Goal: Task Accomplishment & Management: Complete application form

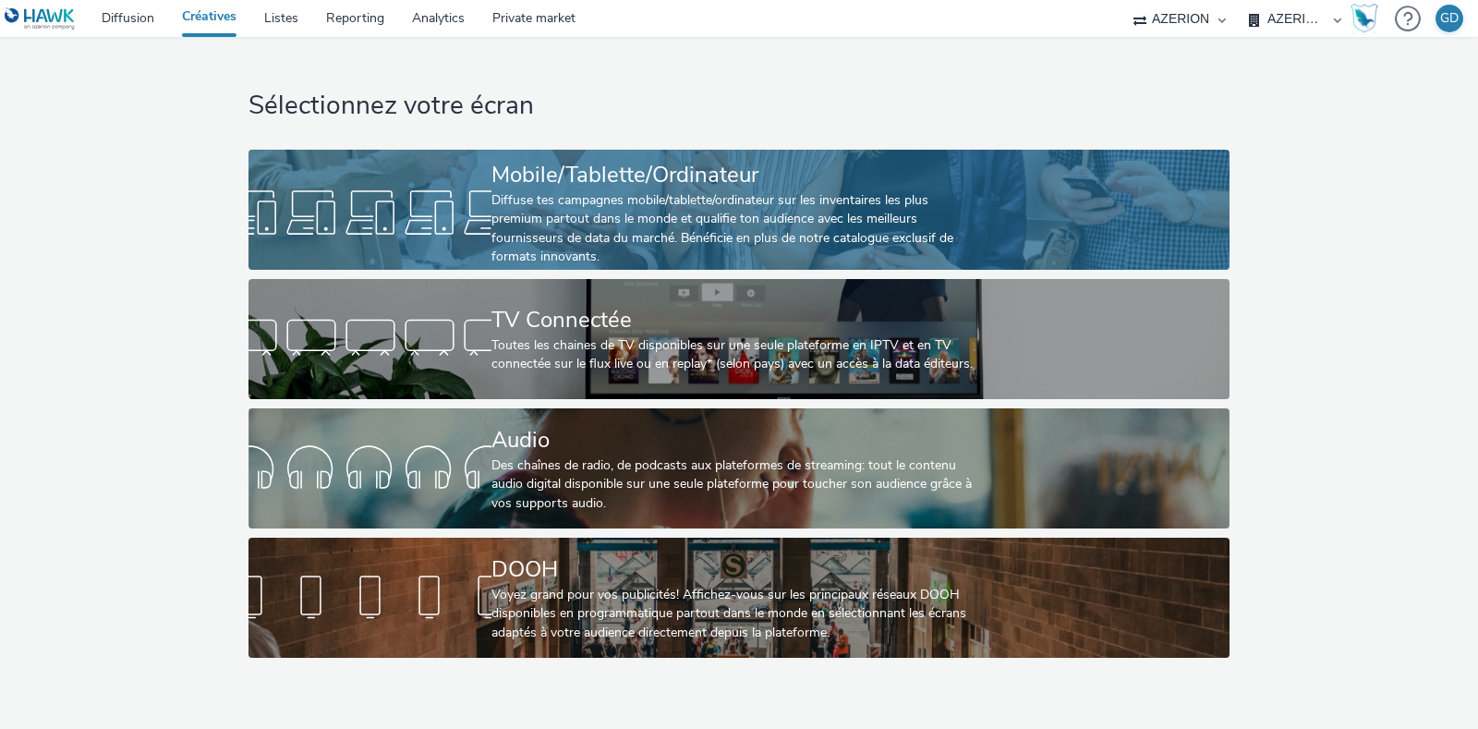
click at [571, 228] on div "Diffuse tes campagnes mobile/tablette/ordinateur sur les inventaires les plus p…" at bounding box center [734, 229] width 487 height 76
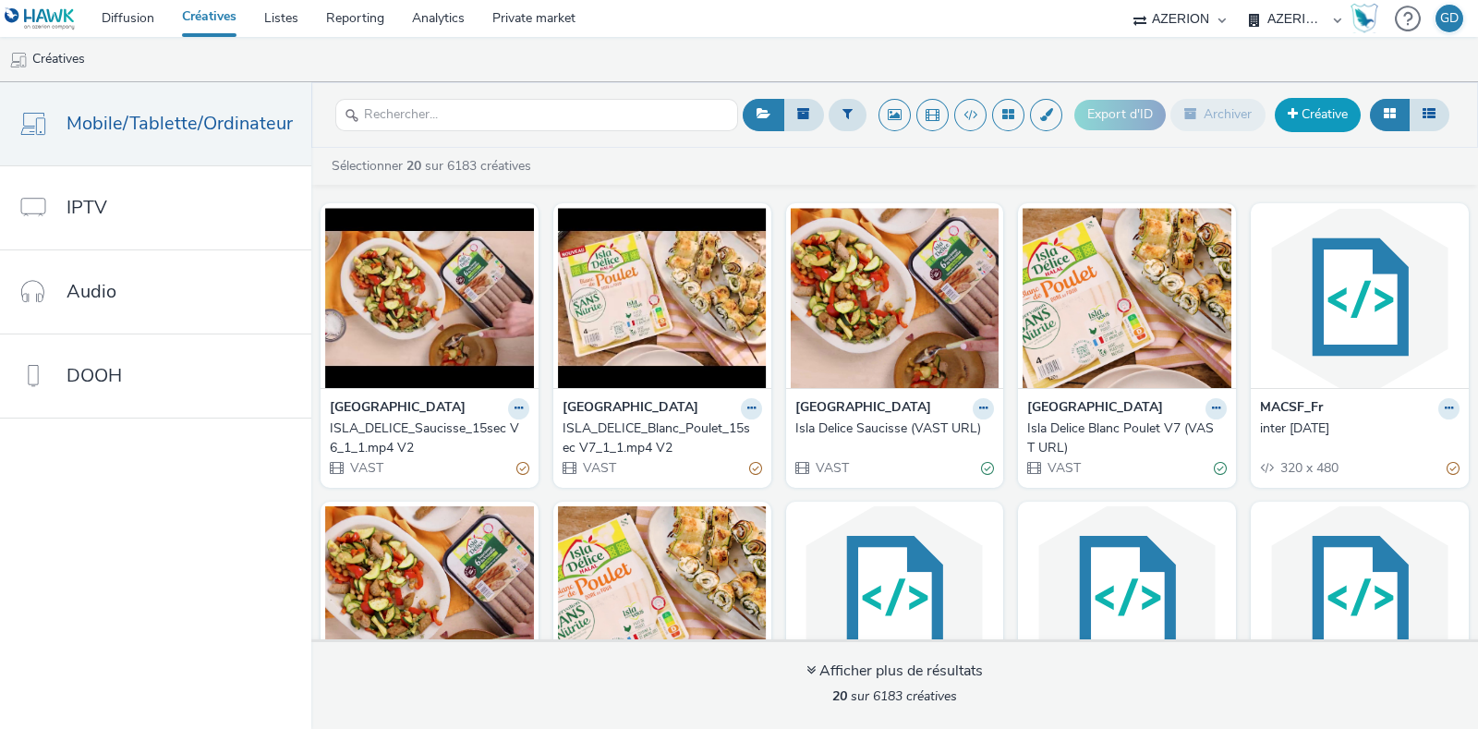
click at [1305, 127] on link "Créative" at bounding box center [1318, 114] width 86 height 33
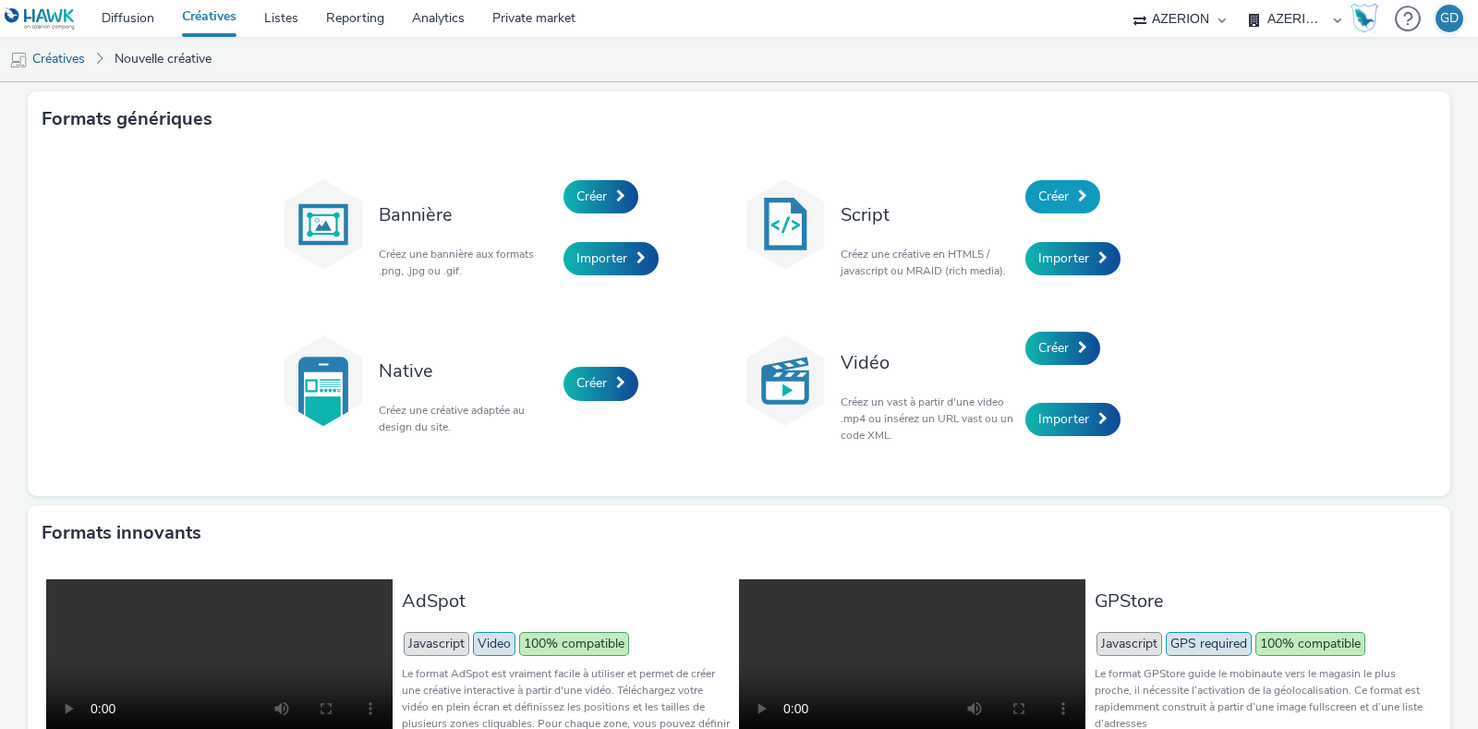
click at [1078, 192] on span at bounding box center [1082, 195] width 9 height 13
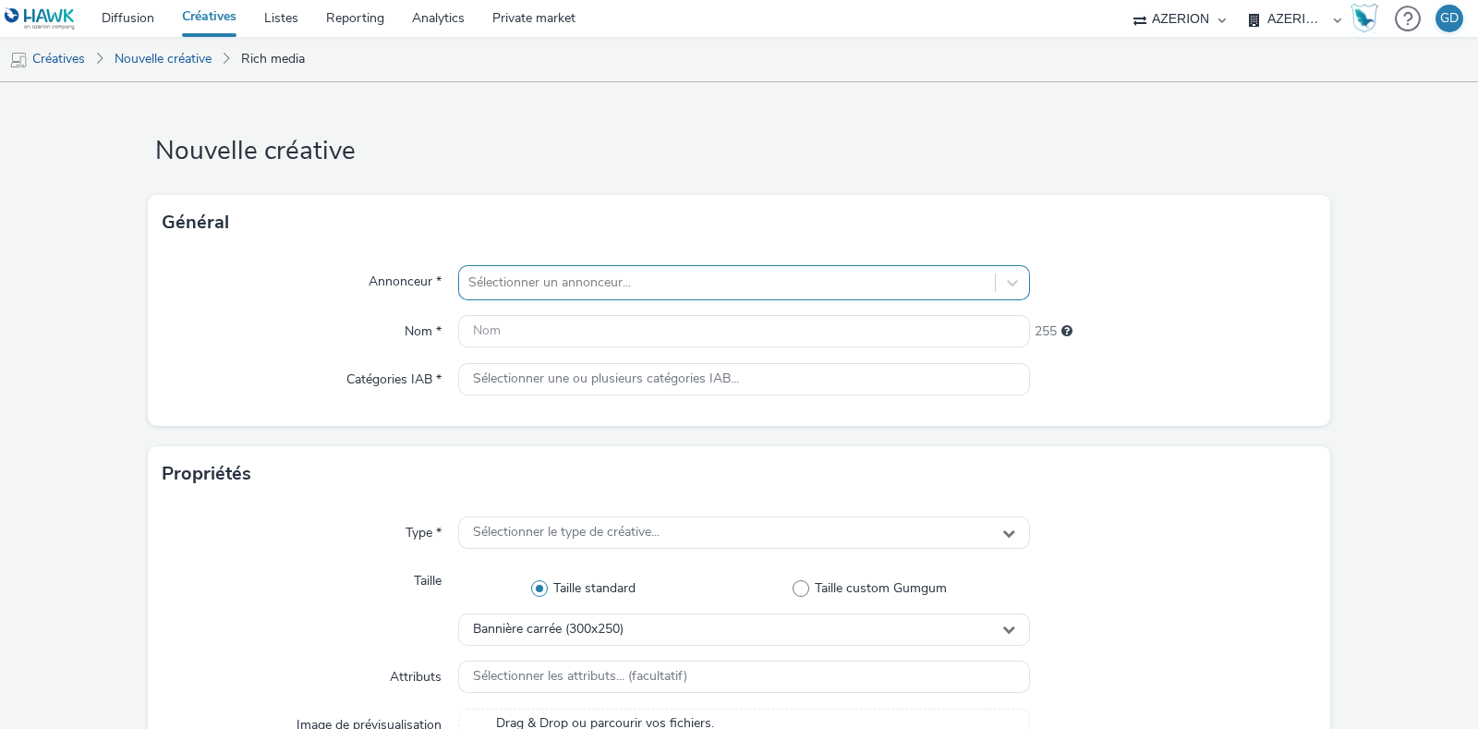
click at [531, 284] on div at bounding box center [726, 283] width 517 height 22
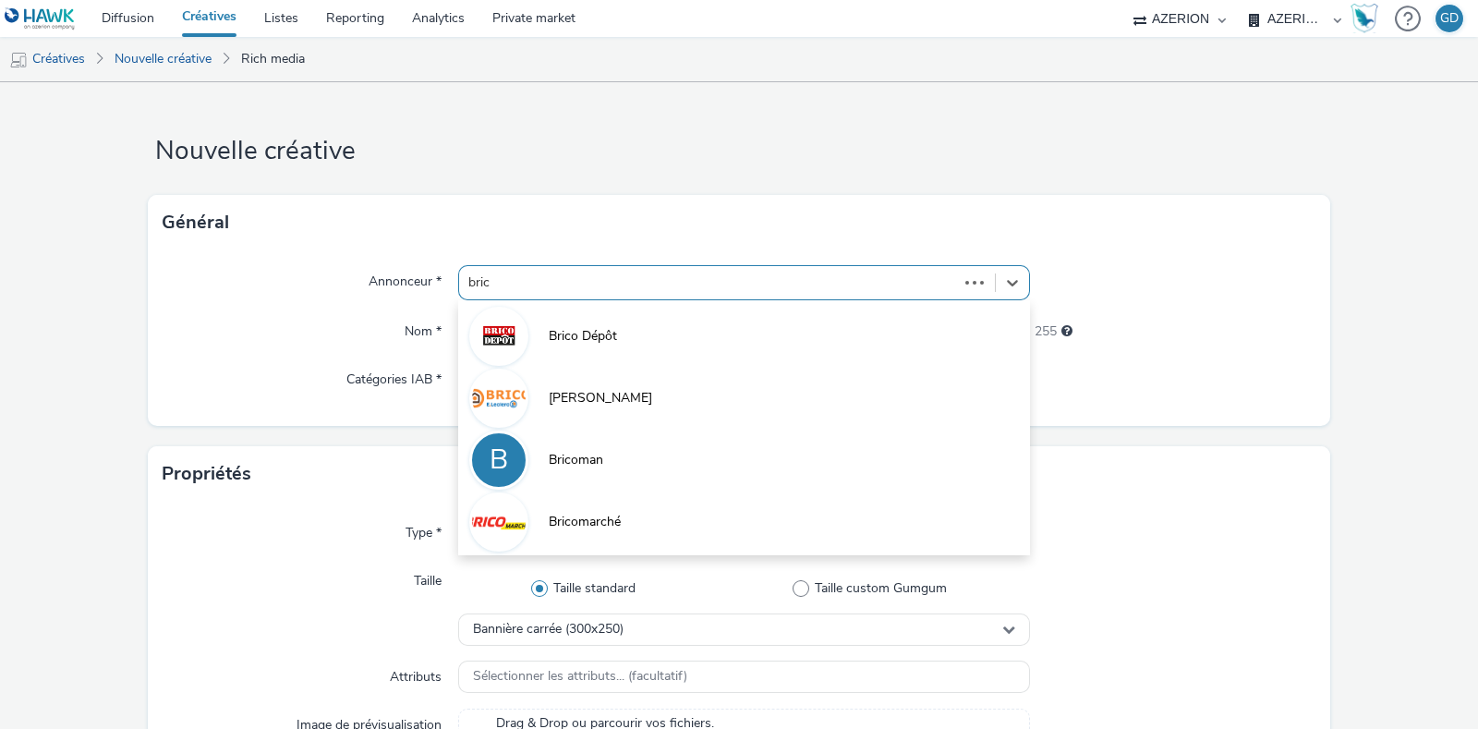
type input "brico"
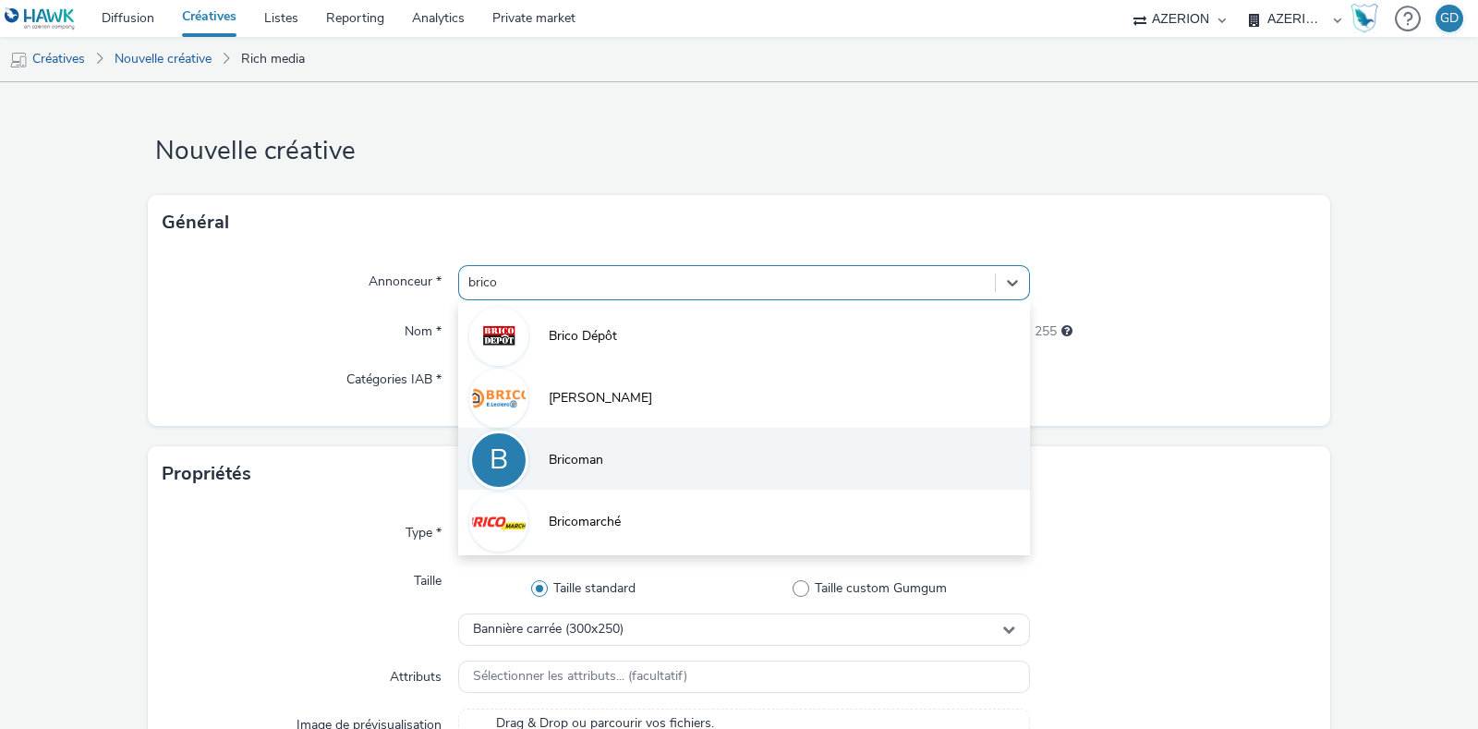
click at [600, 472] on li "B Bricoman" at bounding box center [744, 459] width 572 height 62
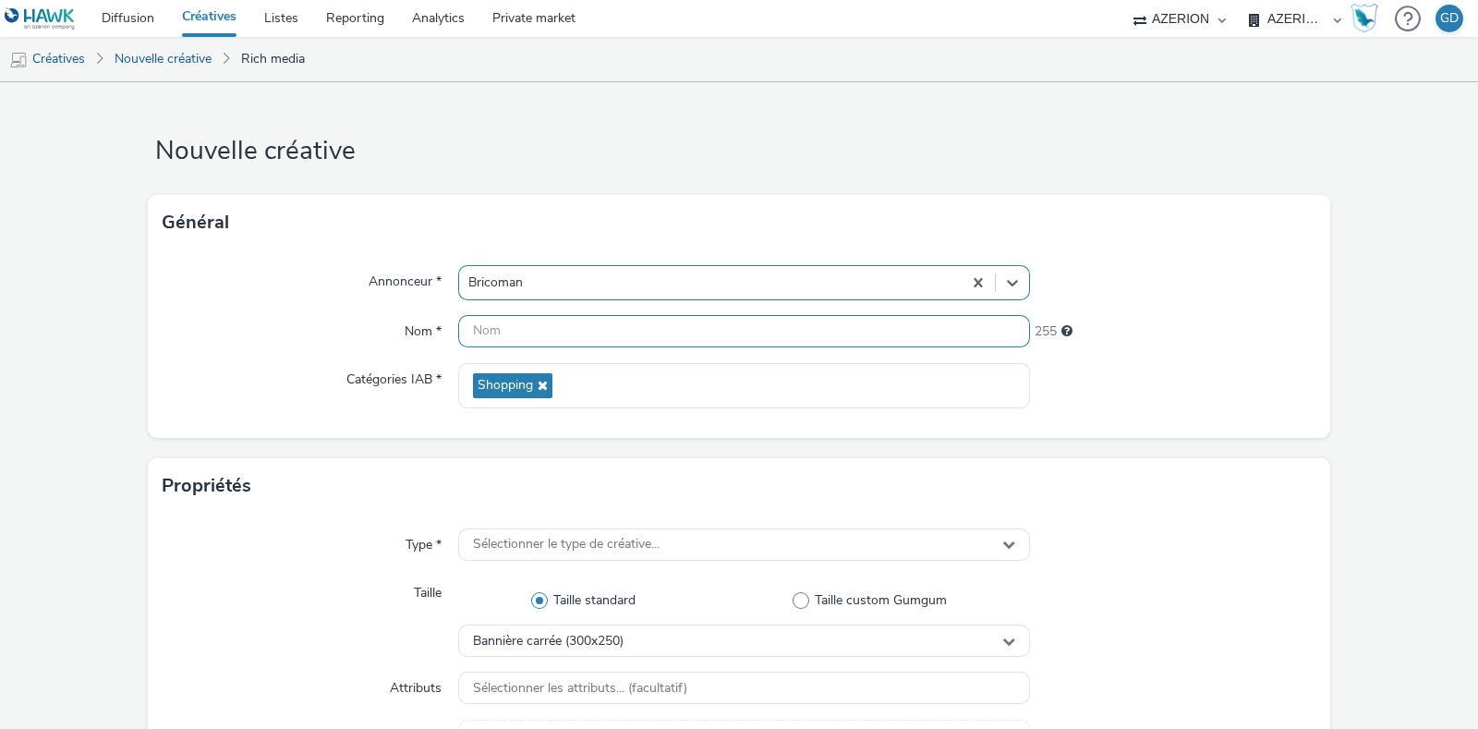
click at [531, 334] on input "text" at bounding box center [744, 331] width 572 height 32
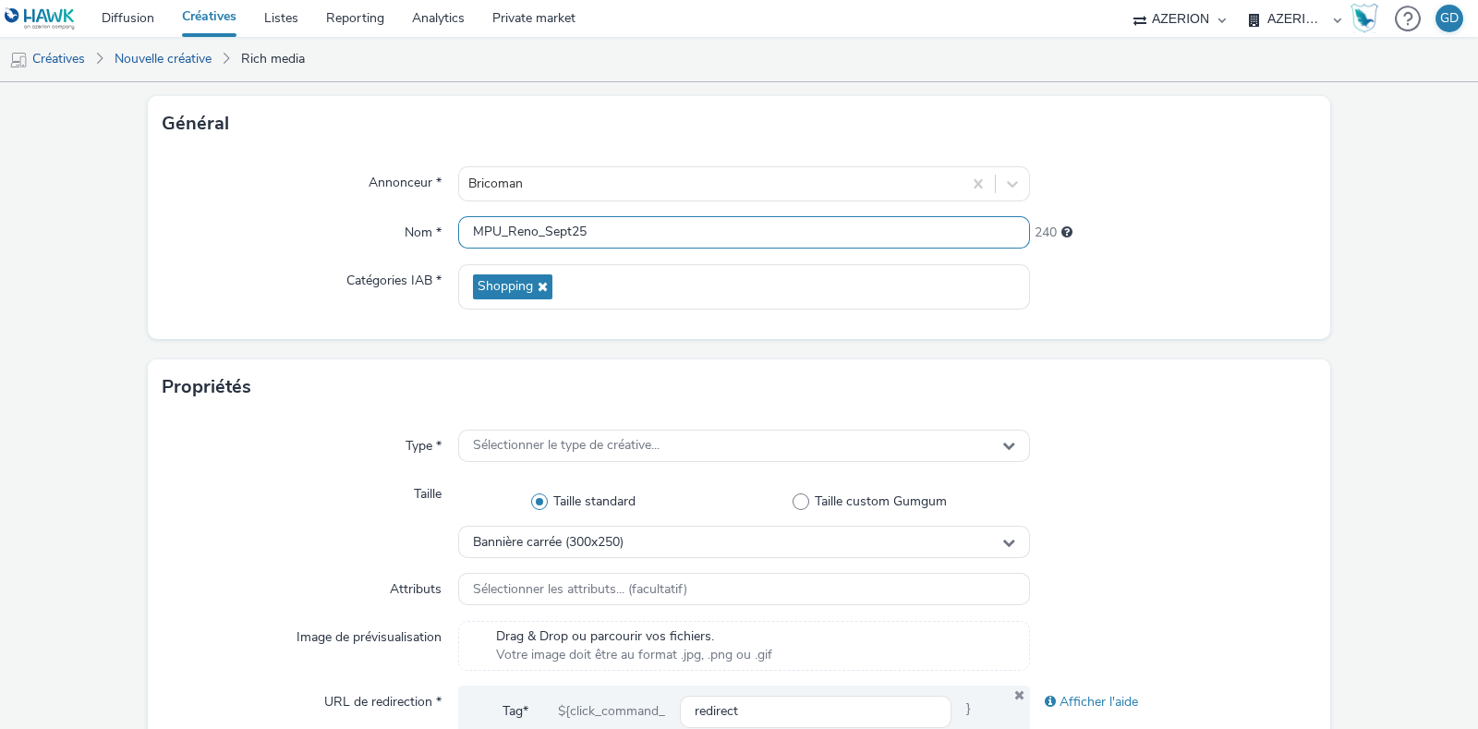
scroll to position [230, 0]
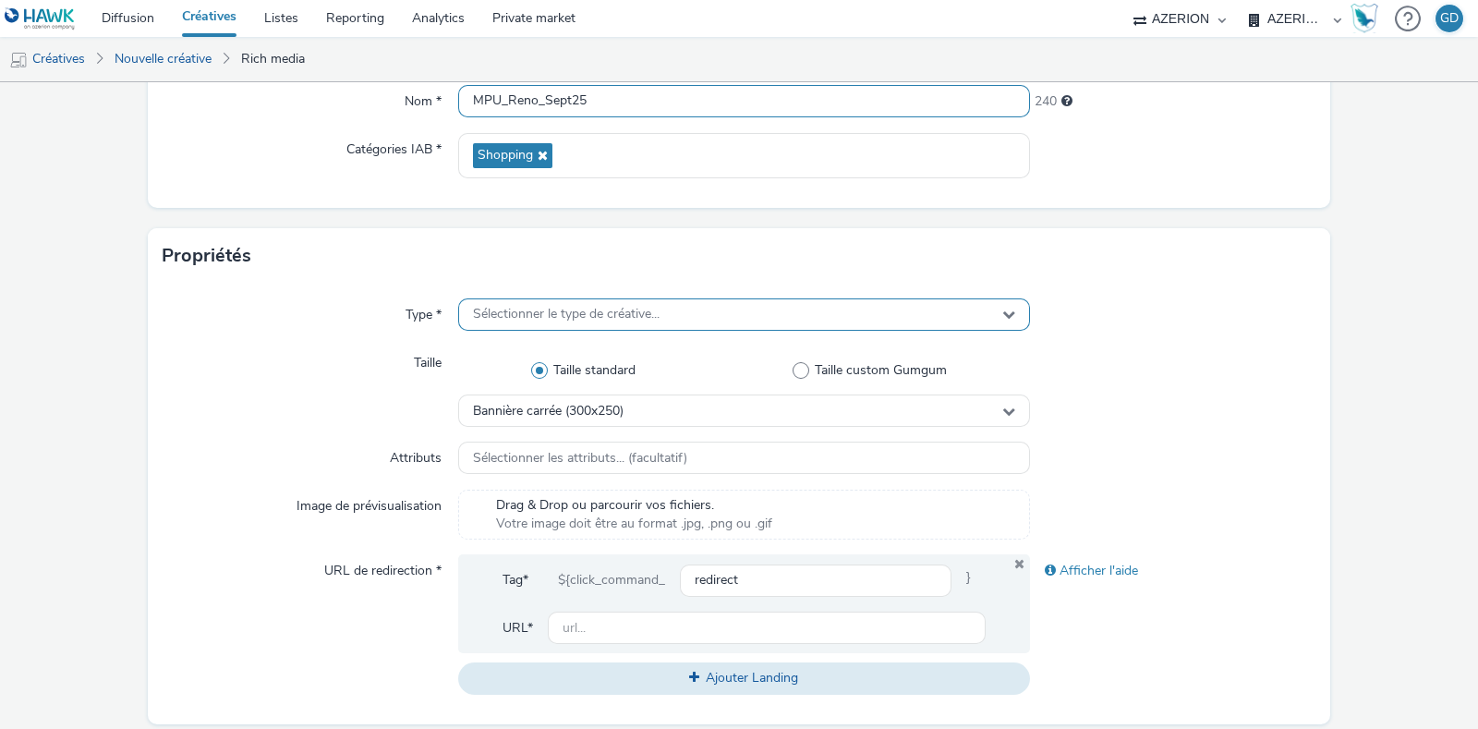
type input "MPU_Reno_Sept25"
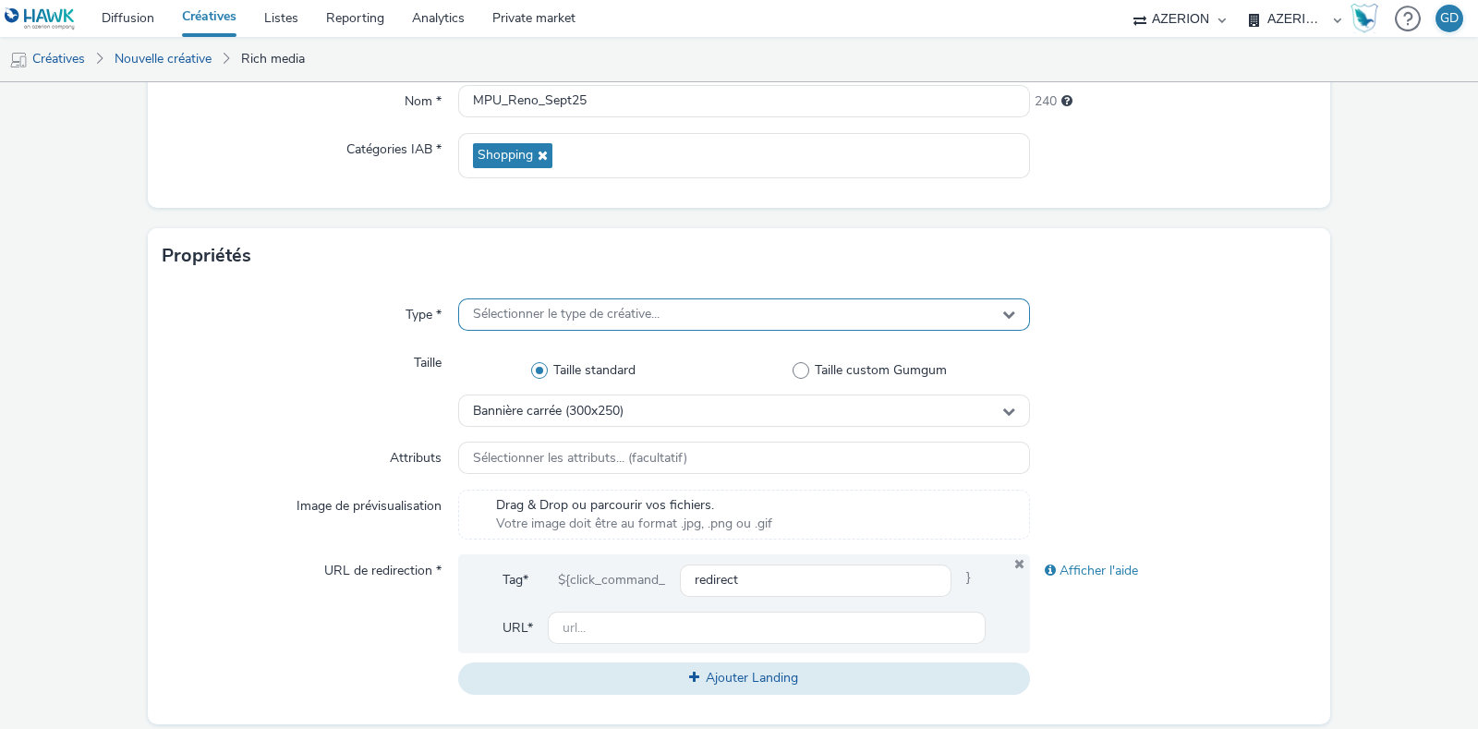
click at [627, 312] on span "Sélectionner le type de créative..." at bounding box center [566, 315] width 187 height 16
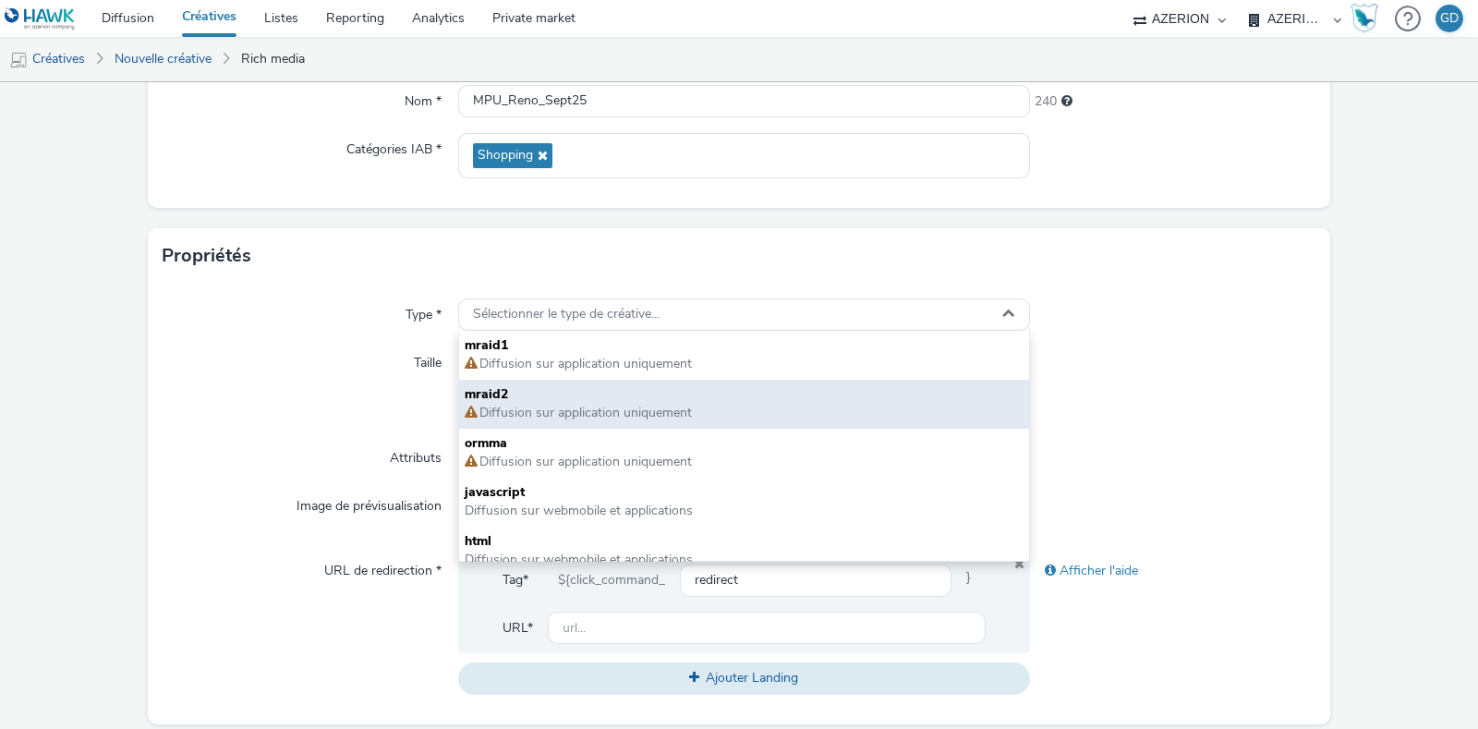
click at [552, 405] on span "Diffusion sur application uniquement" at bounding box center [585, 413] width 214 height 18
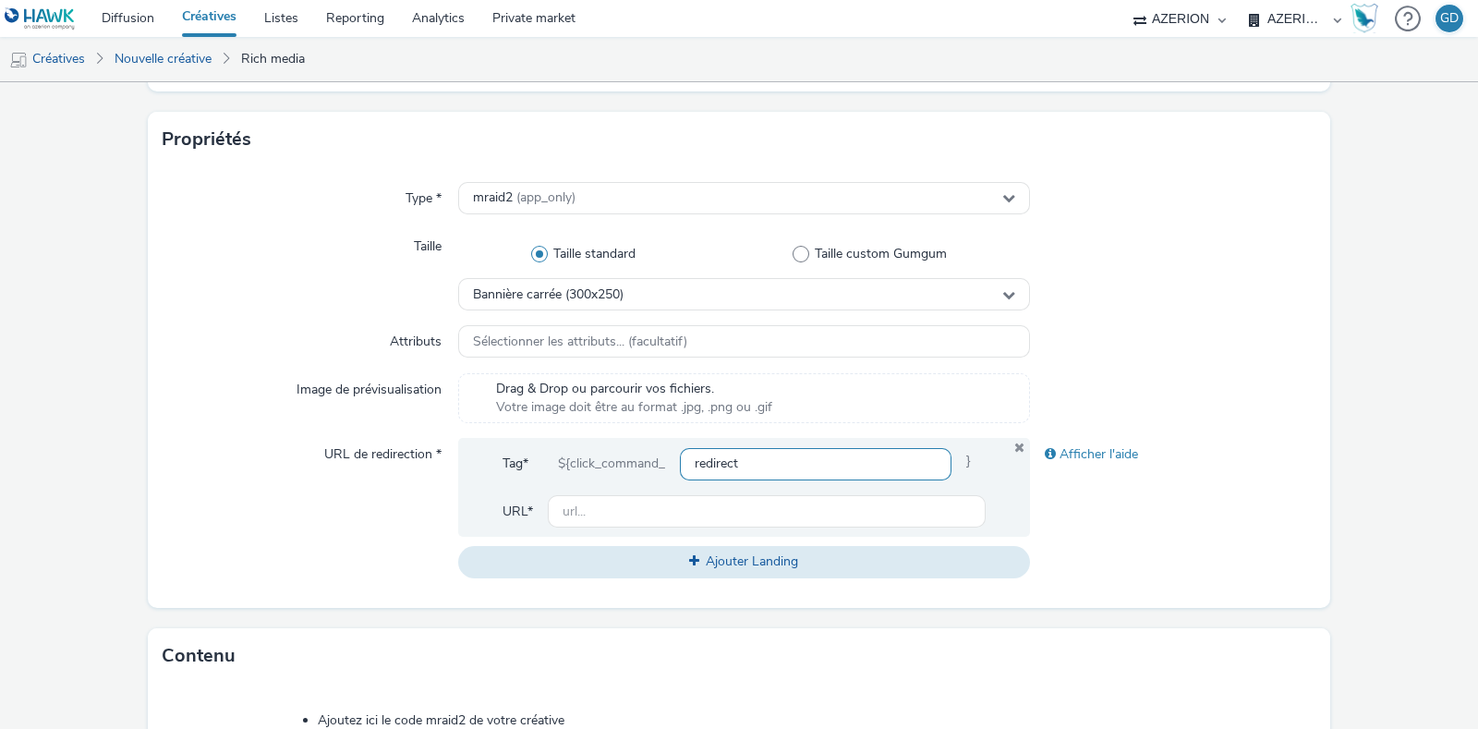
scroll to position [461, 0]
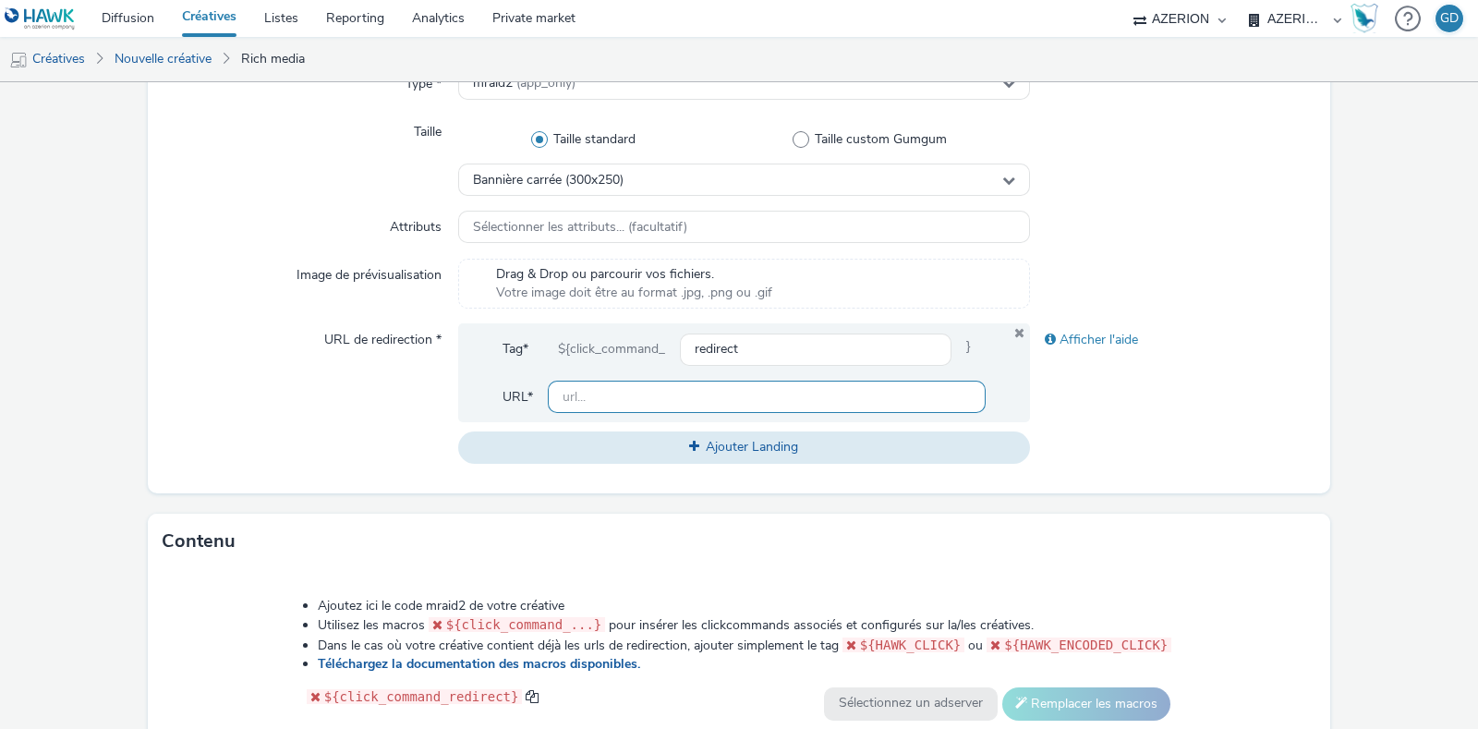
click at [611, 394] on input "text" at bounding box center [767, 397] width 438 height 32
type input "r"
type input "w"
click at [1107, 437] on div "Afficher l'aide" at bounding box center [1173, 392] width 286 height 139
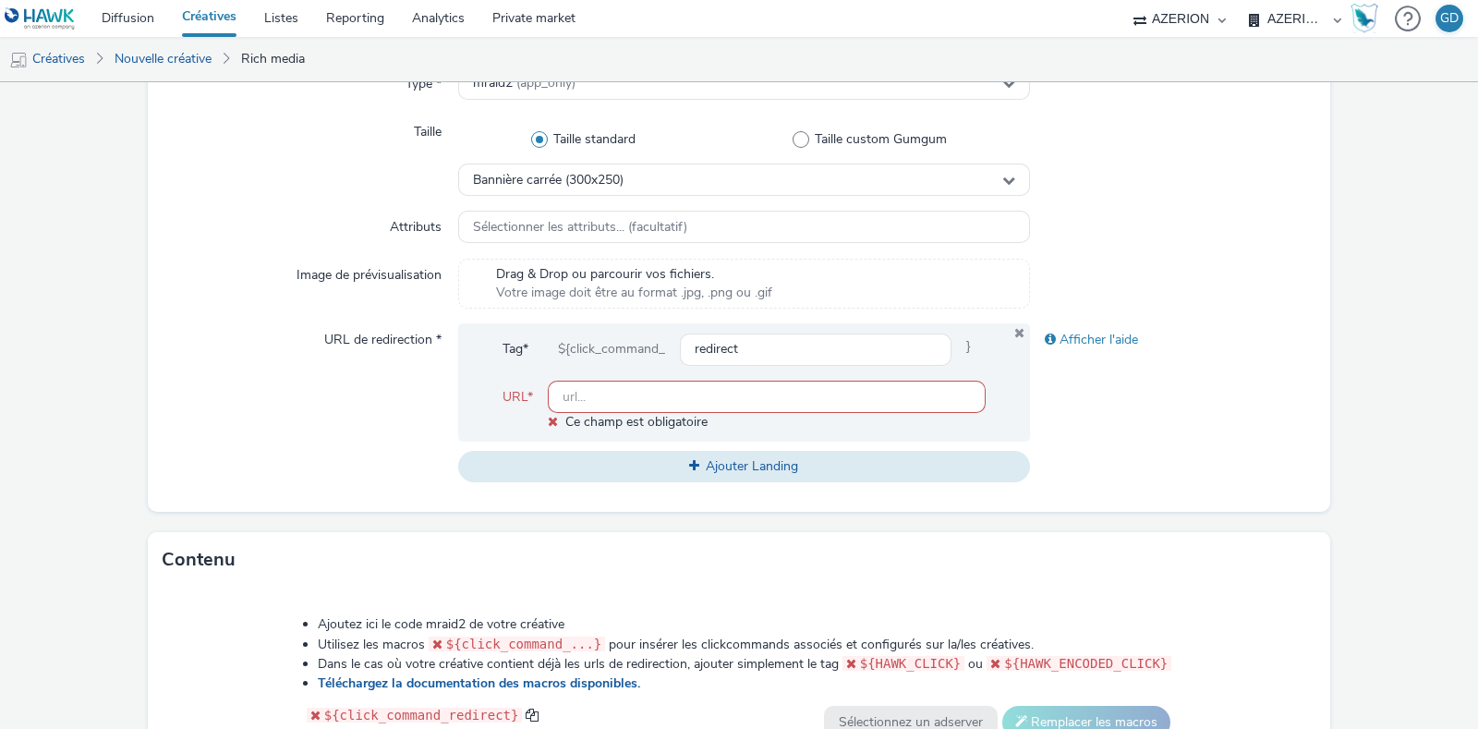
click at [819, 399] on input "text" at bounding box center [767, 397] width 438 height 32
type input "[URL][DOMAIN_NAME]"
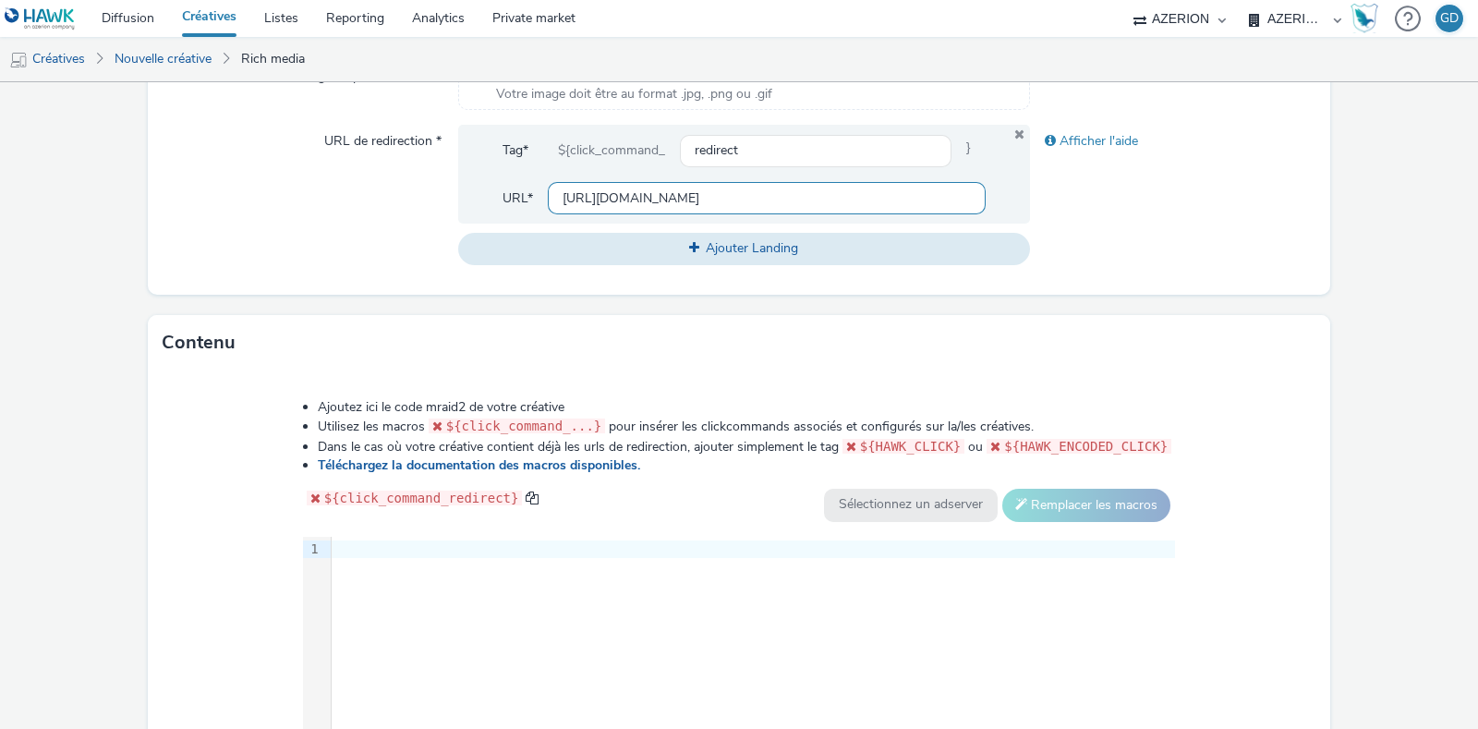
scroll to position [865, 0]
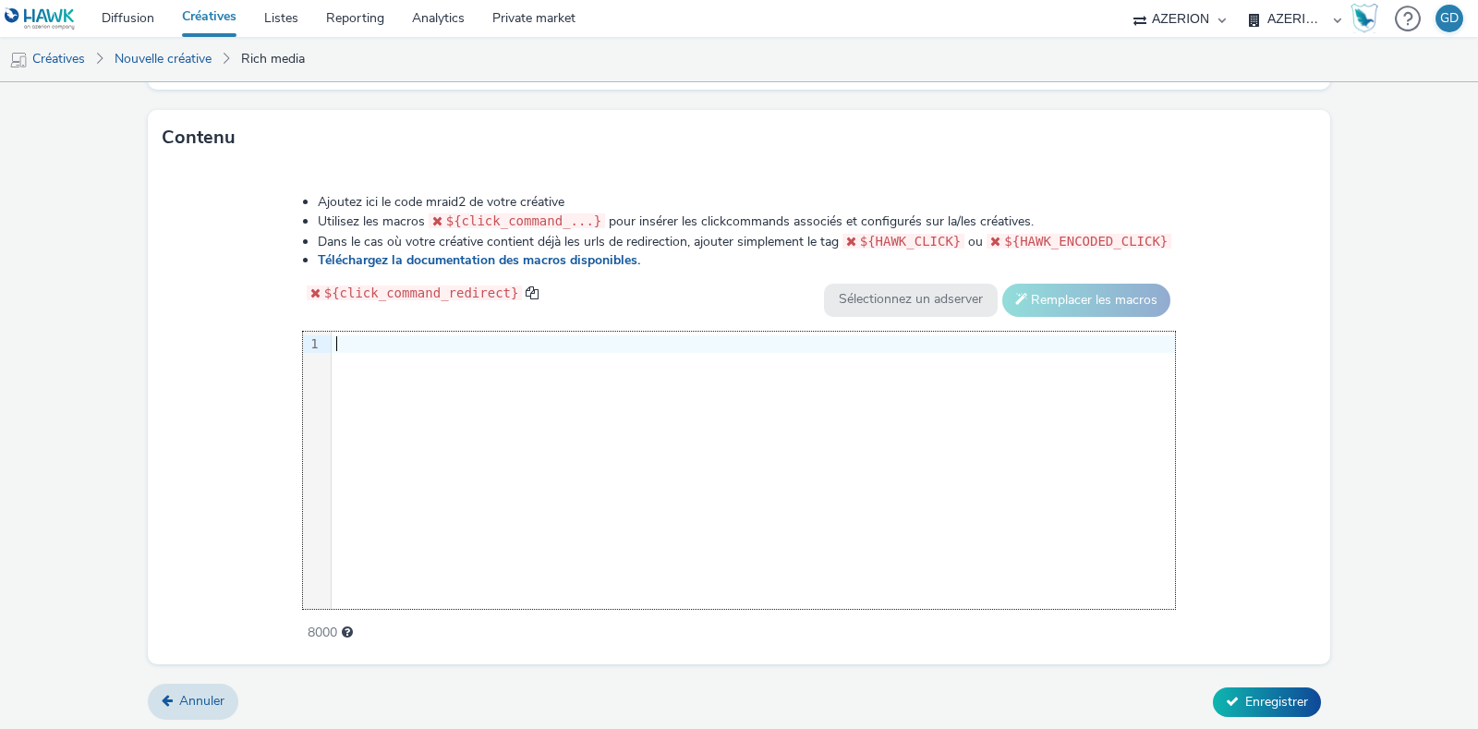
click at [584, 526] on div "9 1 ›" at bounding box center [739, 470] width 873 height 277
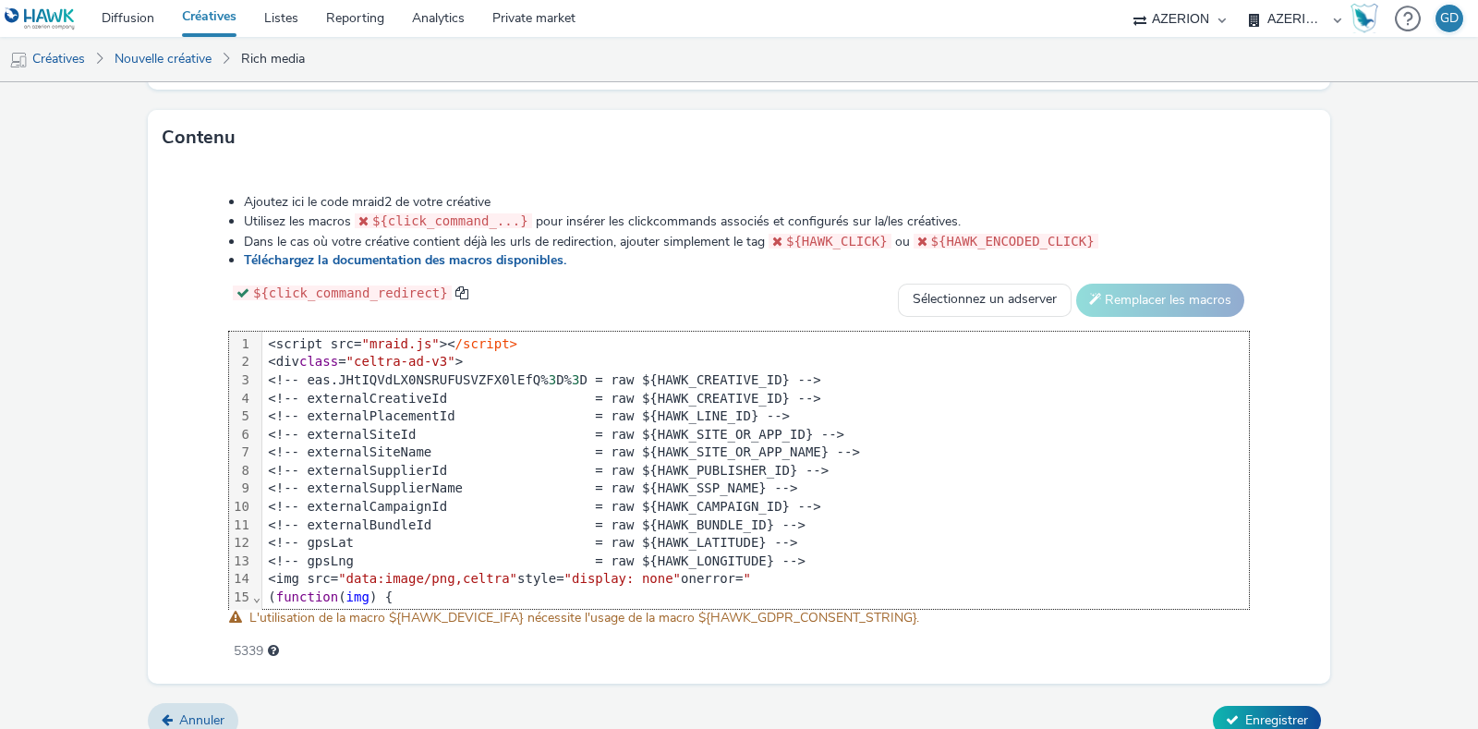
scroll to position [326, 0]
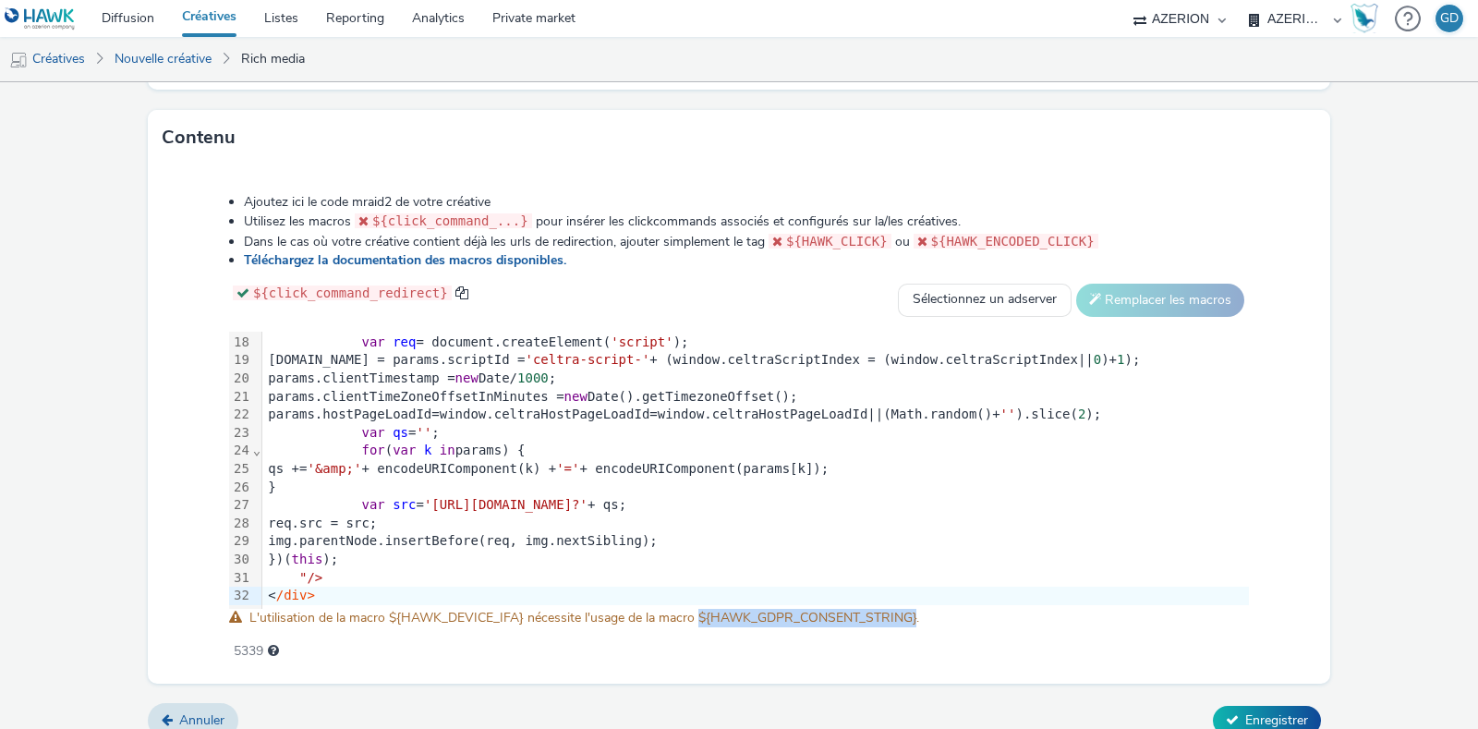
drag, startPoint x: 697, startPoint y: 613, endPoint x: 914, endPoint y: 607, distance: 217.2
click at [914, 609] on span "L'utilisation de la macro ${HAWK_DEVICE_IFA} nécessite l'usage de la macro ${HA…" at bounding box center [584, 618] width 670 height 18
copy span "${HAWK_GDPR_CONSENT_STRING}"
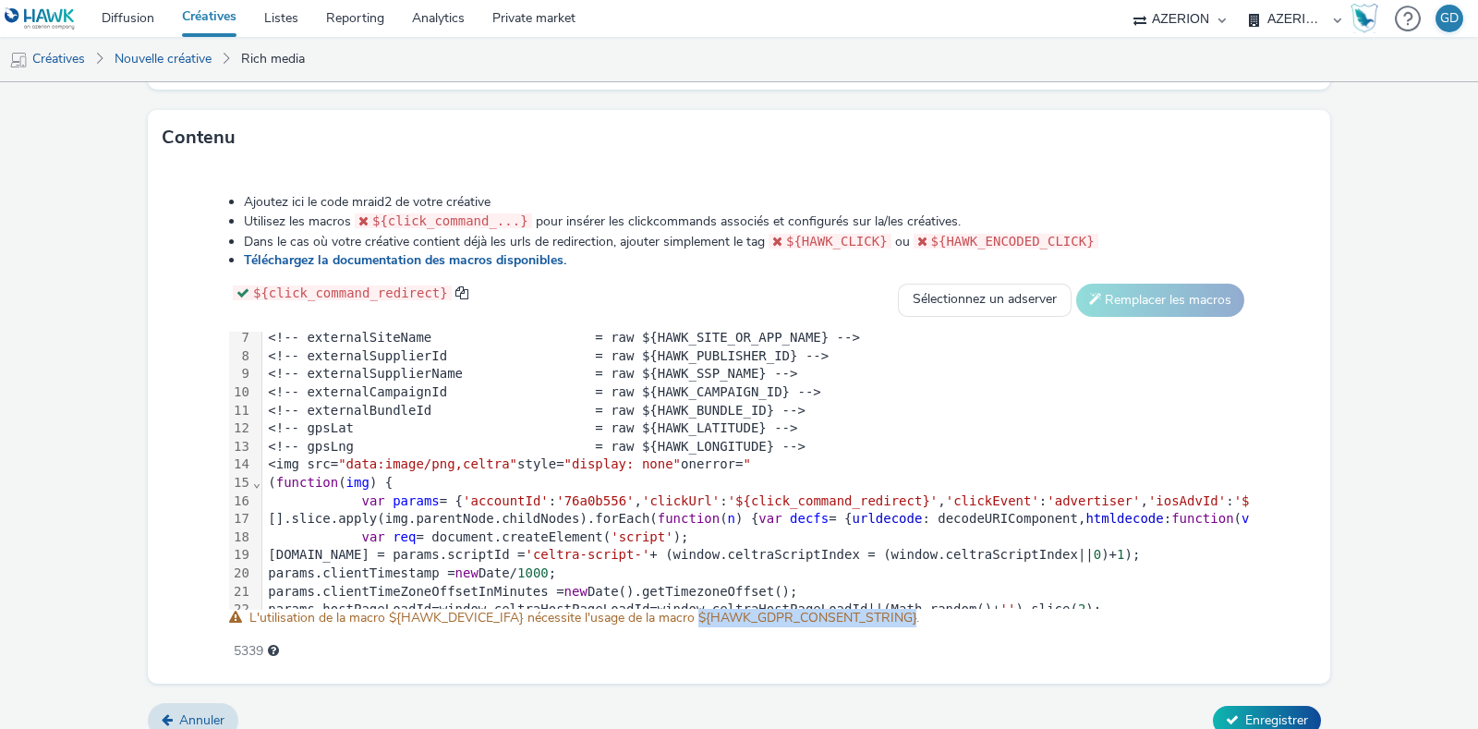
scroll to position [230, 0]
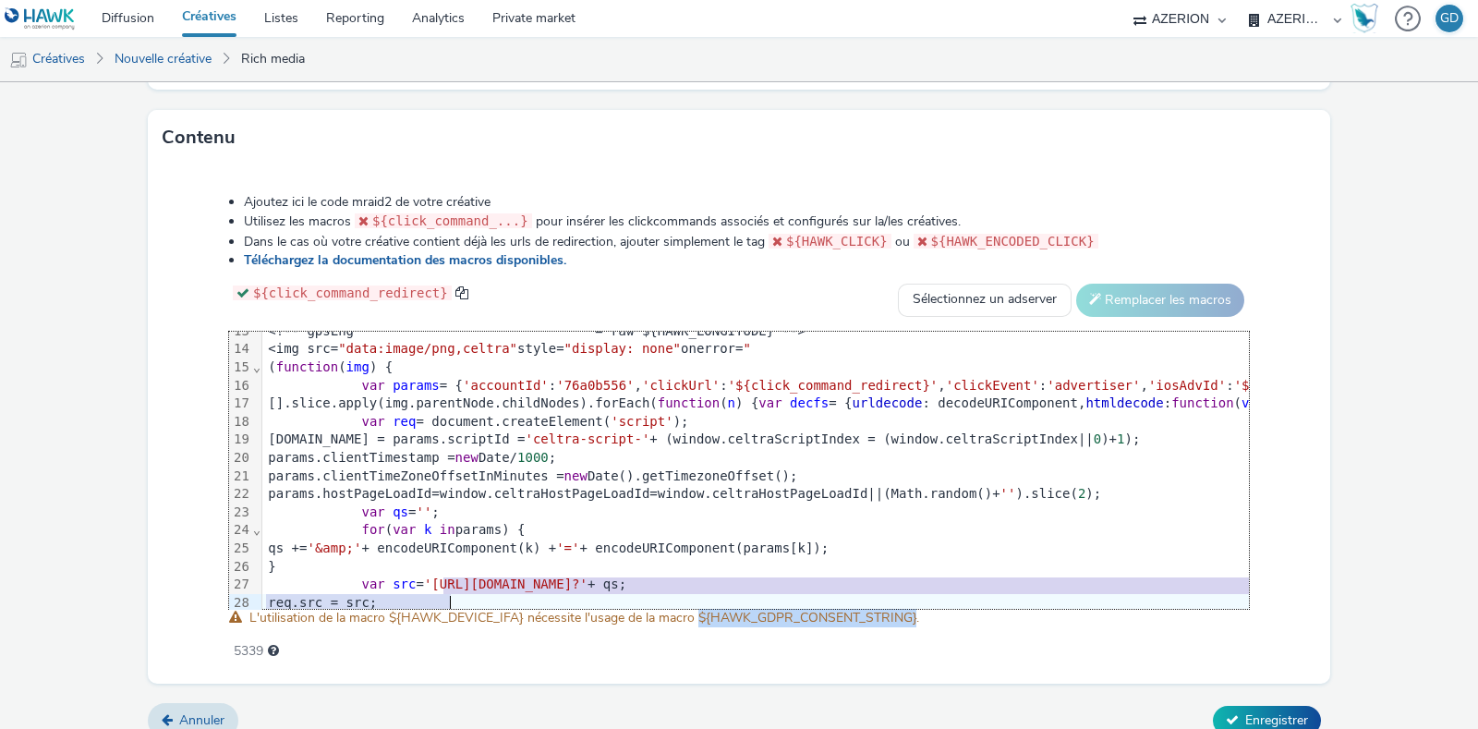
drag, startPoint x: 440, startPoint y: 586, endPoint x: 487, endPoint y: 591, distance: 47.4
click at [487, 591] on div "99 1 2 3 4 5 6 7 8 9 10 11 12 13 14 15 16 17 18 19 20 21 22 23 24 25 26 27 28 2…" at bounding box center [739, 470] width 1020 height 277
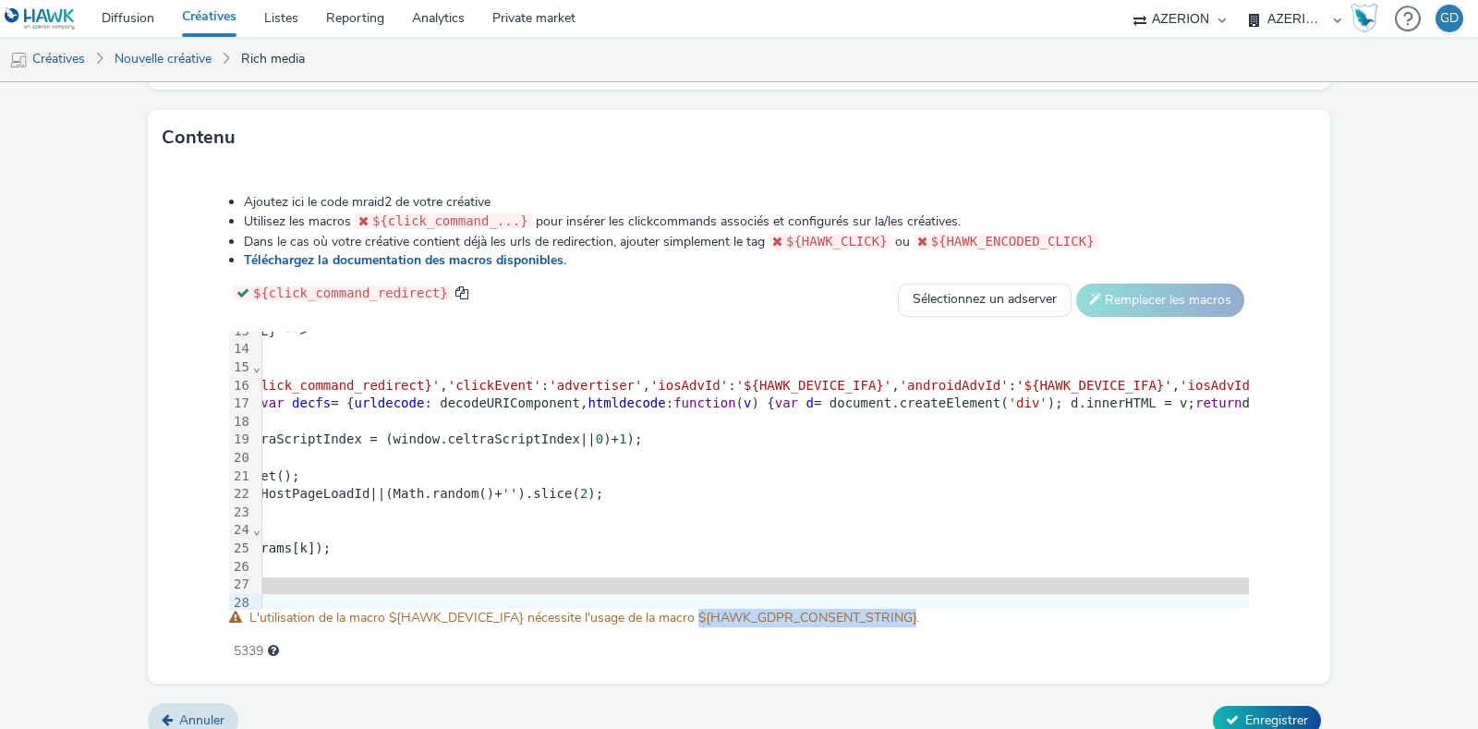
scroll to position [230, 600]
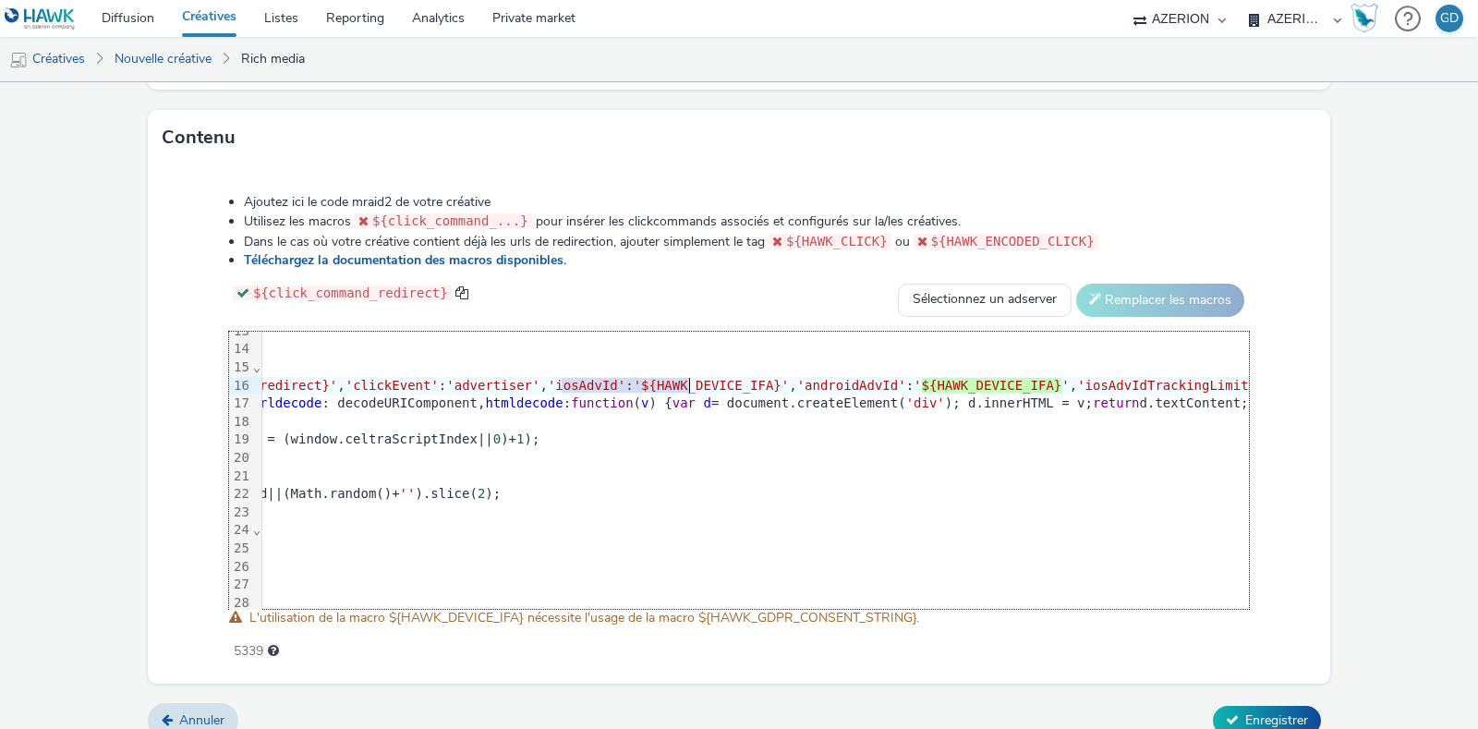
drag, startPoint x: 556, startPoint y: 381, endPoint x: 686, endPoint y: 378, distance: 130.3
click at [686, 378] on span "'${HAWK_DEVICE_IFA}'" at bounding box center [712, 385] width 156 height 15
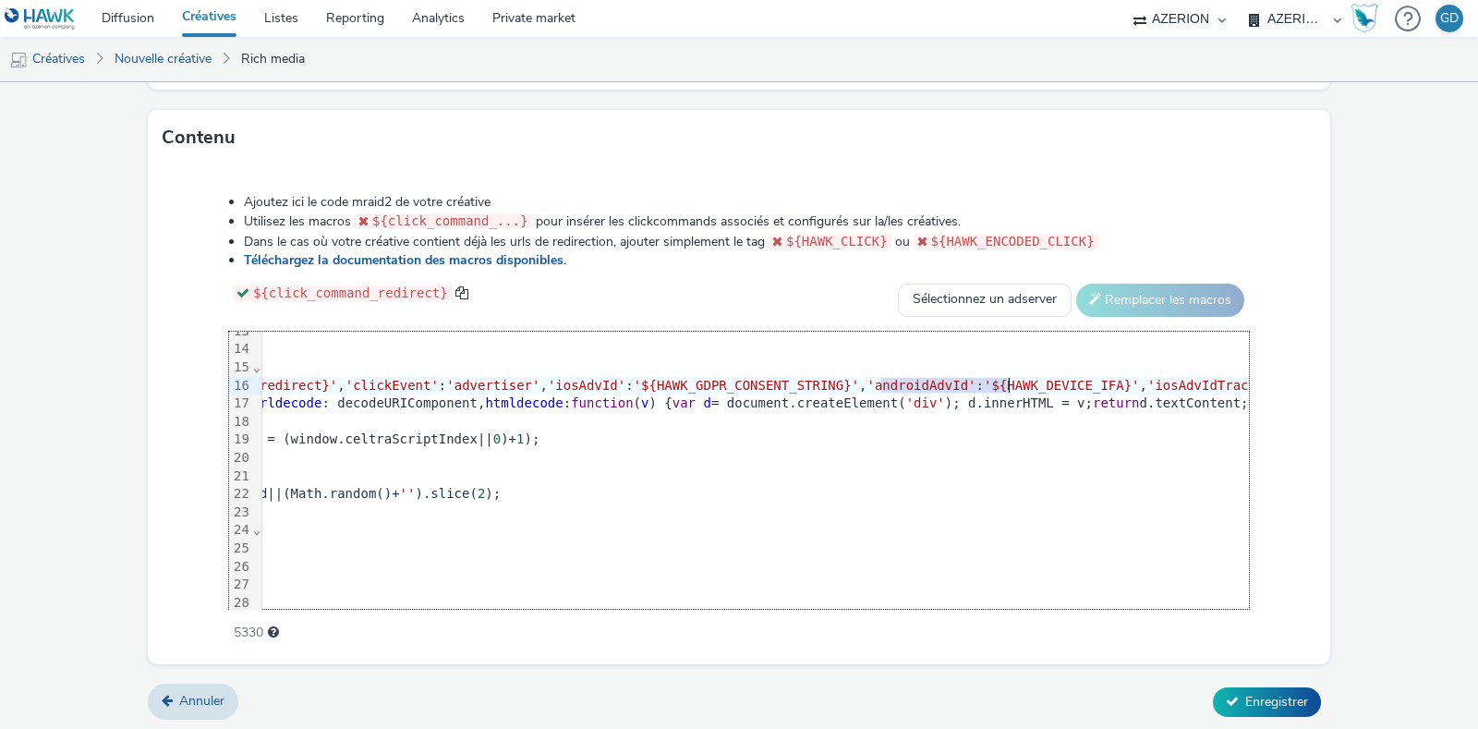
drag, startPoint x: 877, startPoint y: 382, endPoint x: 1007, endPoint y: 380, distance: 129.3
click at [1007, 380] on span "'${HAWK_DEVICE_IFA}'" at bounding box center [1062, 385] width 156 height 15
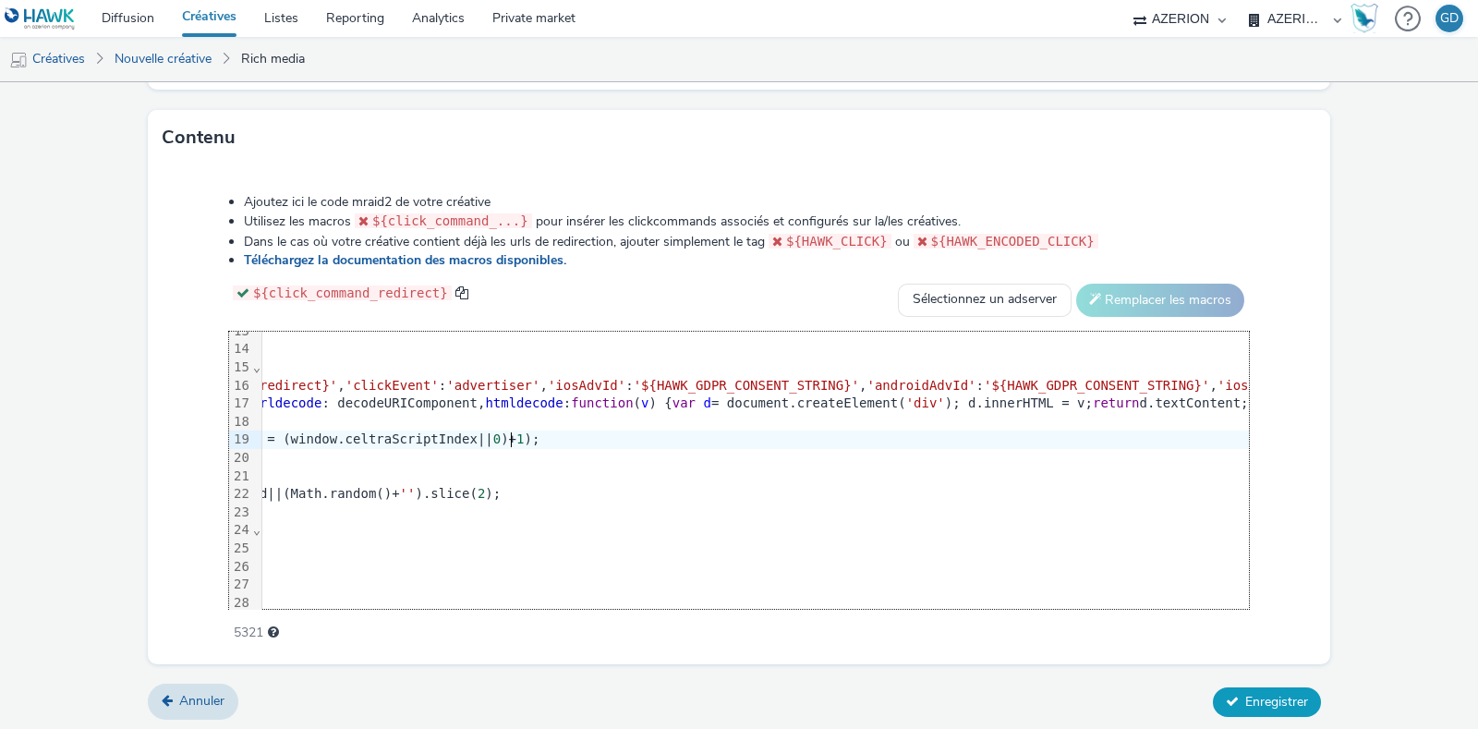
click at [1254, 695] on span "Enregistrer" at bounding box center [1276, 702] width 63 height 18
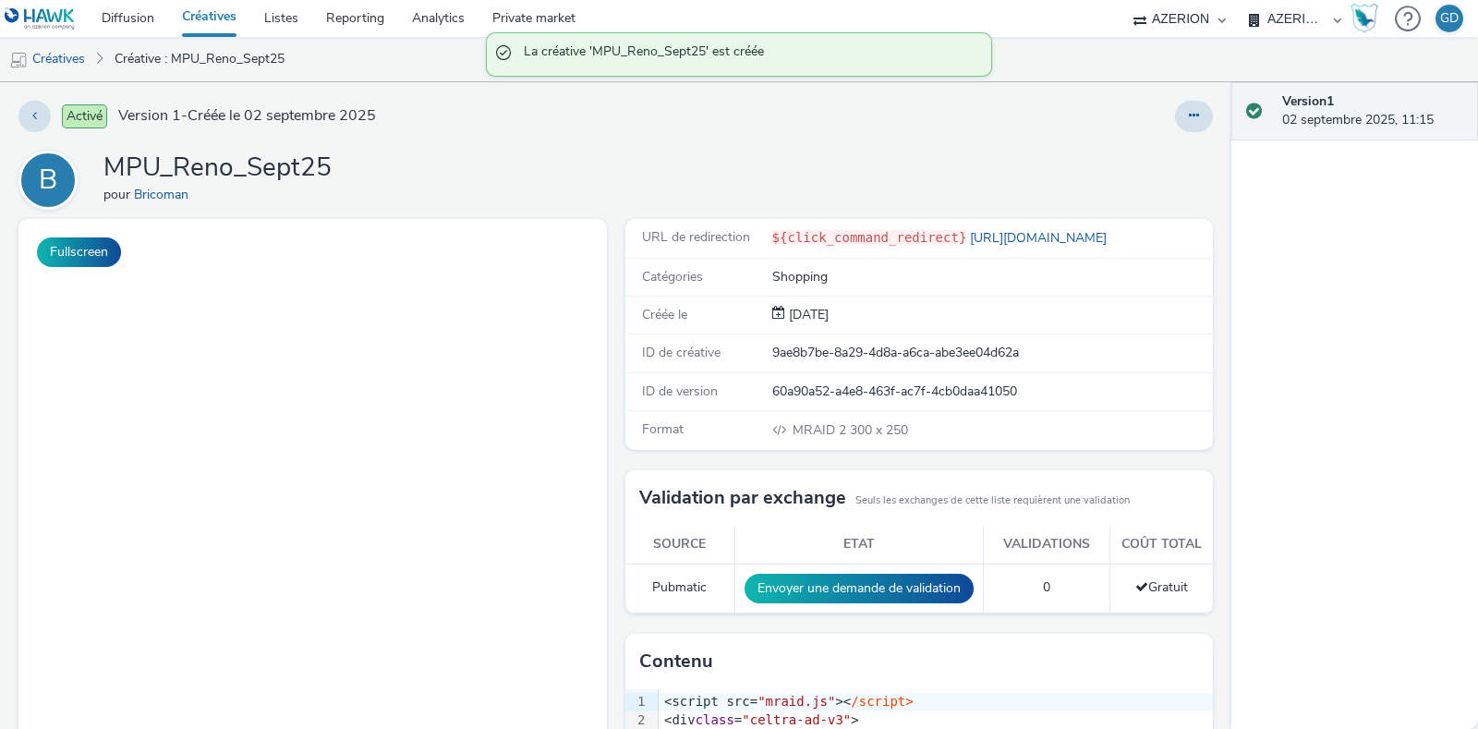
click at [254, 158] on h1 "MPU_Reno_Sept25" at bounding box center [217, 168] width 228 height 35
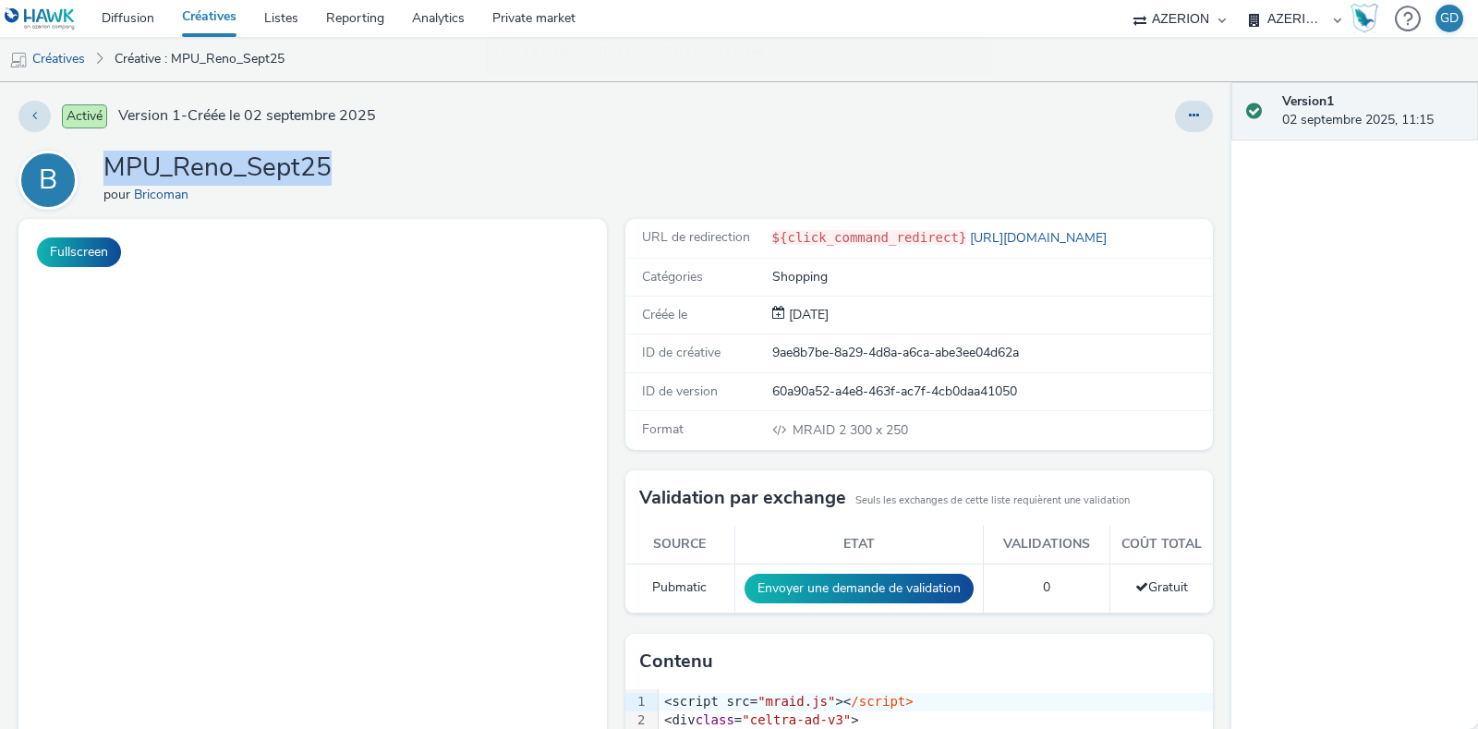
copy h1 "MPU_Reno_Sept25"
click at [222, 24] on link "Créatives" at bounding box center [209, 18] width 82 height 37
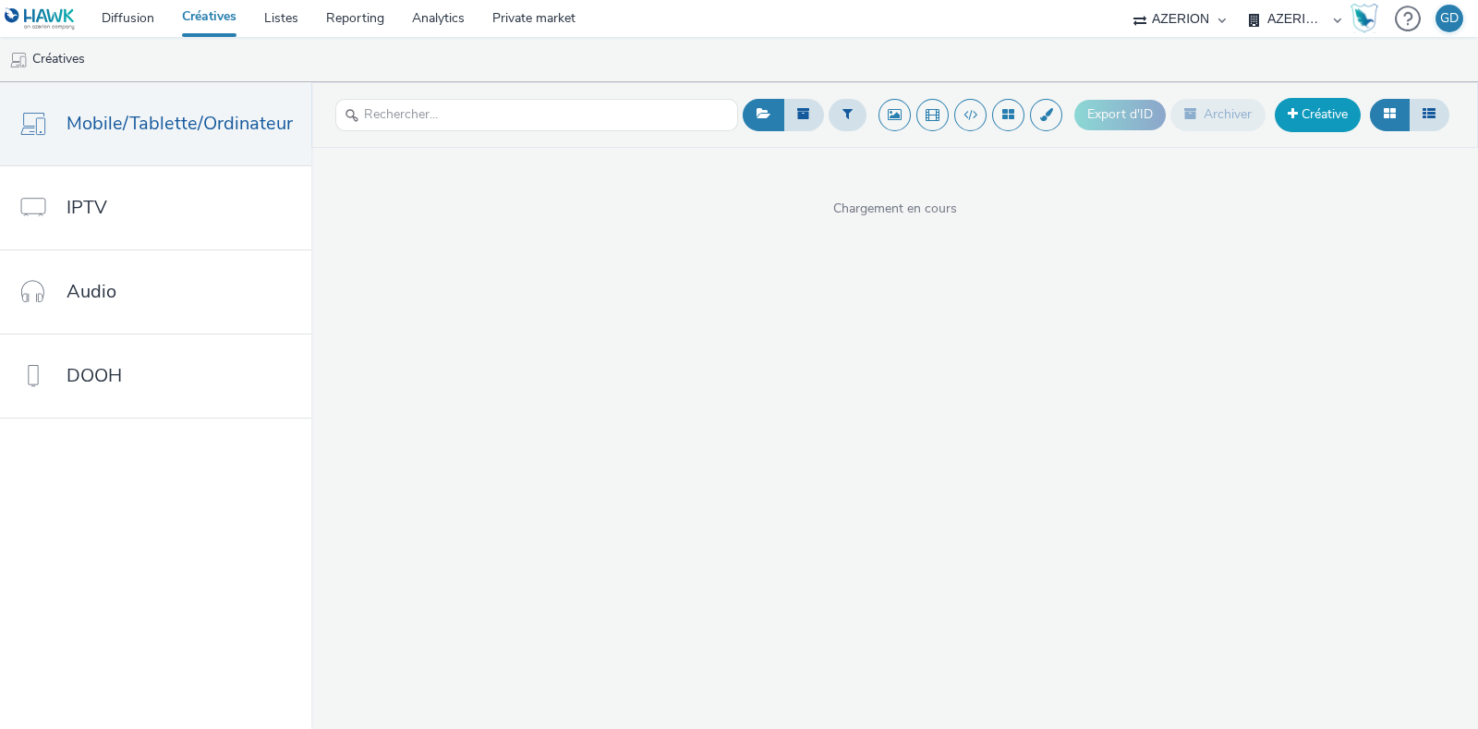
click at [1340, 124] on link "Créative" at bounding box center [1318, 114] width 86 height 33
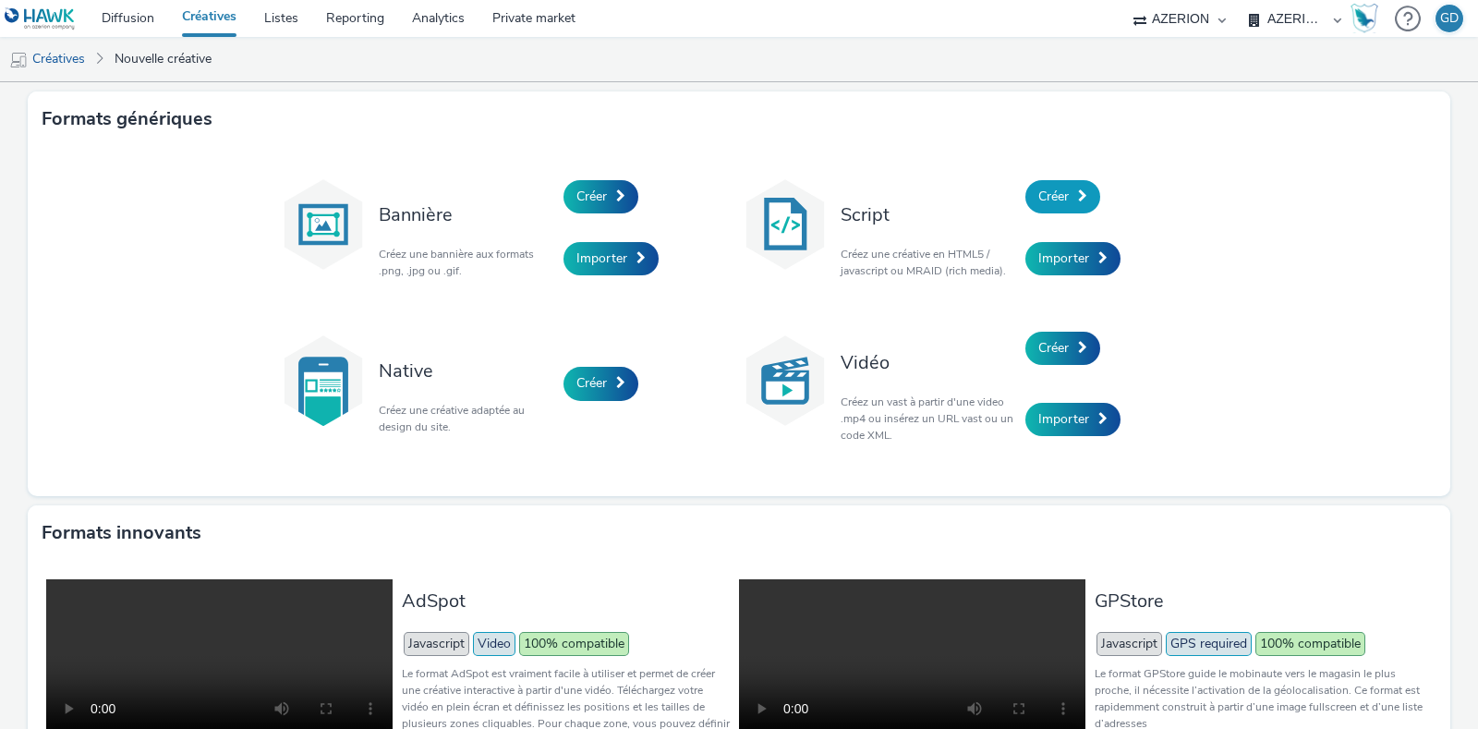
click at [1045, 197] on span "Créer" at bounding box center [1053, 197] width 30 height 18
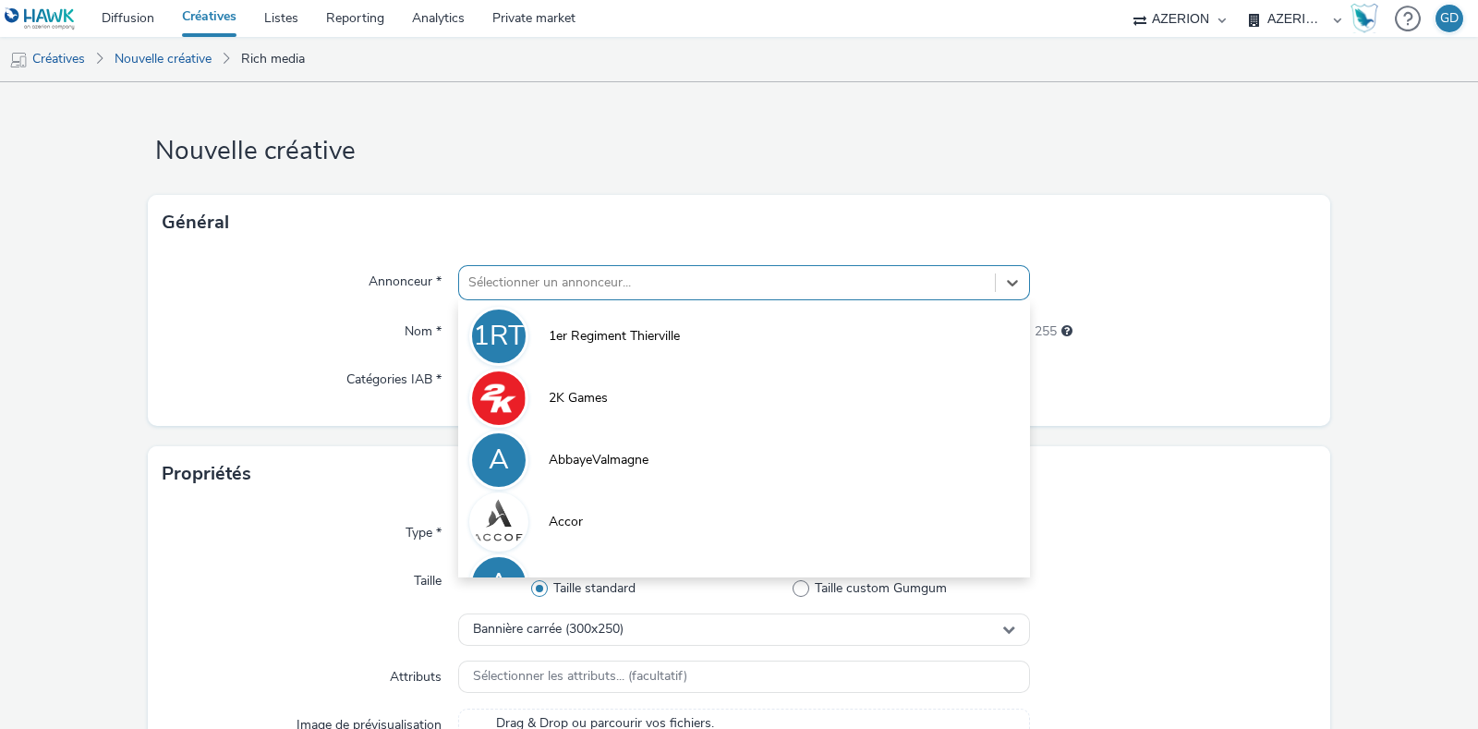
click at [623, 284] on div at bounding box center [726, 283] width 517 height 22
click at [1145, 340] on div "255" at bounding box center [1173, 328] width 286 height 26
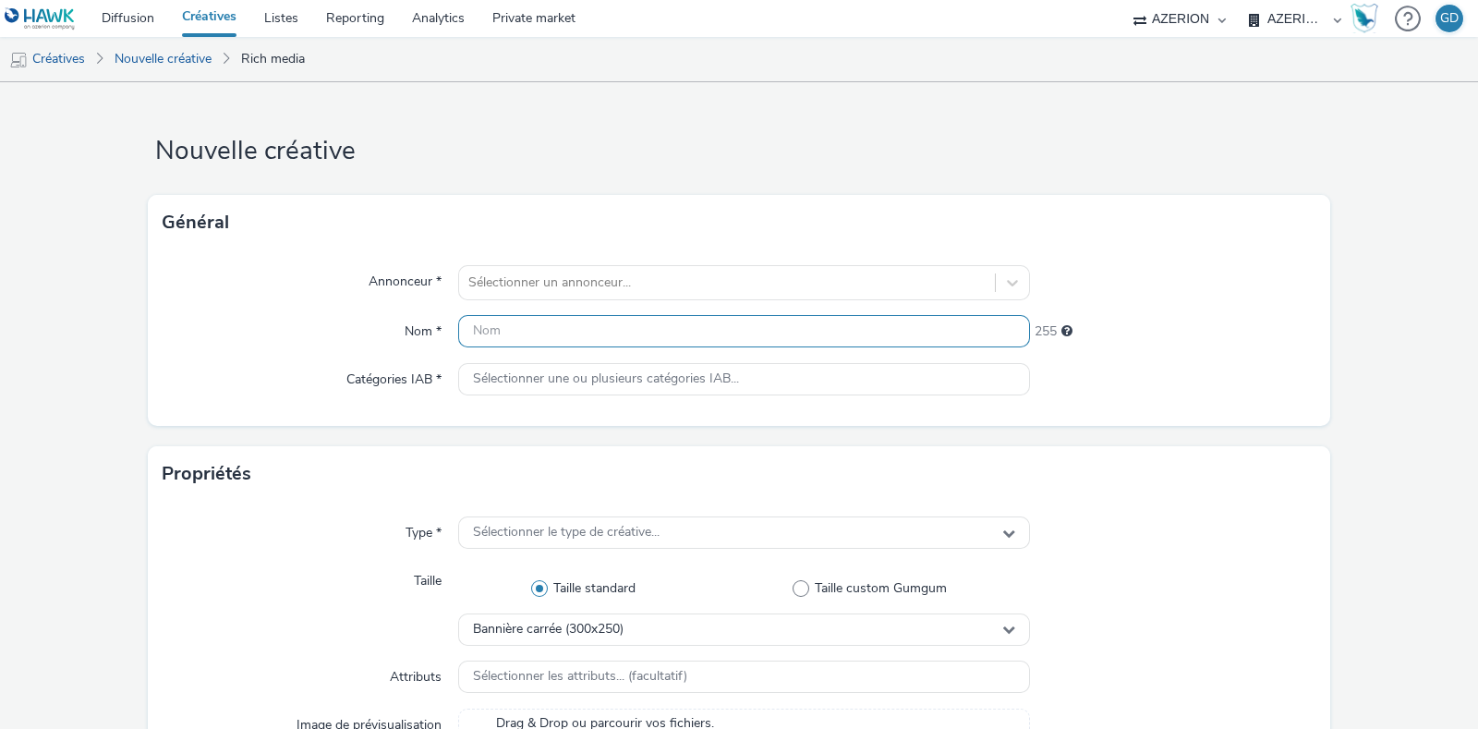
click at [815, 330] on input "text" at bounding box center [744, 331] width 572 height 32
paste input "MPU_Reno_Sept25"
drag, startPoint x: 492, startPoint y: 324, endPoint x: 436, endPoint y: 321, distance: 56.4
click at [449, 325] on div "Nom * MPU_Reno_Sept25 240" at bounding box center [739, 331] width 1153 height 33
type input "Ban_Reno_Sept25"
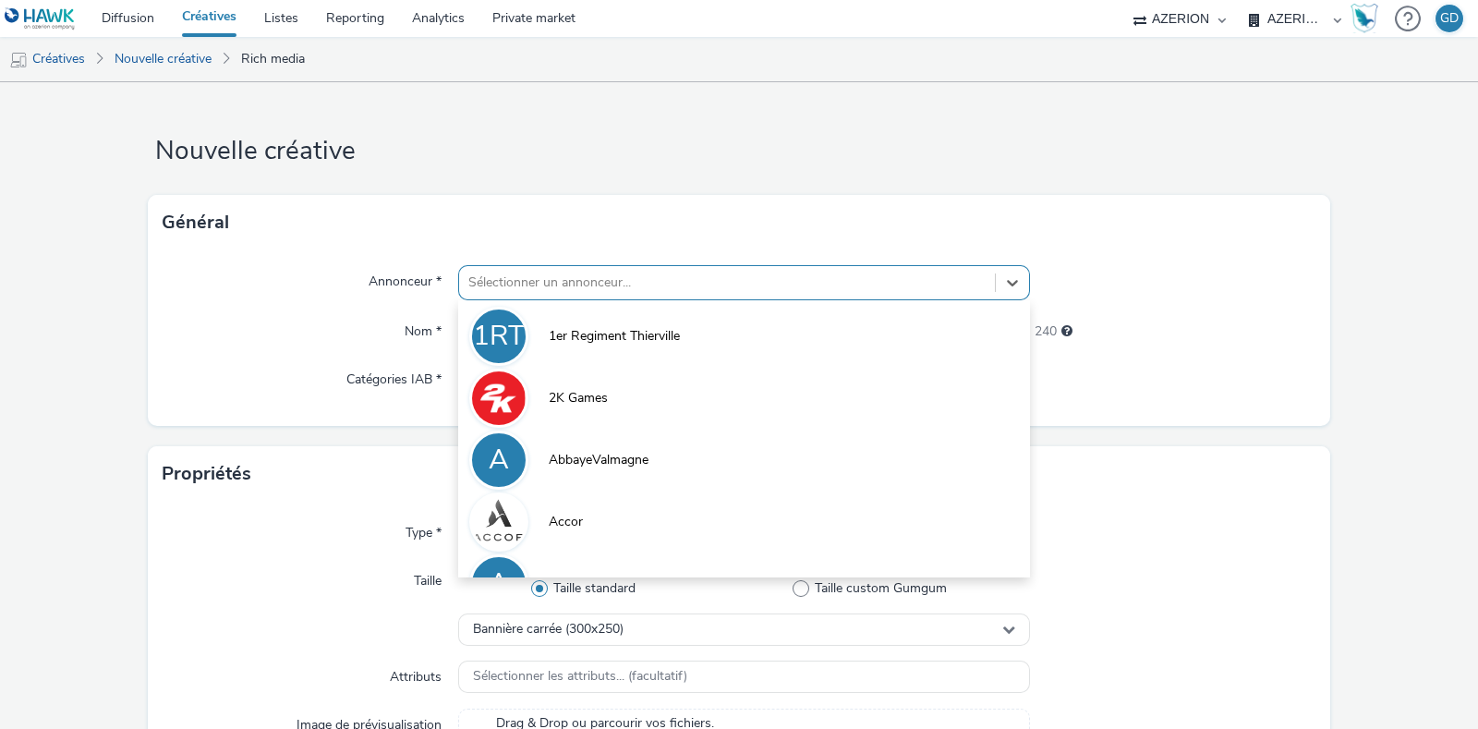
click at [498, 279] on div at bounding box center [726, 283] width 517 height 22
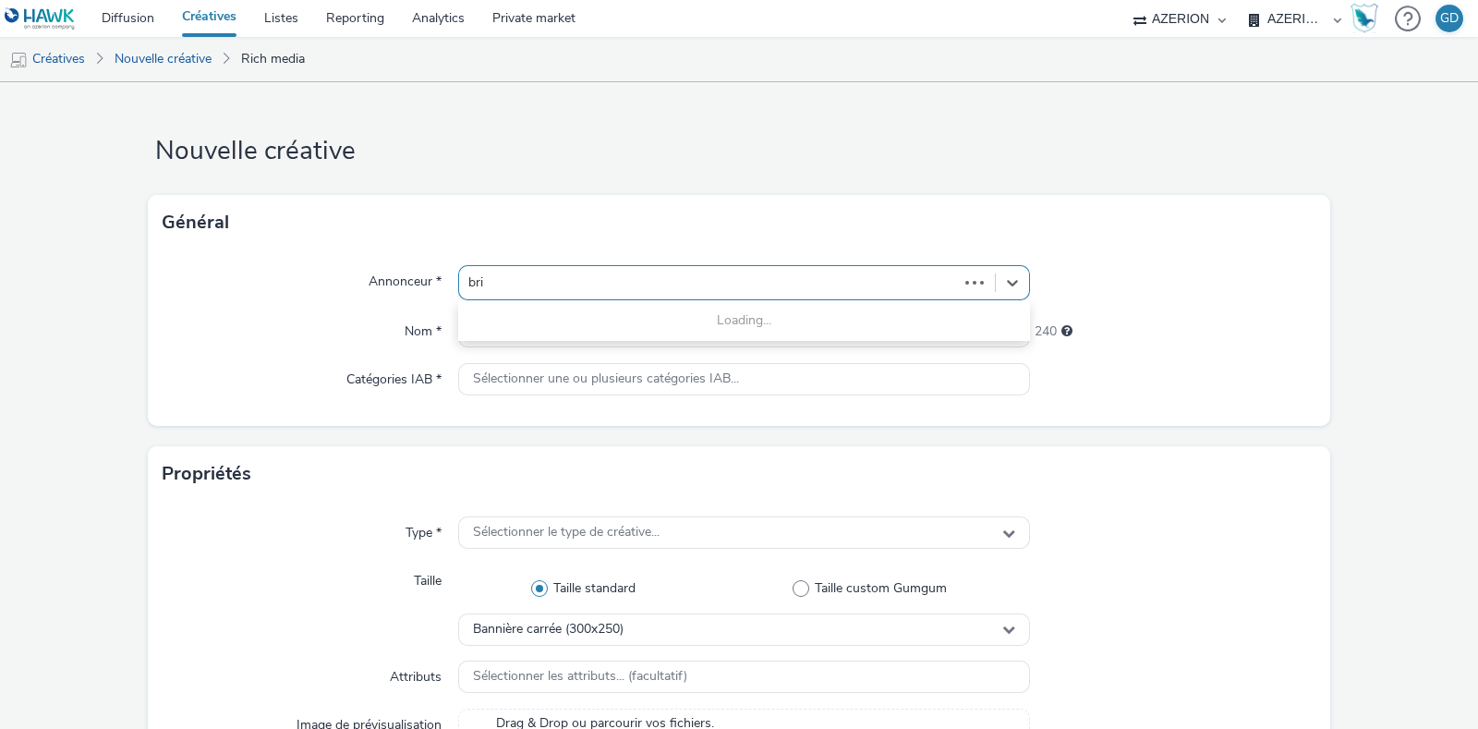
type input "bric"
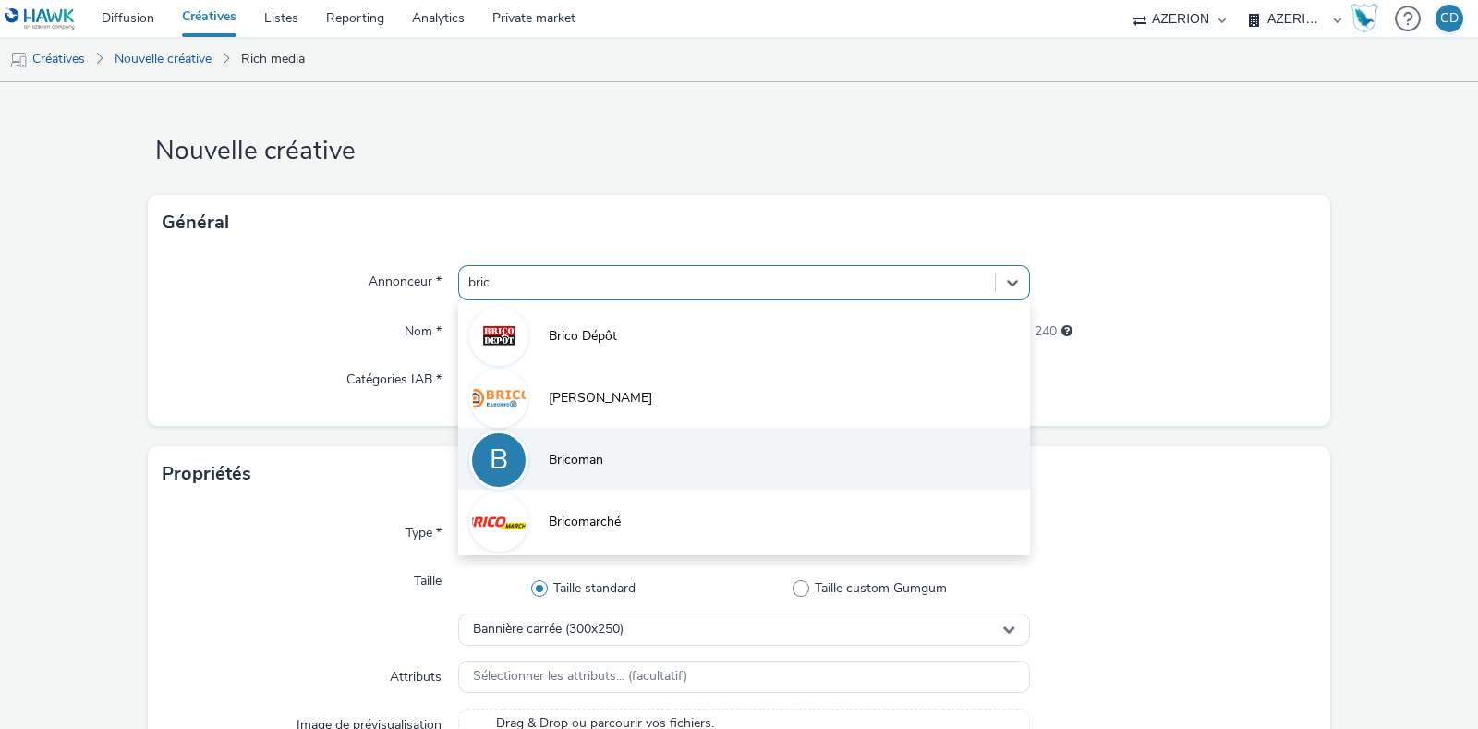
click at [536, 454] on li "B Bricoman" at bounding box center [744, 459] width 572 height 62
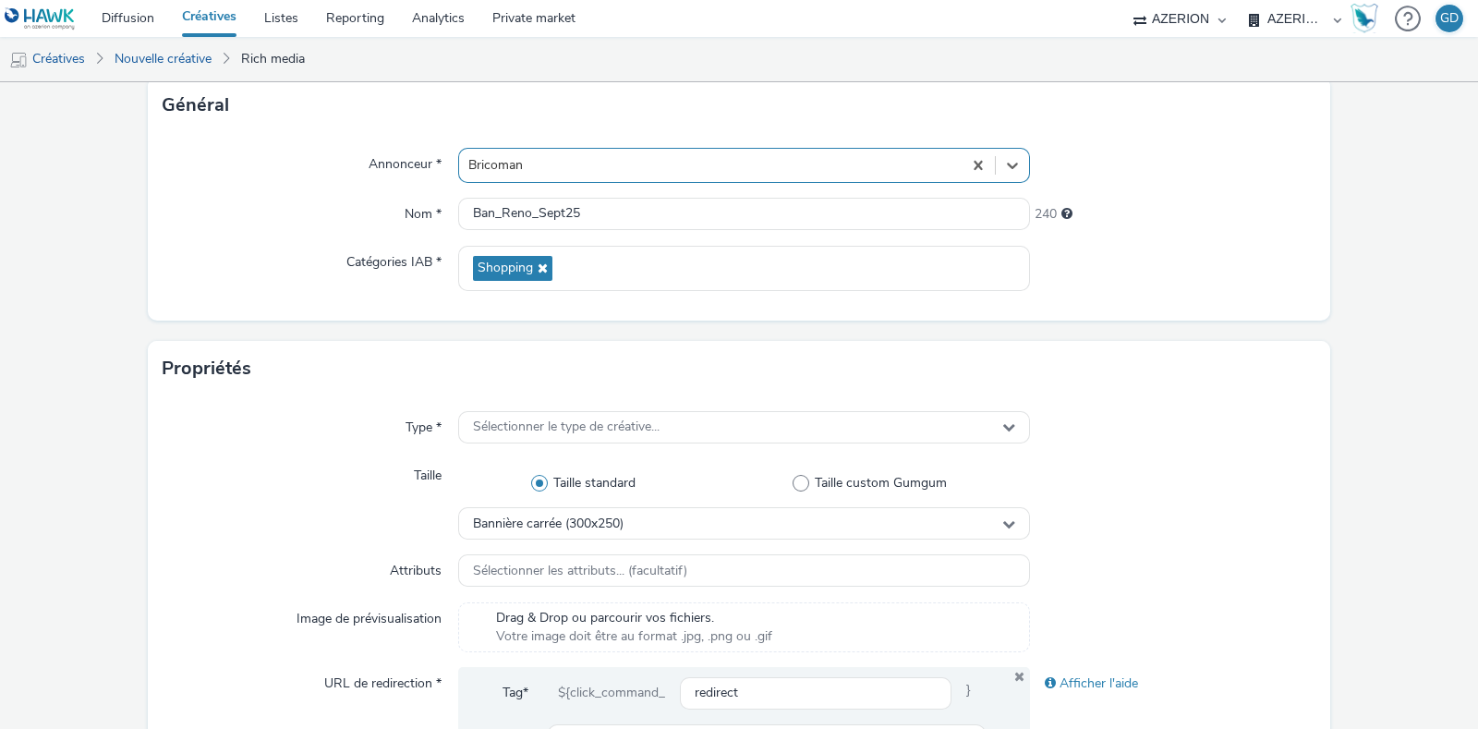
scroll to position [230, 0]
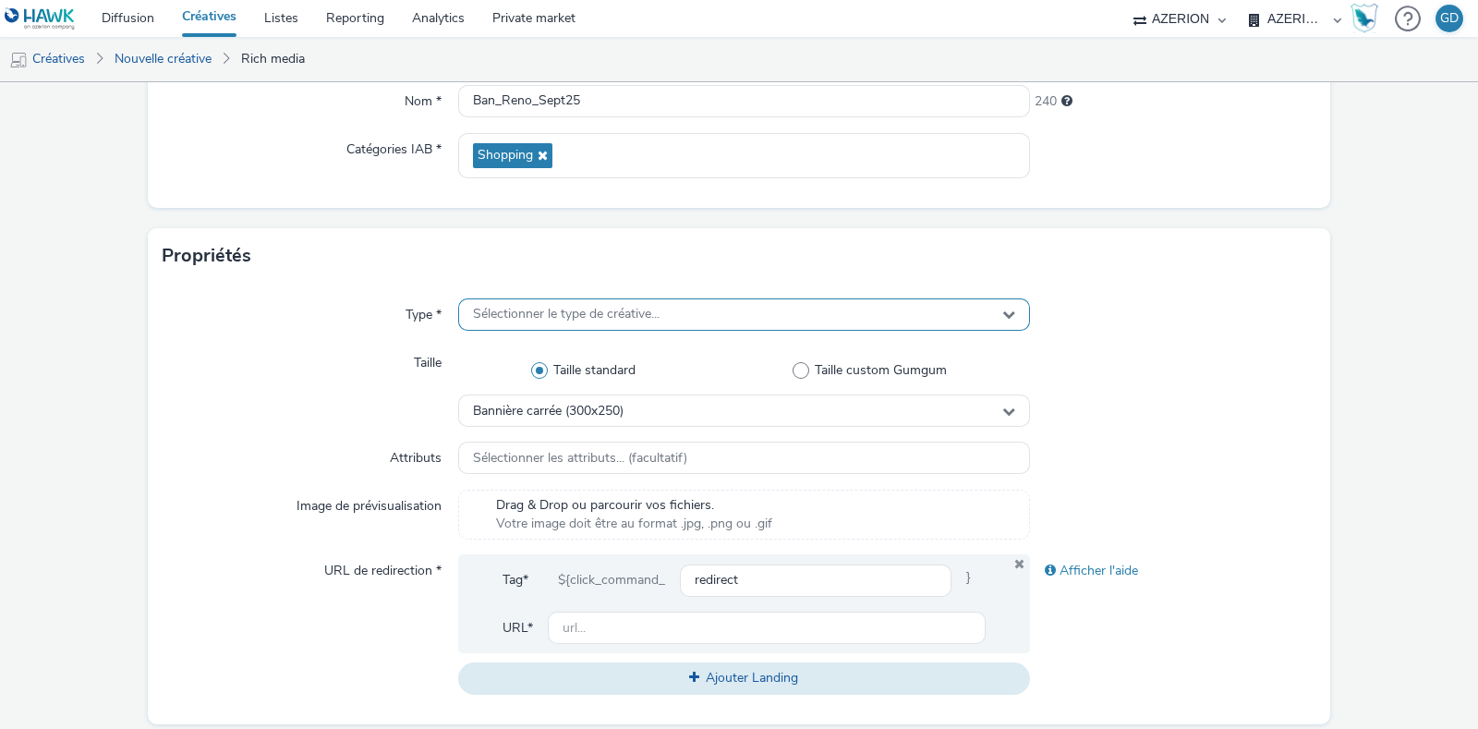
click at [558, 326] on div "Sélectionner le type de créative..." at bounding box center [744, 314] width 572 height 32
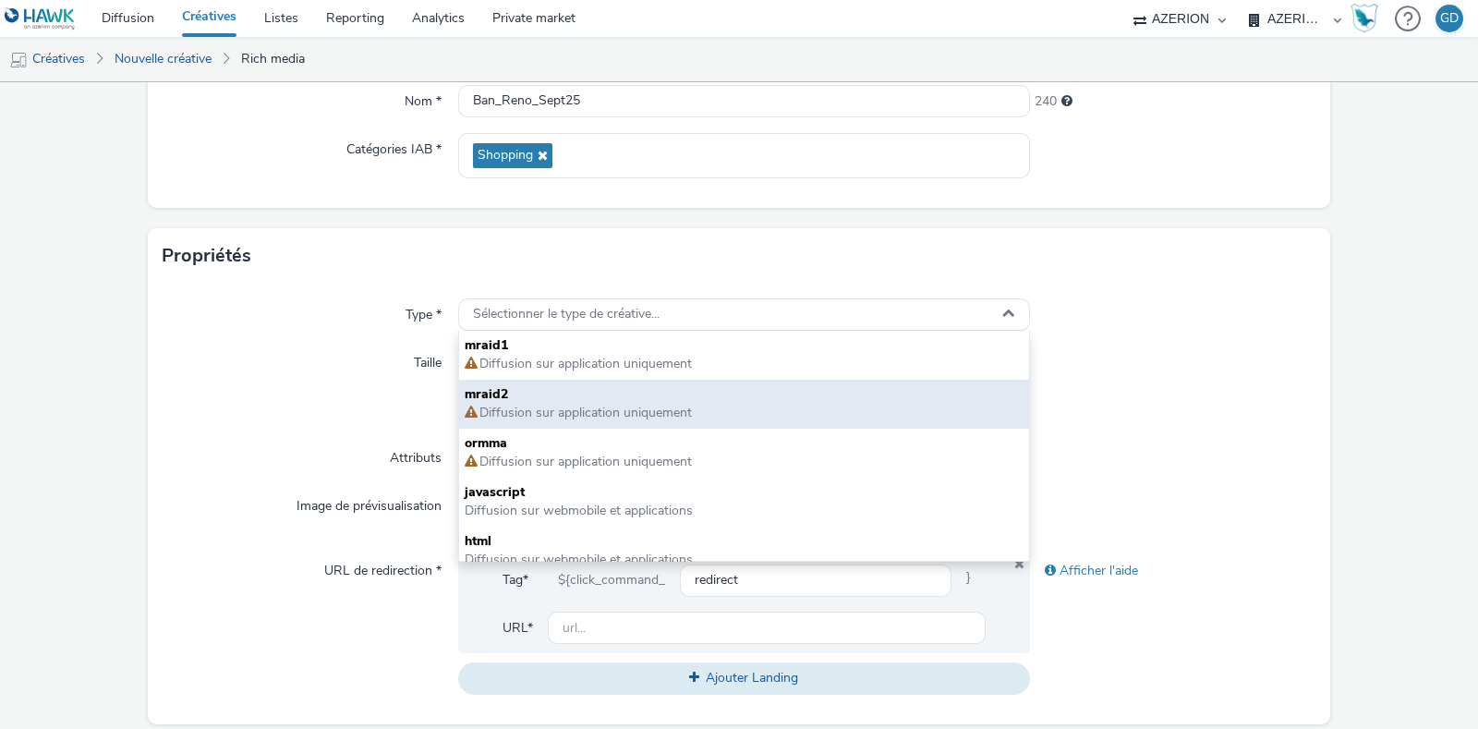
click at [554, 395] on span "mraid2" at bounding box center [744, 394] width 559 height 18
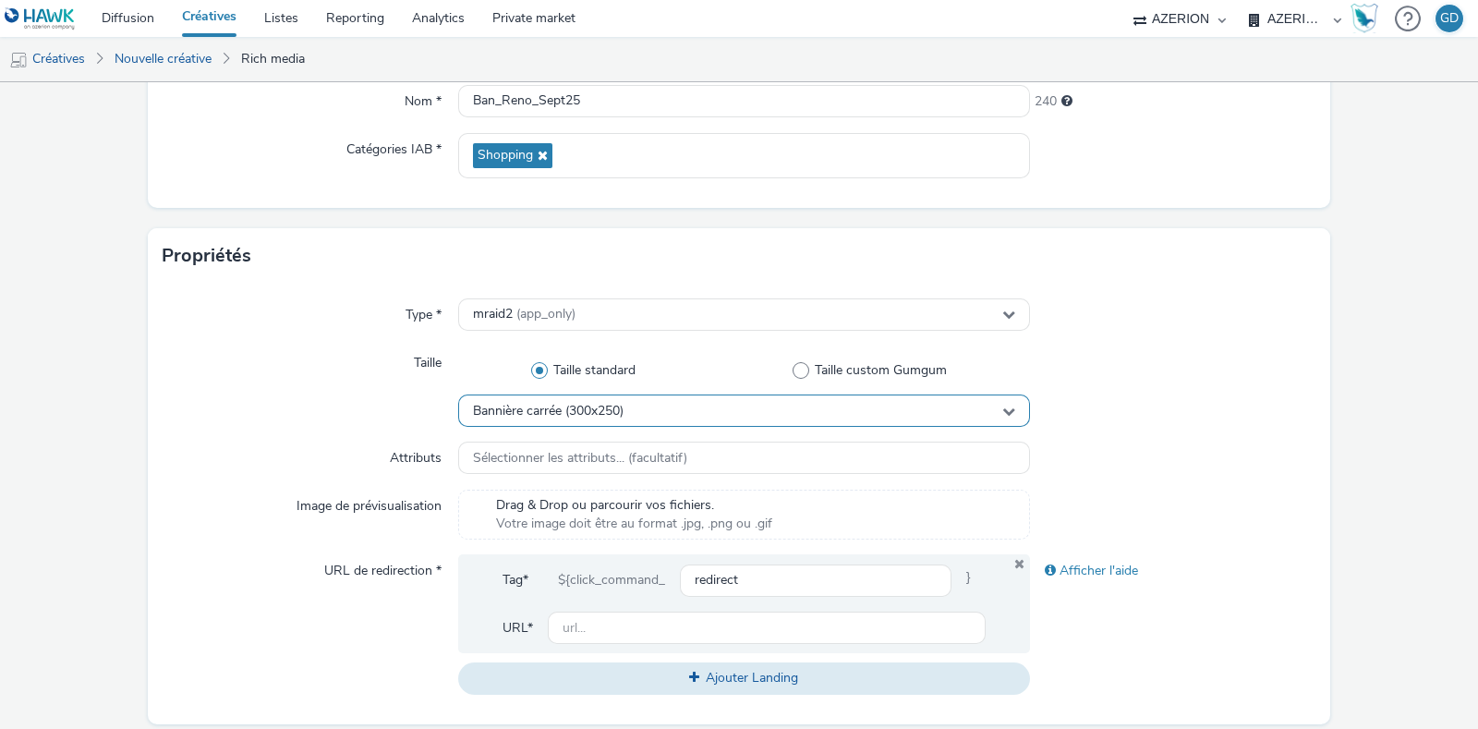
click at [644, 409] on div "Bannière carrée (300x250)" at bounding box center [744, 410] width 572 height 32
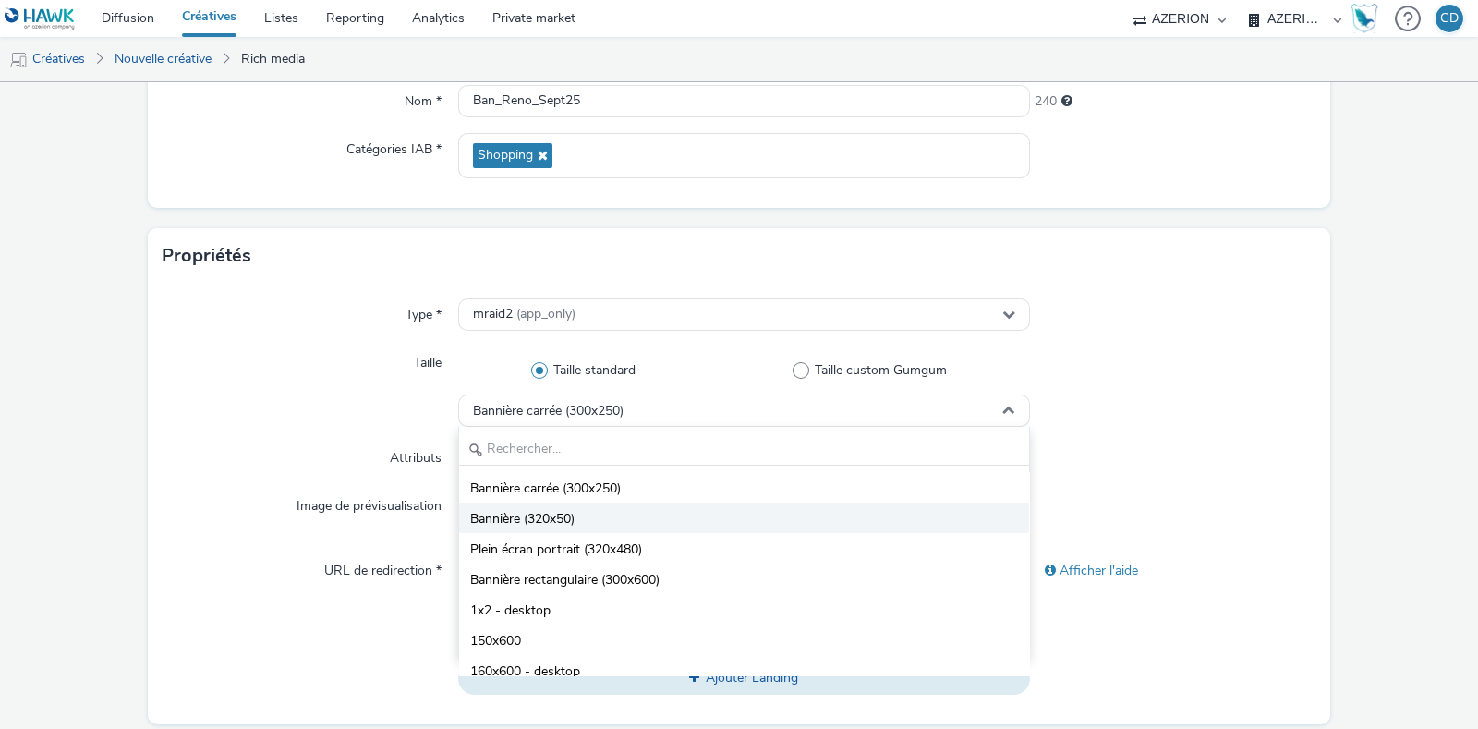
click at [637, 516] on li "Bannière (320x50)" at bounding box center [744, 517] width 570 height 30
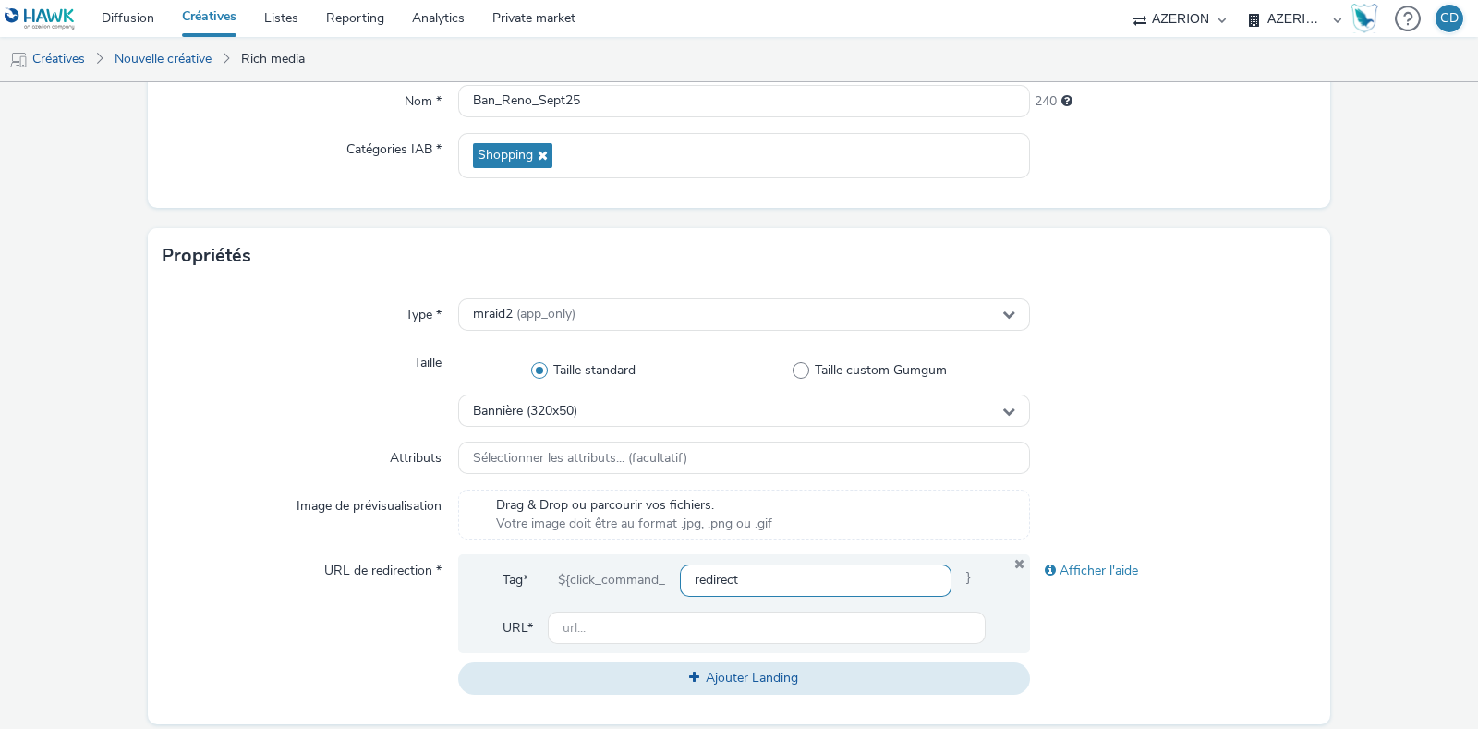
scroll to position [0, 0]
click at [640, 603] on div "Tag* ${click_command_ redirect }" at bounding box center [743, 587] width 483 height 48
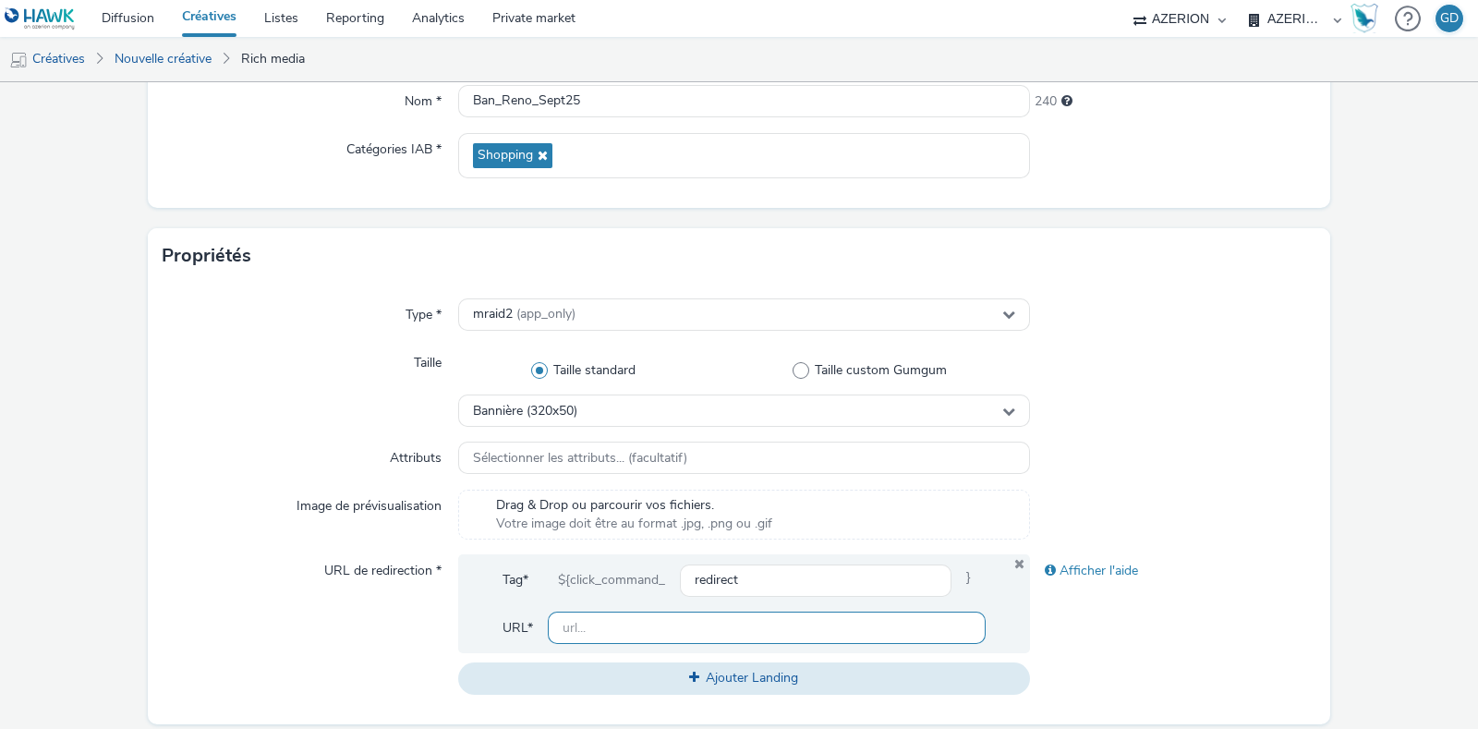
click at [637, 623] on input "text" at bounding box center [767, 627] width 438 height 32
type input "[URL][DOMAIN_NAME]"
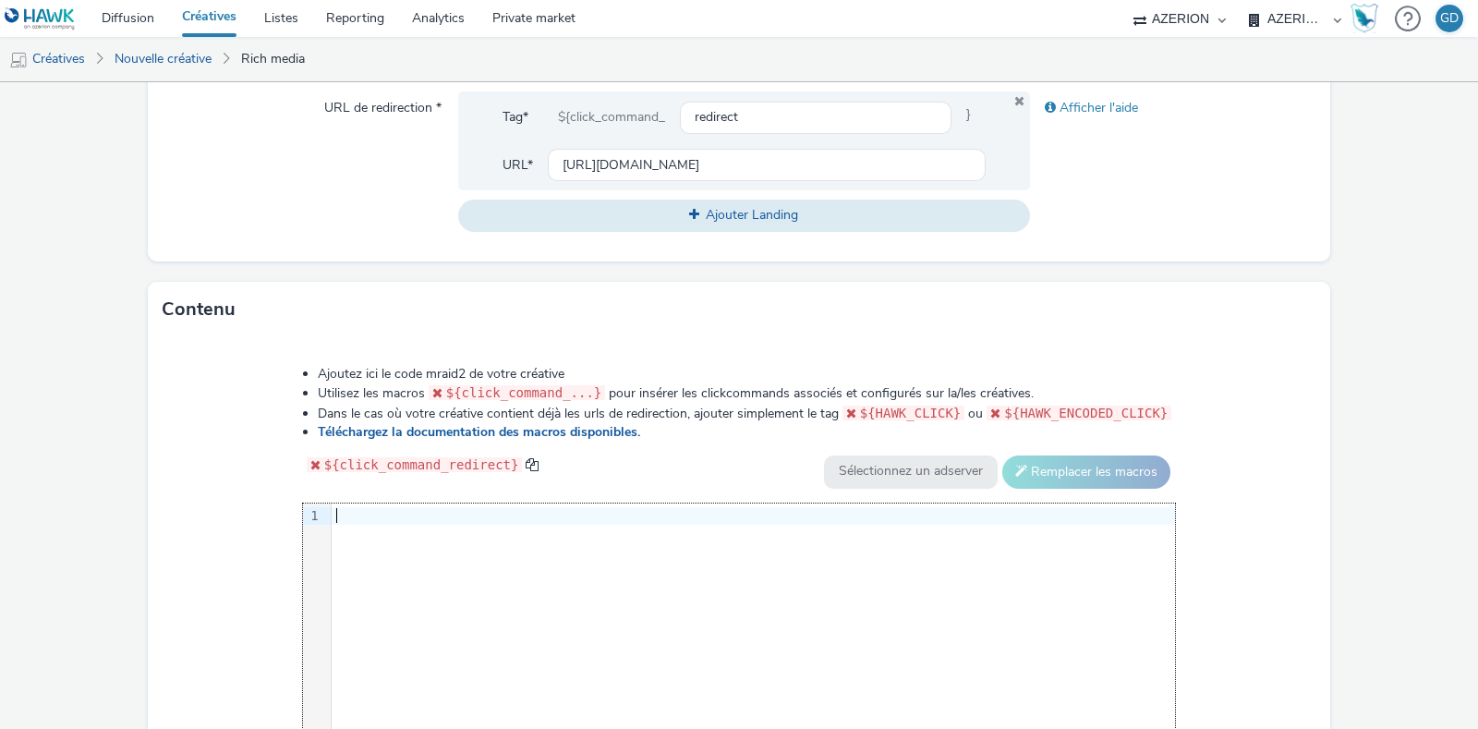
click at [808, 543] on div "9 1 ›" at bounding box center [739, 641] width 873 height 277
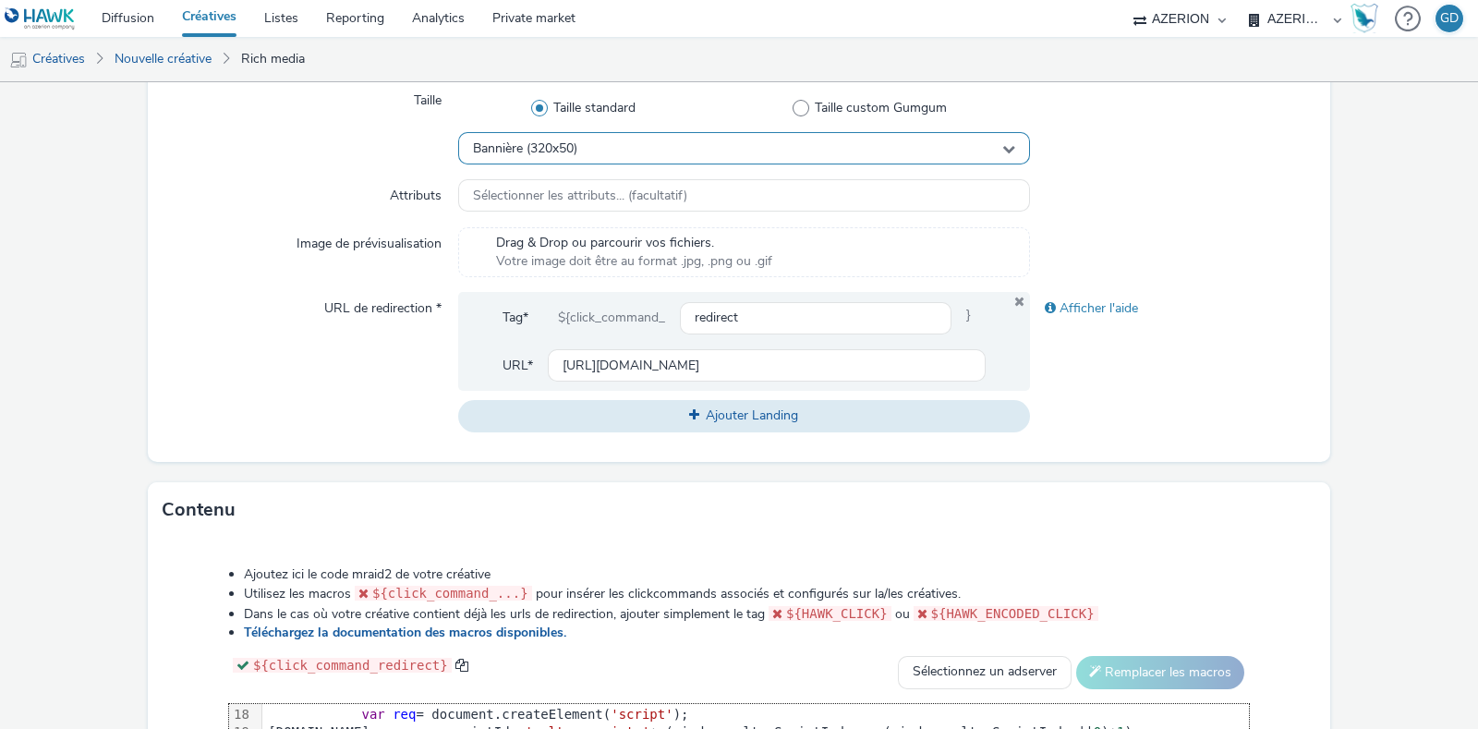
scroll to position [884, 0]
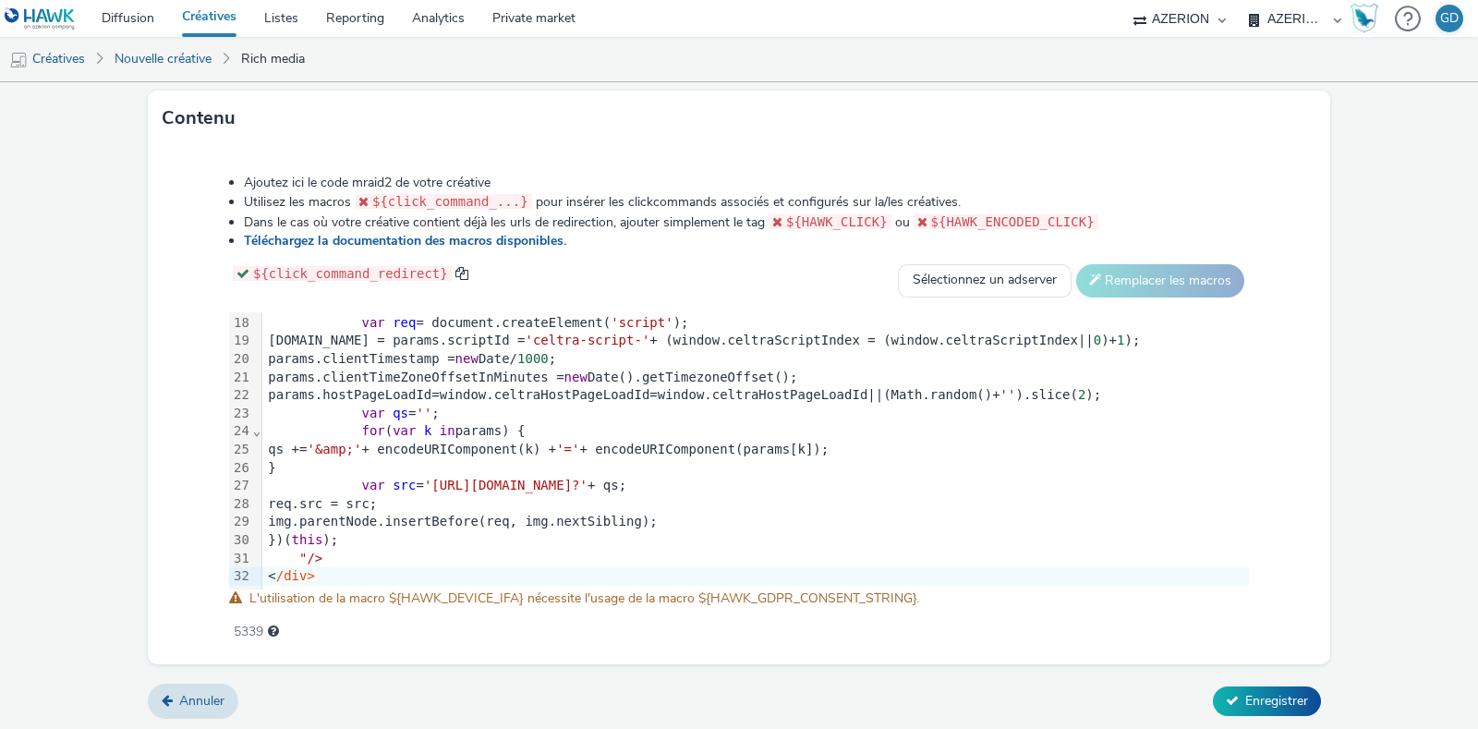
click at [693, 593] on span "L'utilisation de la macro ${HAWK_DEVICE_IFA} nécessite l'usage de la macro ${HA…" at bounding box center [584, 598] width 670 height 18
drag, startPoint x: 697, startPoint y: 593, endPoint x: 914, endPoint y: 597, distance: 217.1
click at [914, 597] on span "L'utilisation de la macro ${HAWK_DEVICE_IFA} nécessite l'usage de la macro ${HA…" at bounding box center [584, 598] width 670 height 18
copy span "${HAWK_GDPR_CONSENT_STRING}"
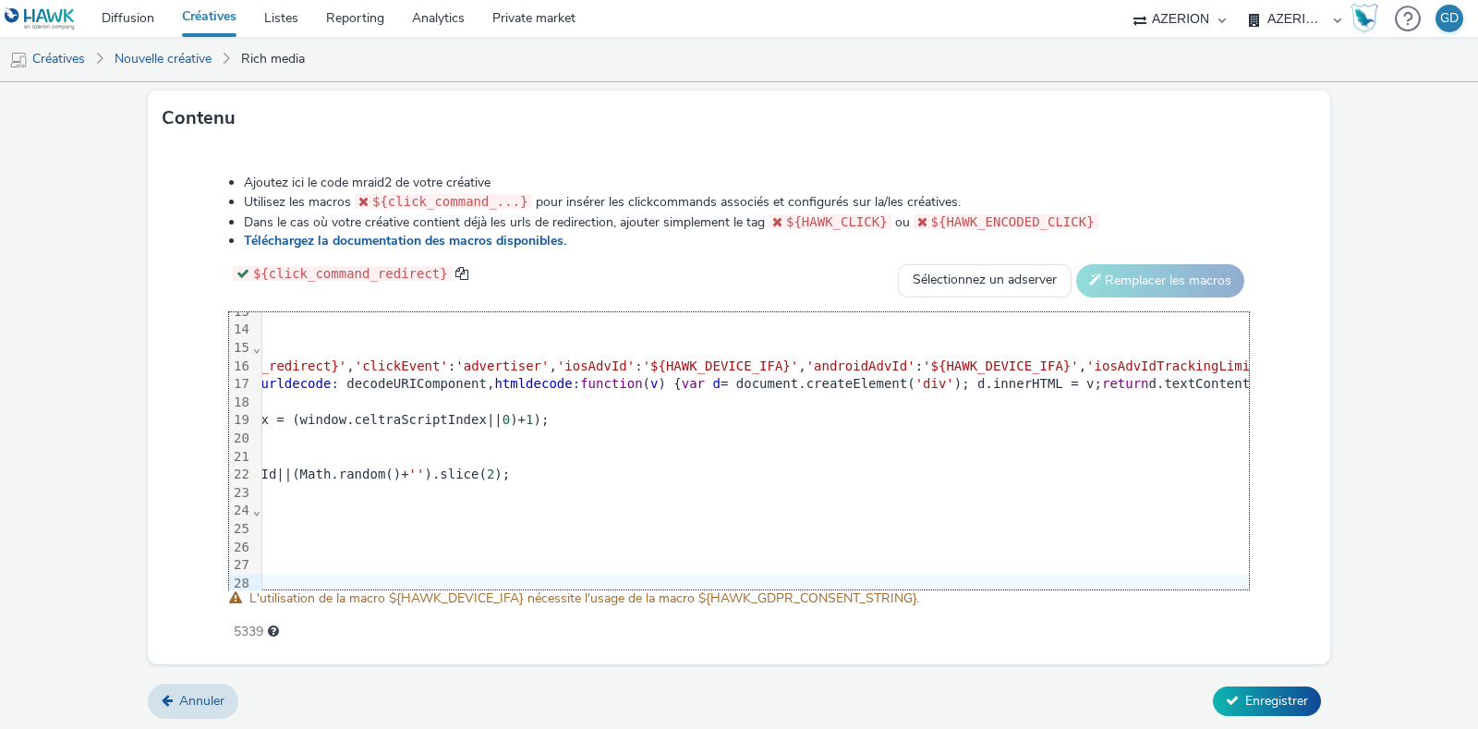
scroll to position [230, 595]
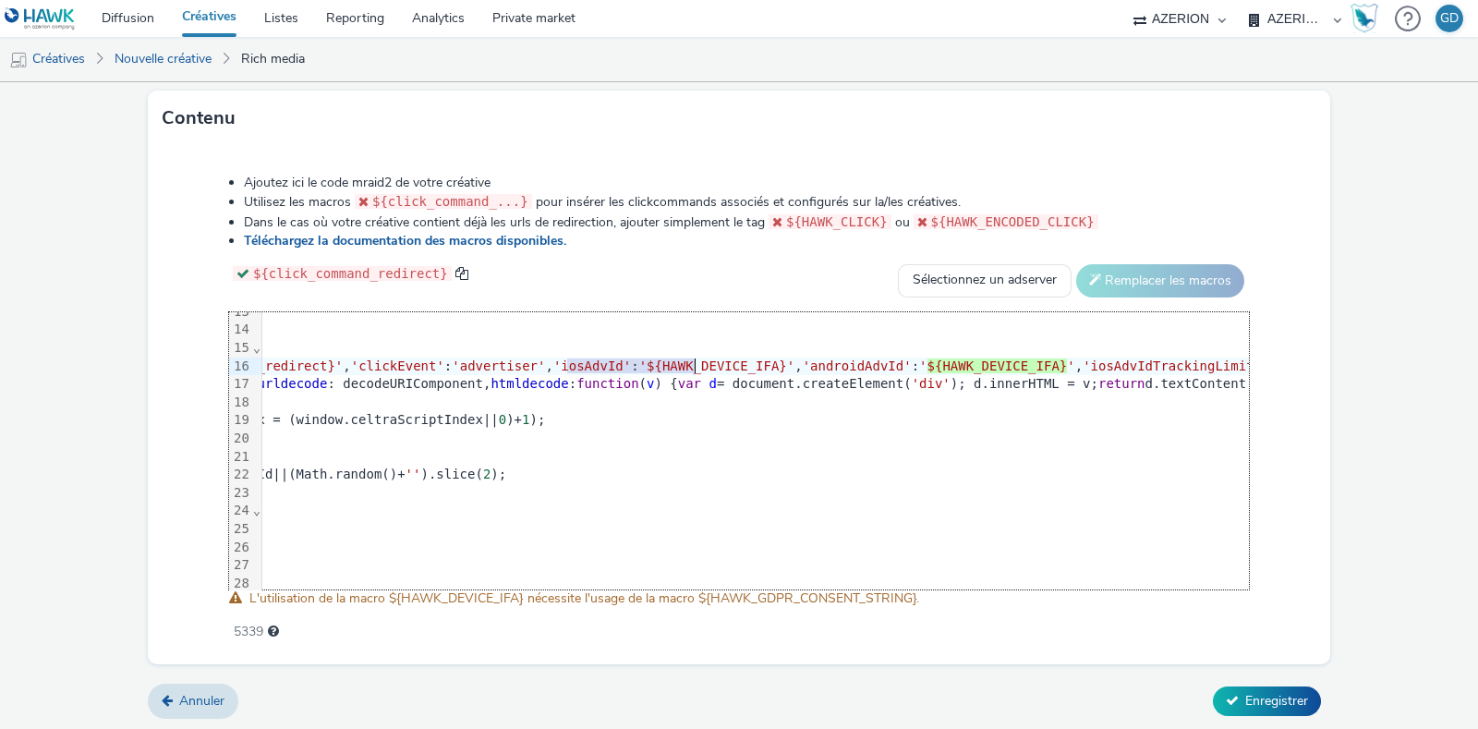
drag, startPoint x: 567, startPoint y: 362, endPoint x: 692, endPoint y: 362, distance: 124.7
click at [692, 362] on span "'${HAWK_DEVICE_IFA}'" at bounding box center [717, 365] width 156 height 15
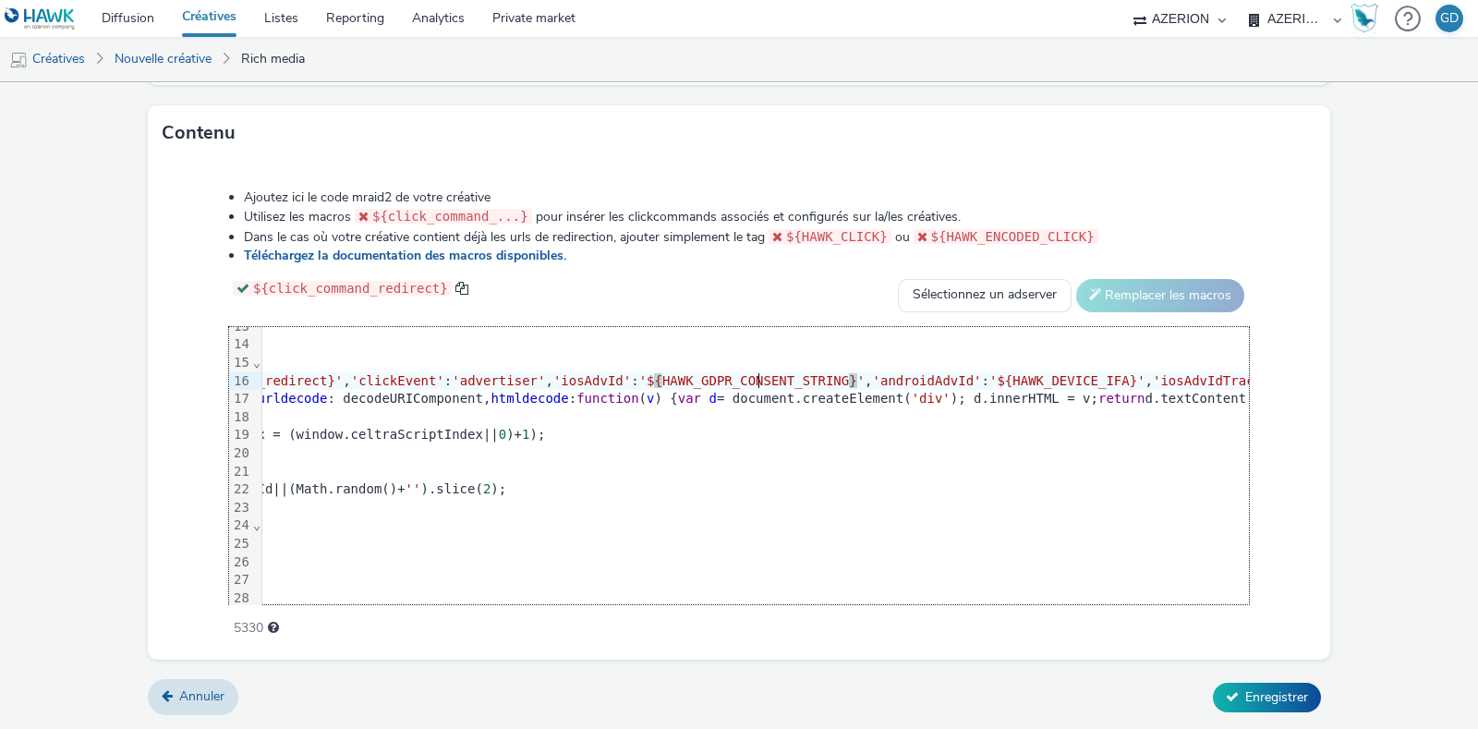
scroll to position [865, 0]
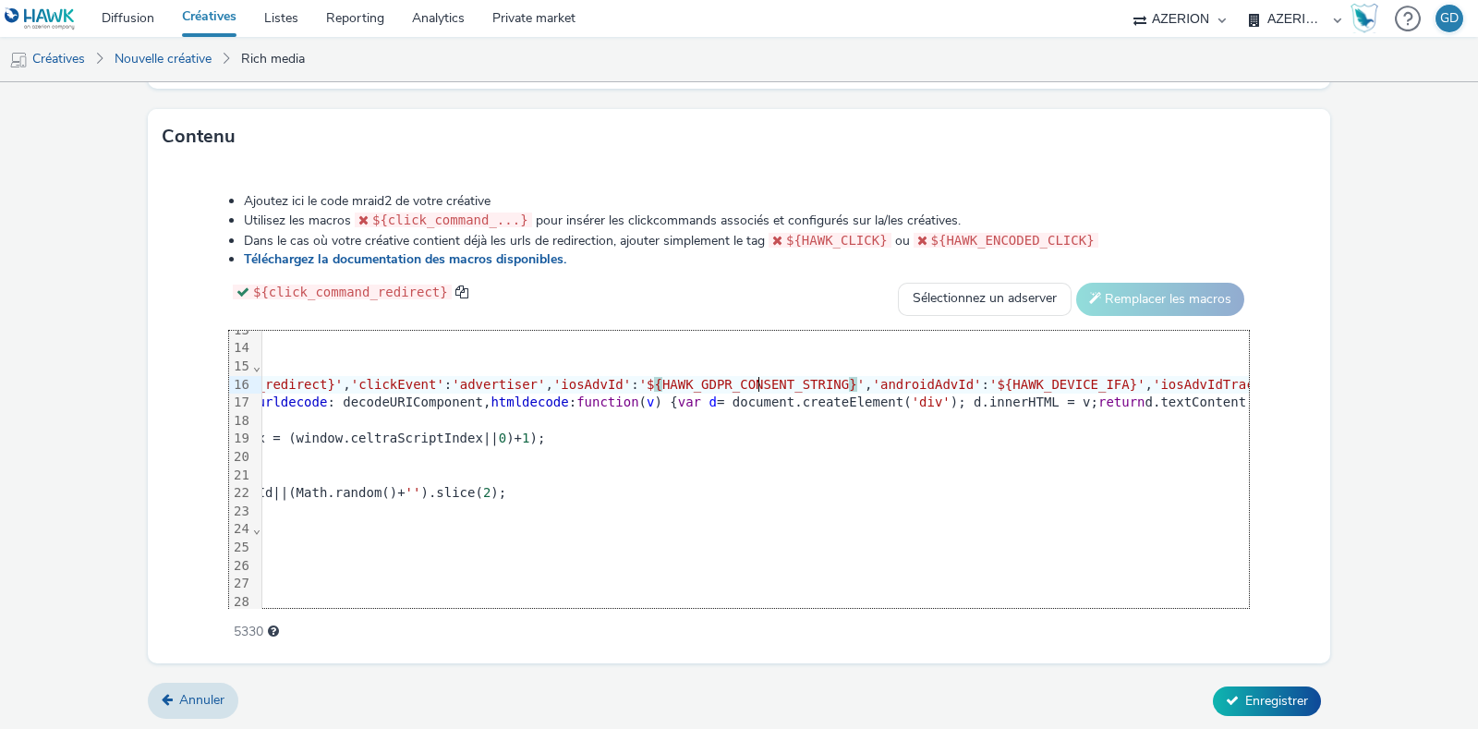
click at [989, 381] on span "'${HAWK_DEVICE_IFA}'" at bounding box center [1067, 384] width 156 height 15
drag, startPoint x: 884, startPoint y: 380, endPoint x: 1010, endPoint y: 381, distance: 126.5
click at [1010, 381] on span "'${HAWK_DEVICE_IFA}'" at bounding box center [1067, 384] width 156 height 15
click at [1252, 692] on span "Enregistrer" at bounding box center [1276, 701] width 63 height 18
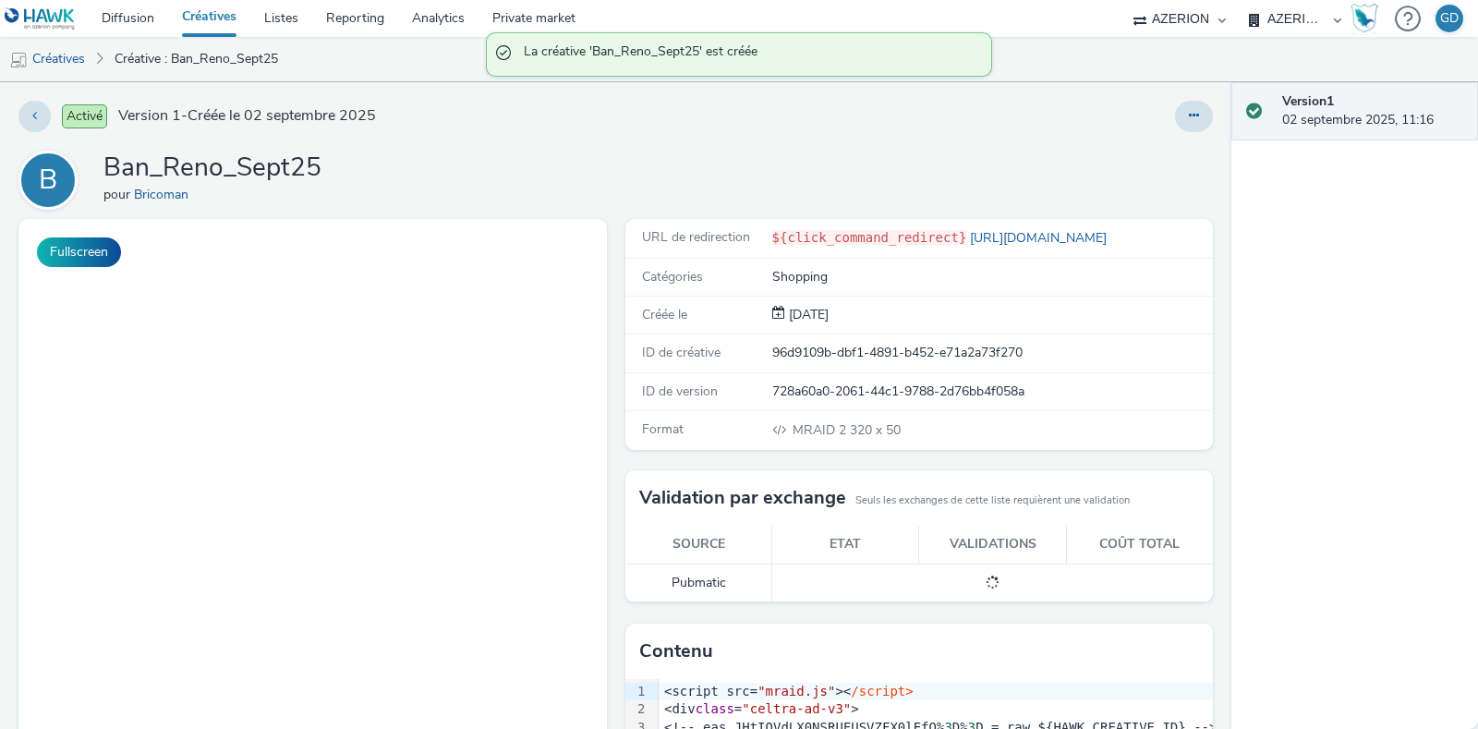
click at [246, 174] on h1 "Ban_Reno_Sept25" at bounding box center [212, 168] width 218 height 35
click at [247, 174] on h1 "Ban_Reno_Sept25" at bounding box center [212, 168] width 218 height 35
click at [247, 168] on h1 "Ban_Reno_Sept25" at bounding box center [212, 168] width 218 height 35
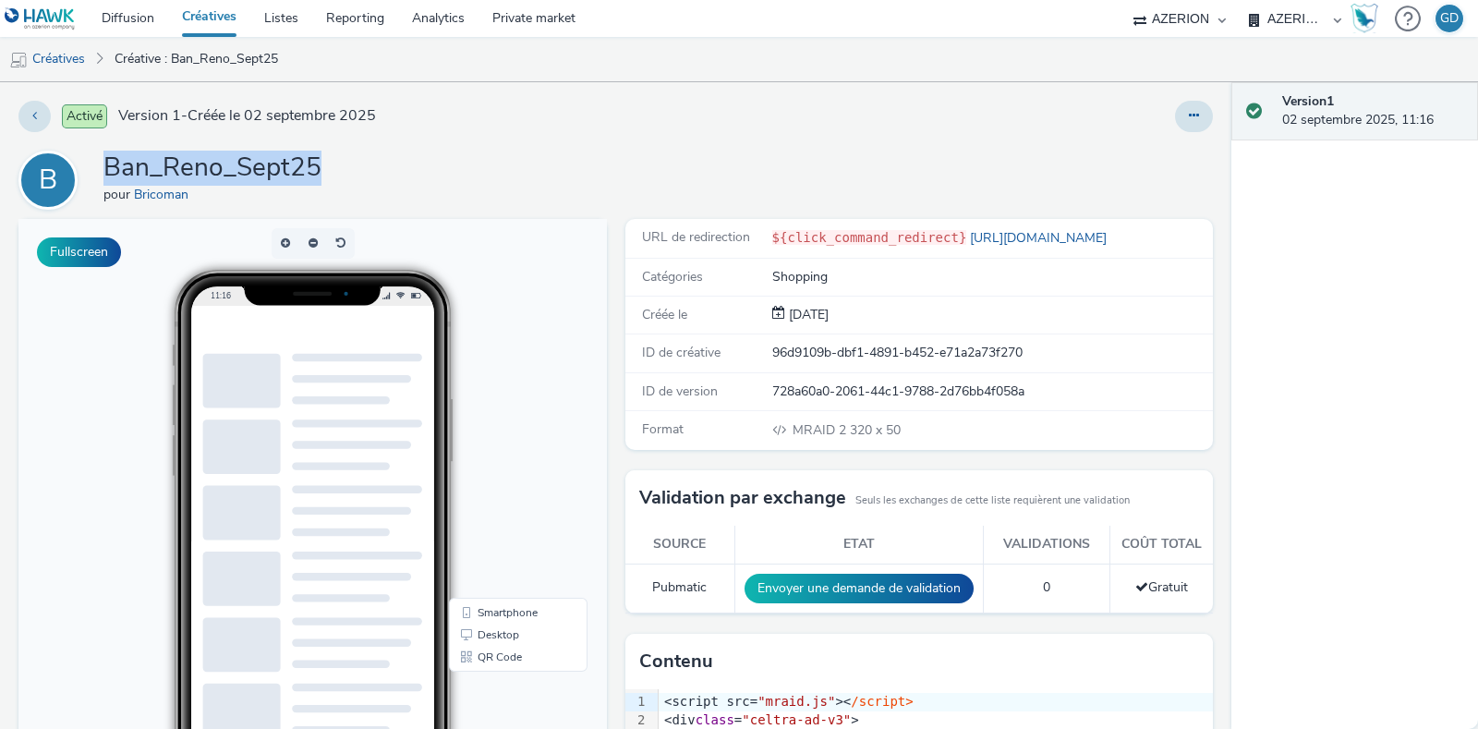
click at [219, 21] on link "Créatives" at bounding box center [209, 18] width 82 height 37
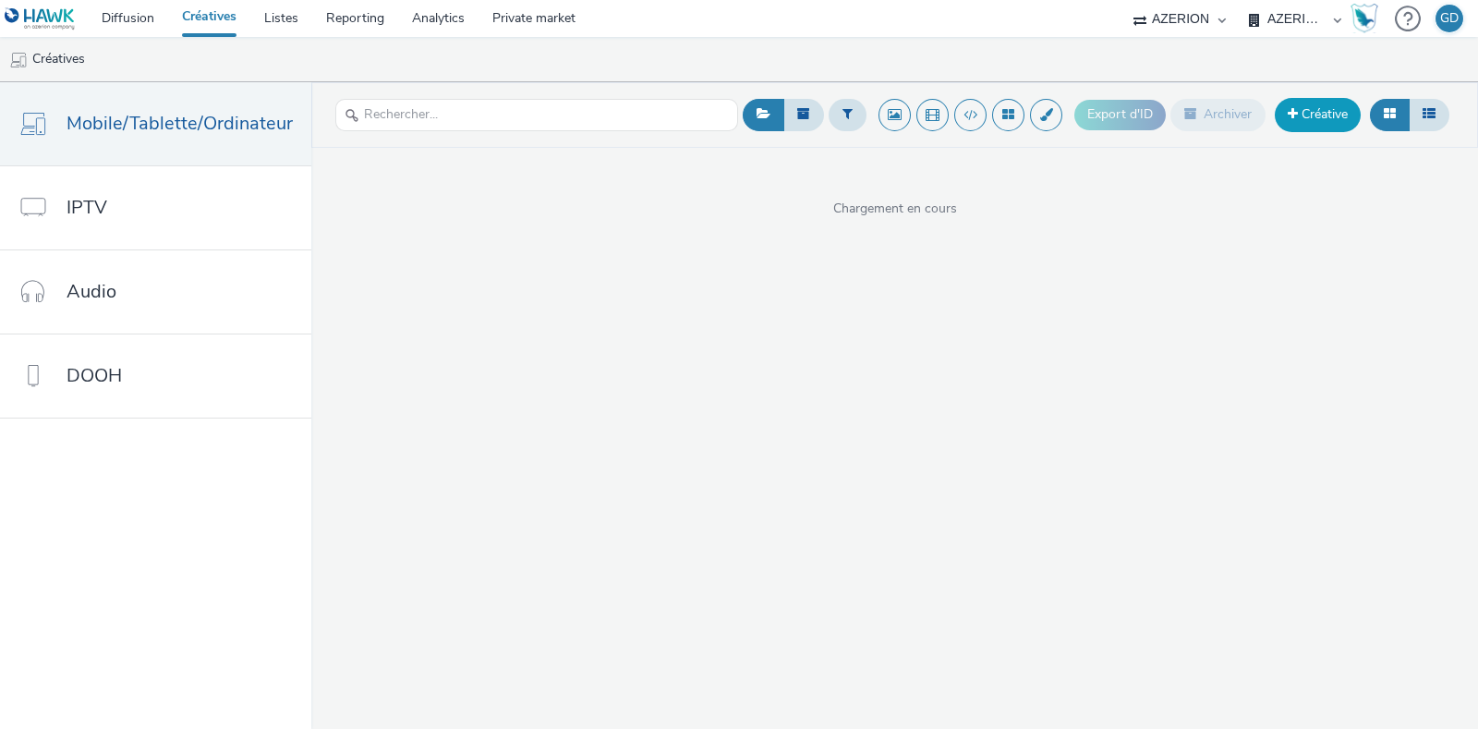
click at [1344, 110] on link "Créative" at bounding box center [1318, 114] width 86 height 33
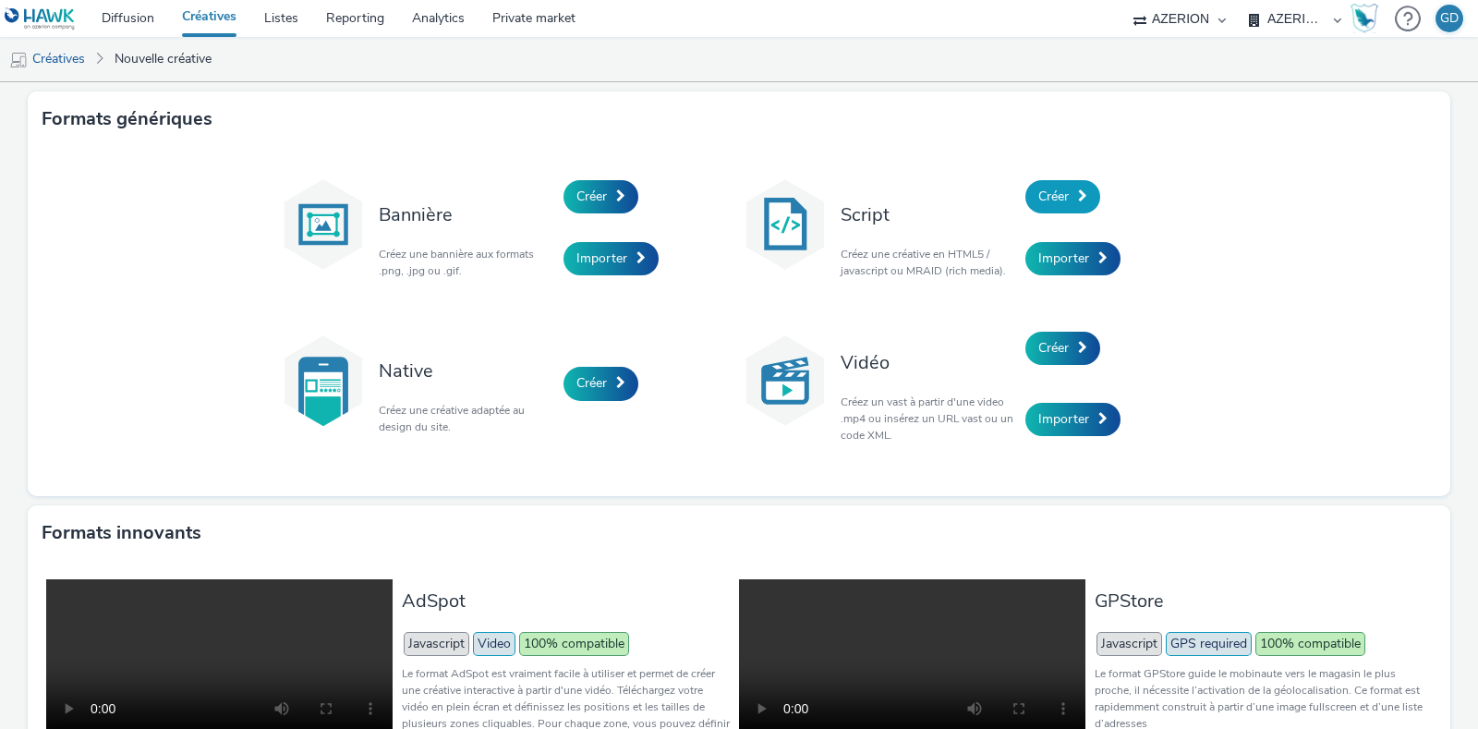
click at [1080, 205] on link "Créer" at bounding box center [1062, 196] width 75 height 33
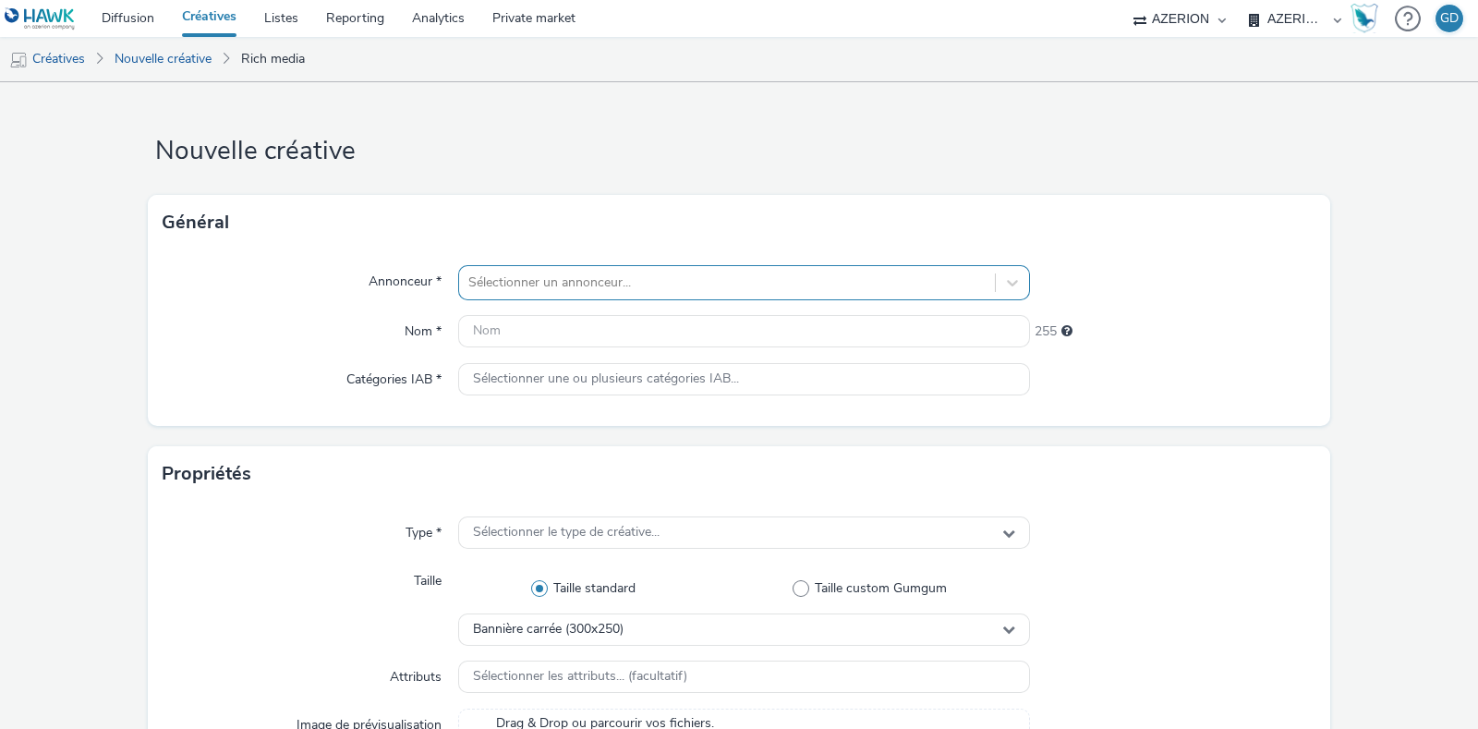
click at [674, 265] on div "Sélectionner un annonceur..." at bounding box center [744, 282] width 572 height 35
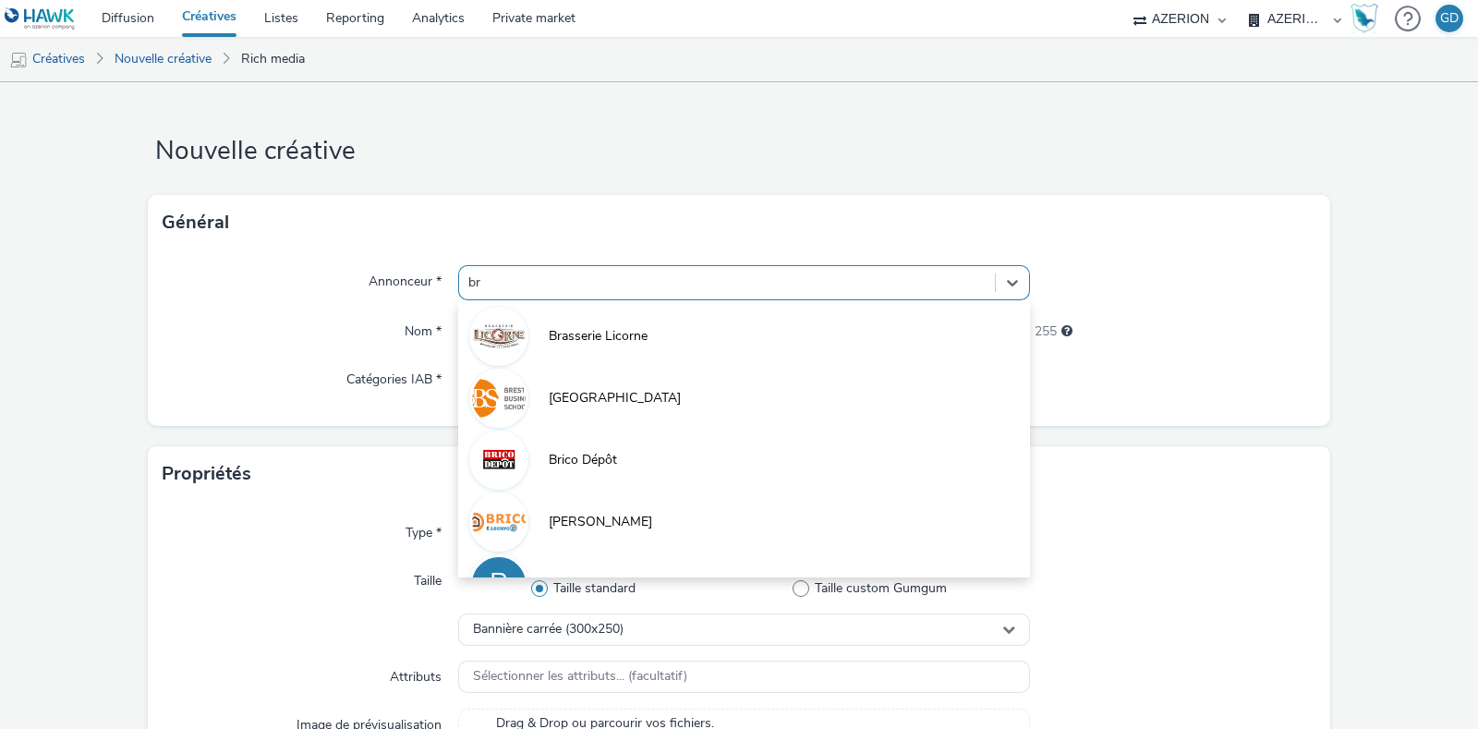
type input "bri"
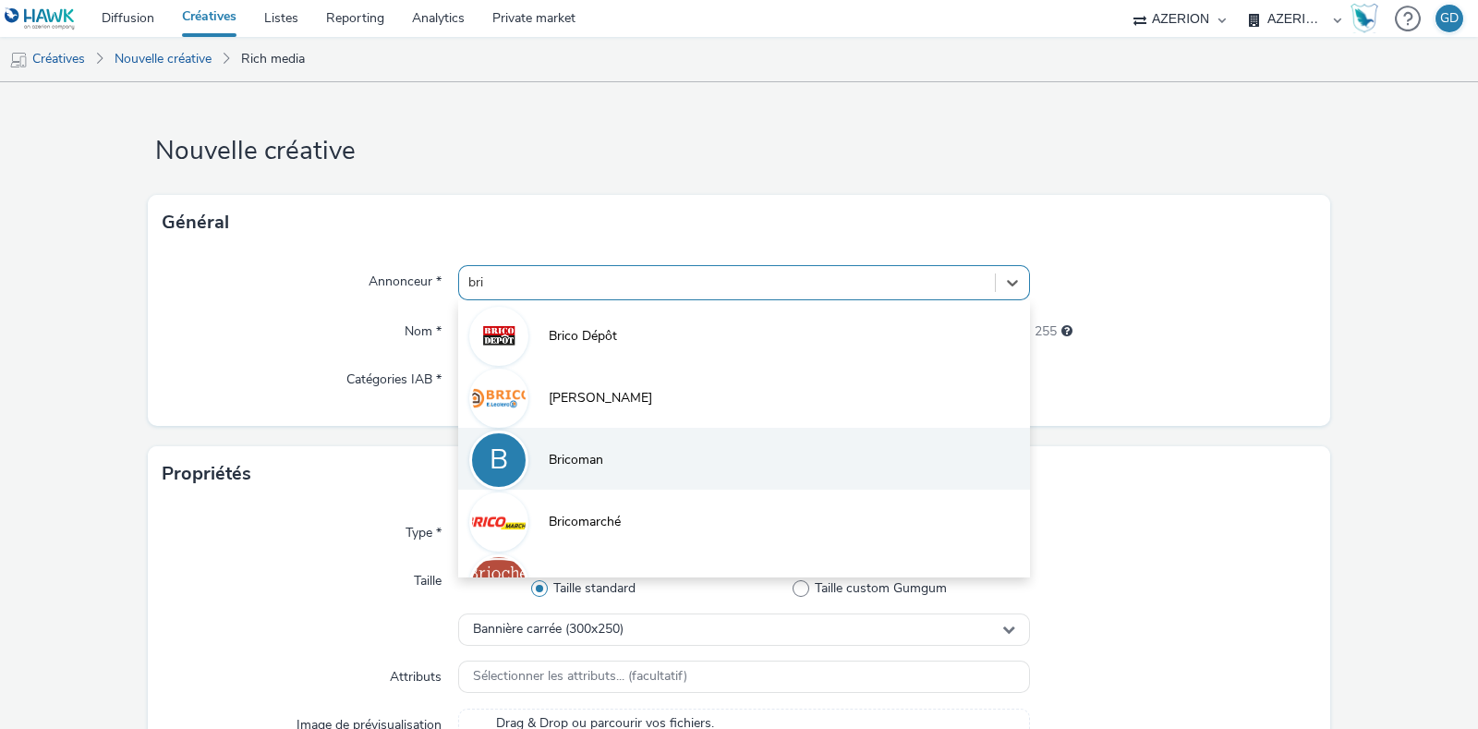
click at [586, 453] on span "Bricoman" at bounding box center [576, 460] width 54 height 18
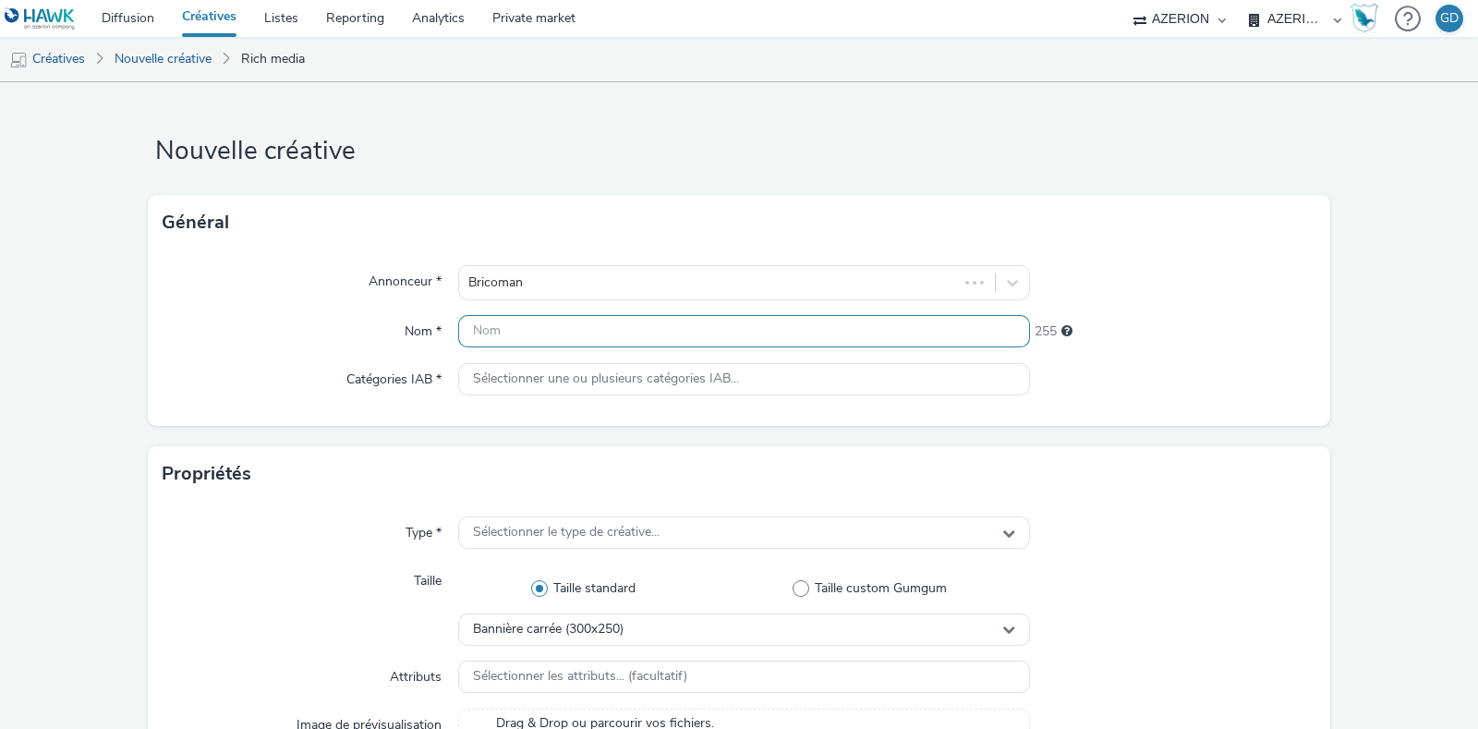
click at [503, 334] on input "text" at bounding box center [744, 331] width 572 height 32
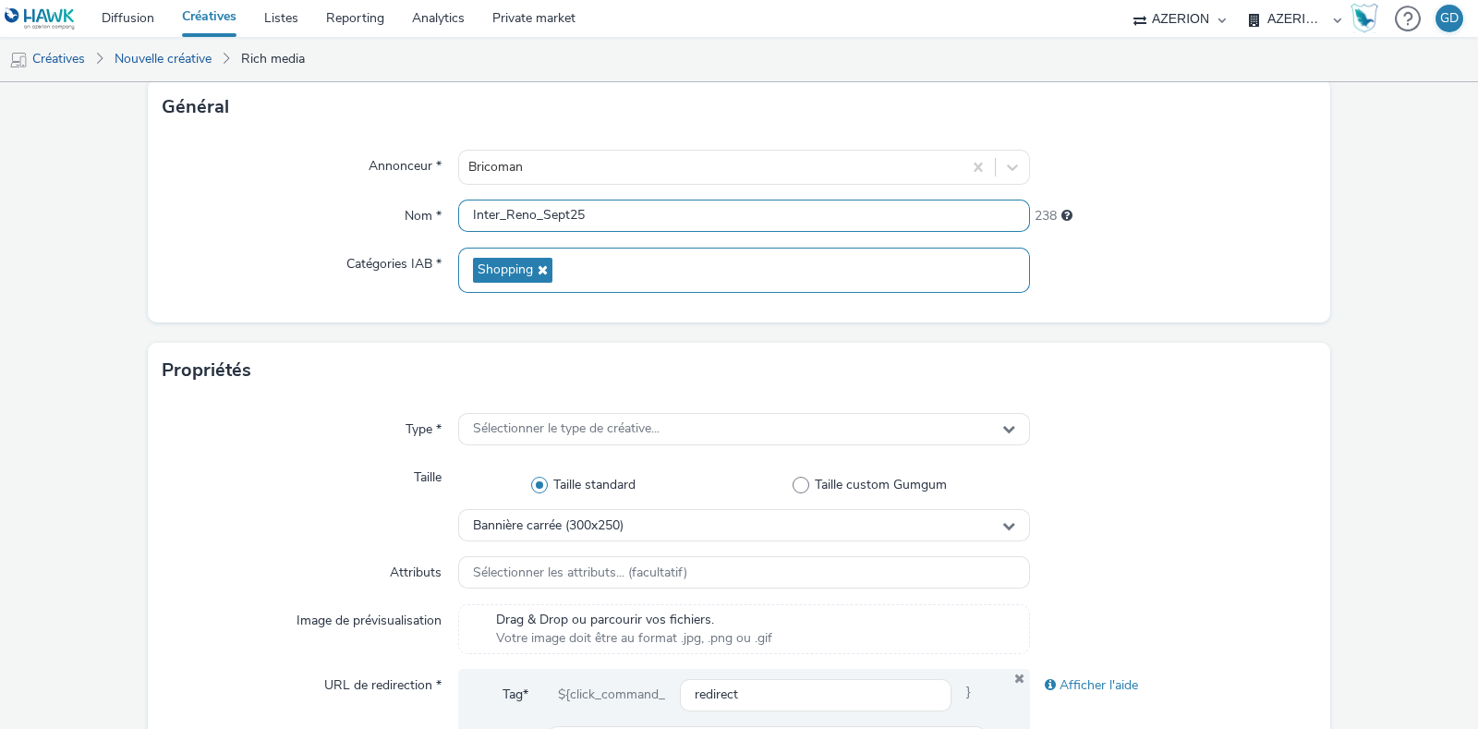
scroll to position [230, 0]
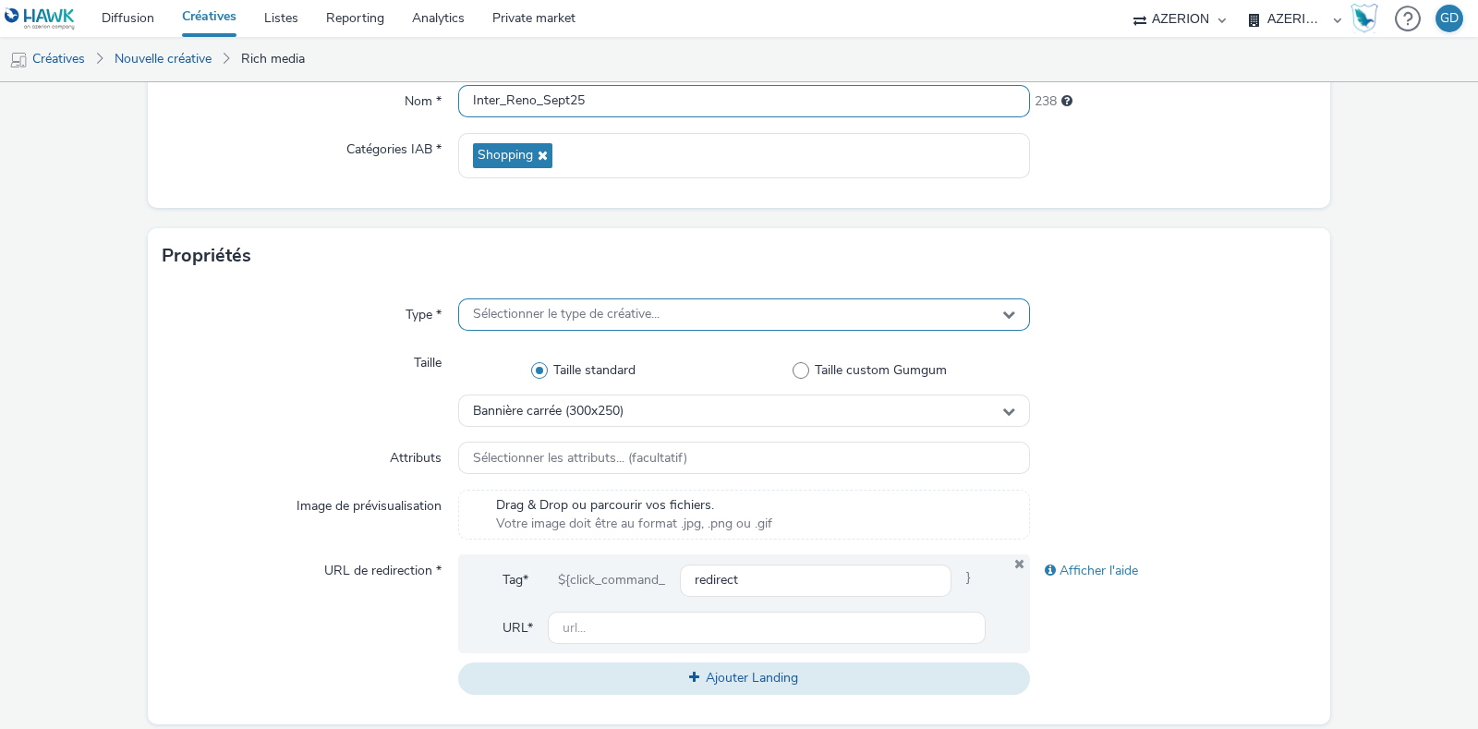
type input "Inter_Reno_Sept25"
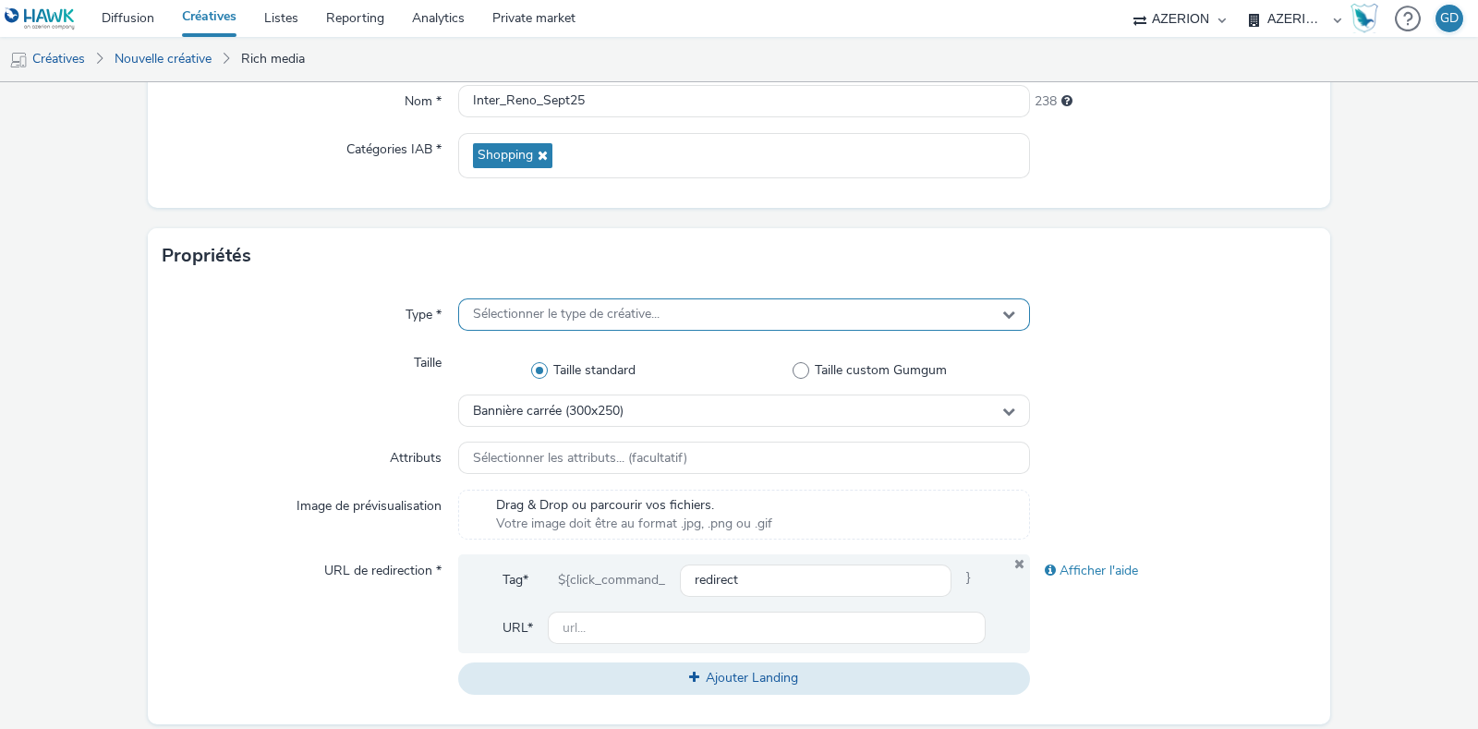
click at [549, 312] on span "Sélectionner le type de créative..." at bounding box center [566, 315] width 187 height 16
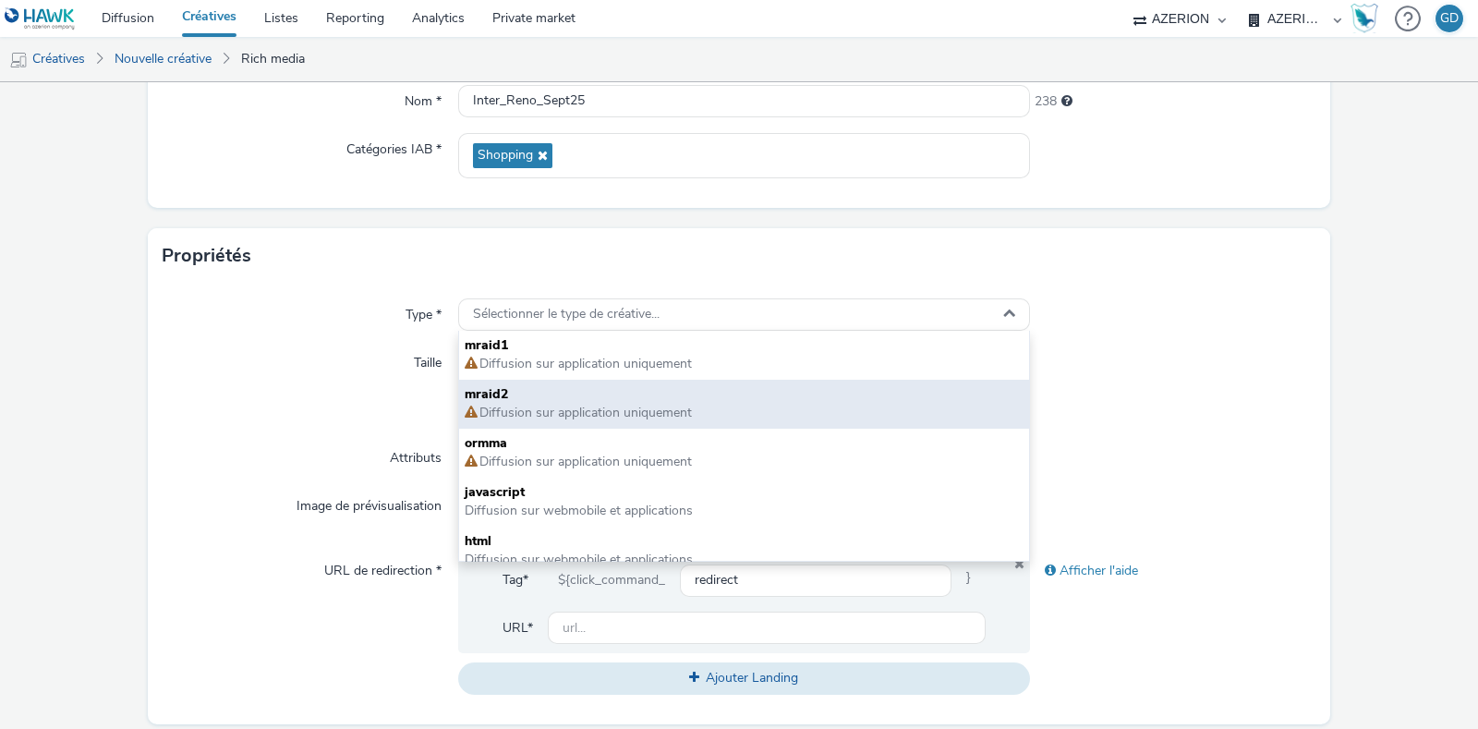
click at [579, 412] on span "Diffusion sur application uniquement" at bounding box center [585, 413] width 214 height 18
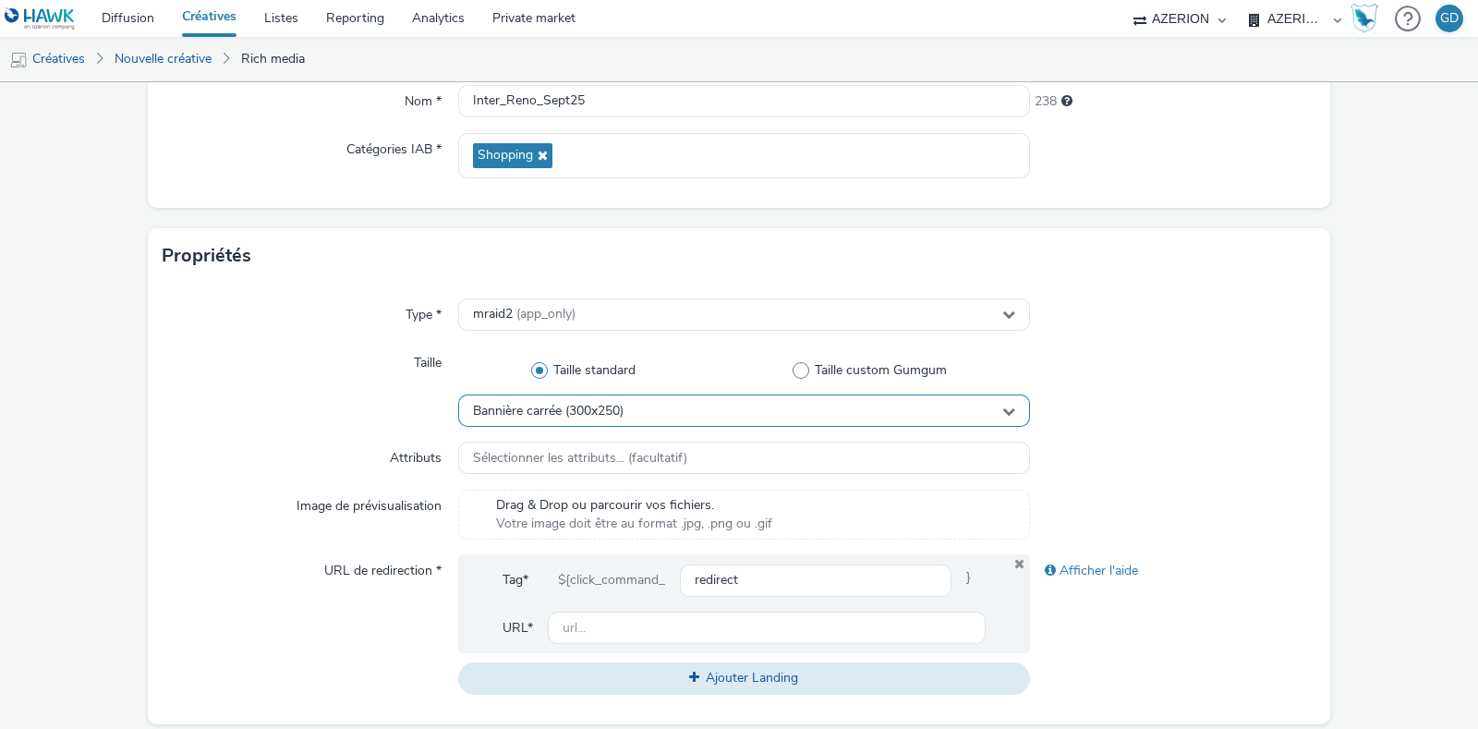
click at [582, 411] on span "Bannière carrée (300x250)" at bounding box center [548, 412] width 151 height 16
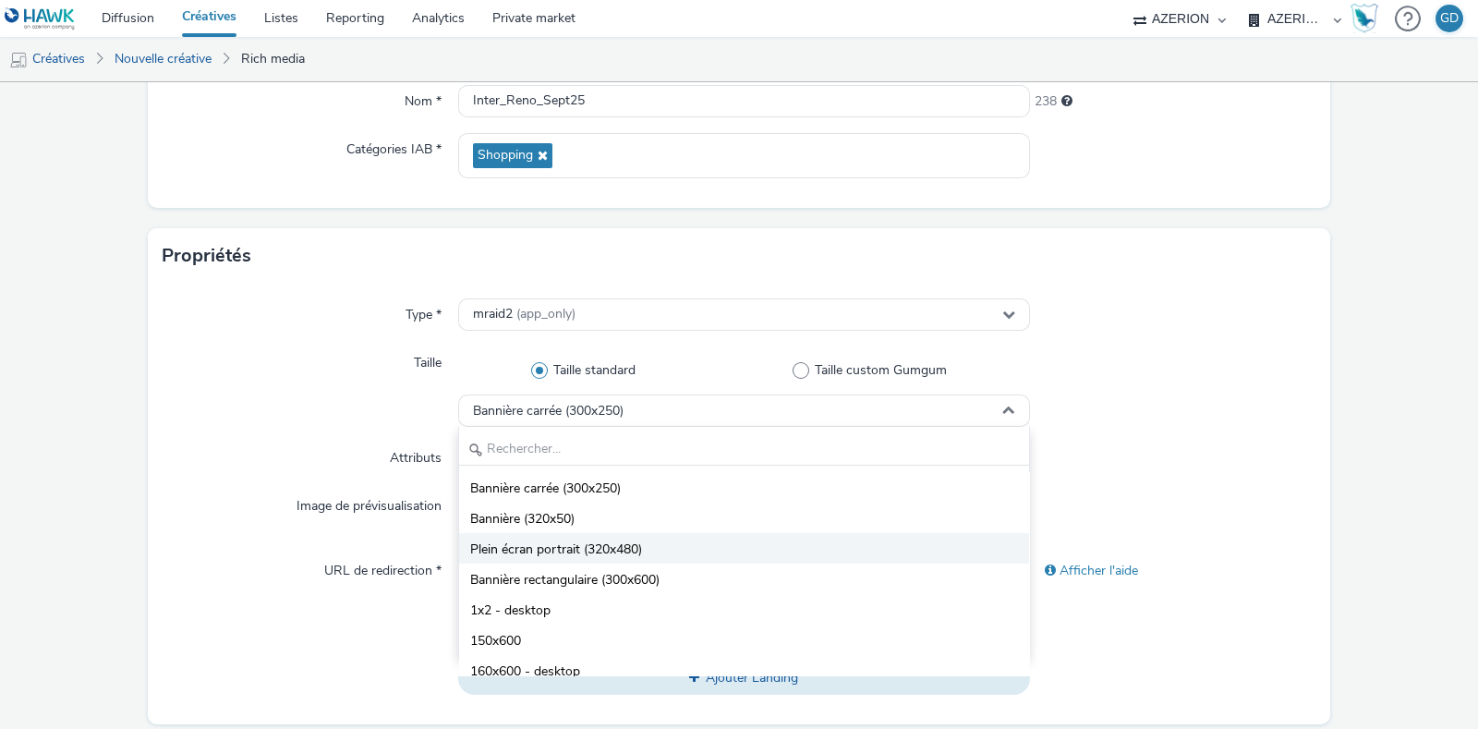
click at [623, 545] on span "Plein écran portrait (320x480)" at bounding box center [556, 549] width 172 height 18
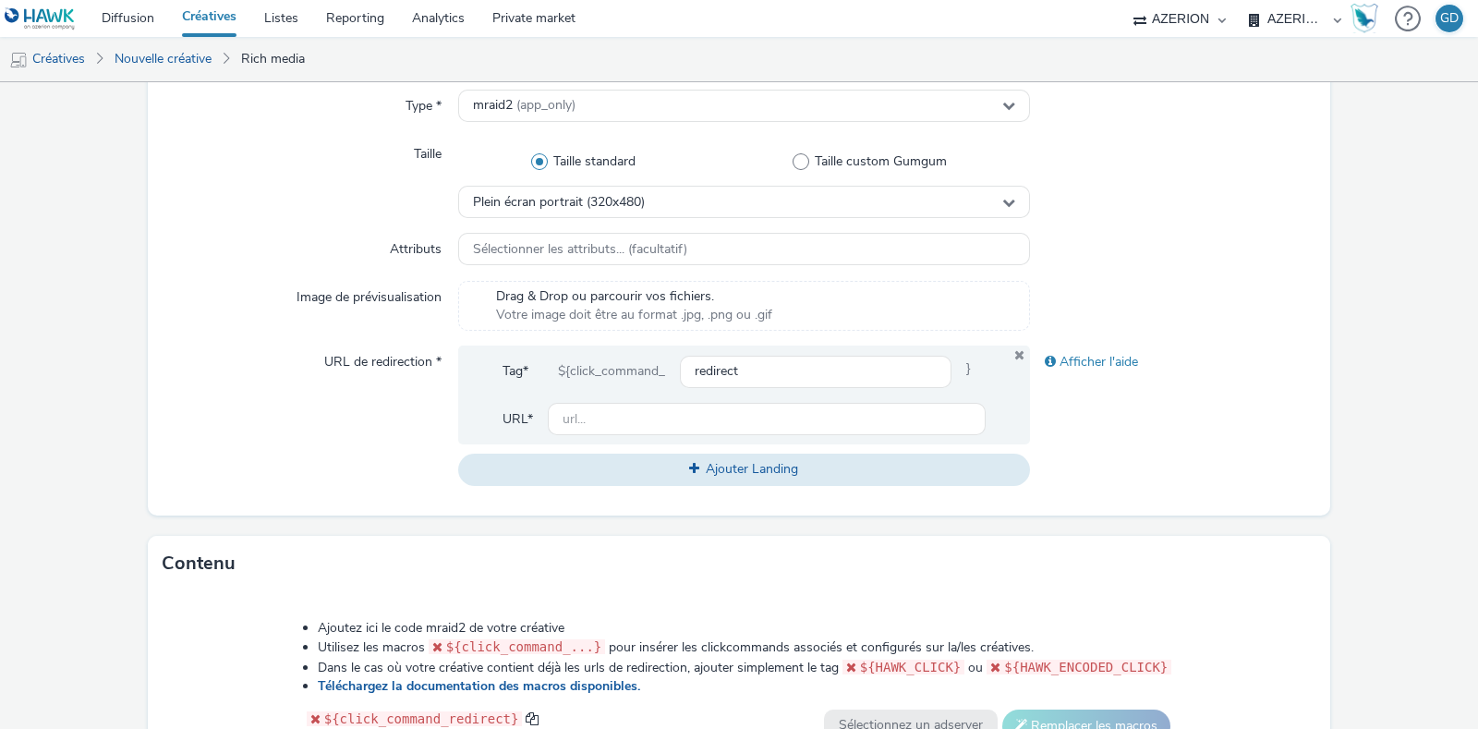
scroll to position [461, 0]
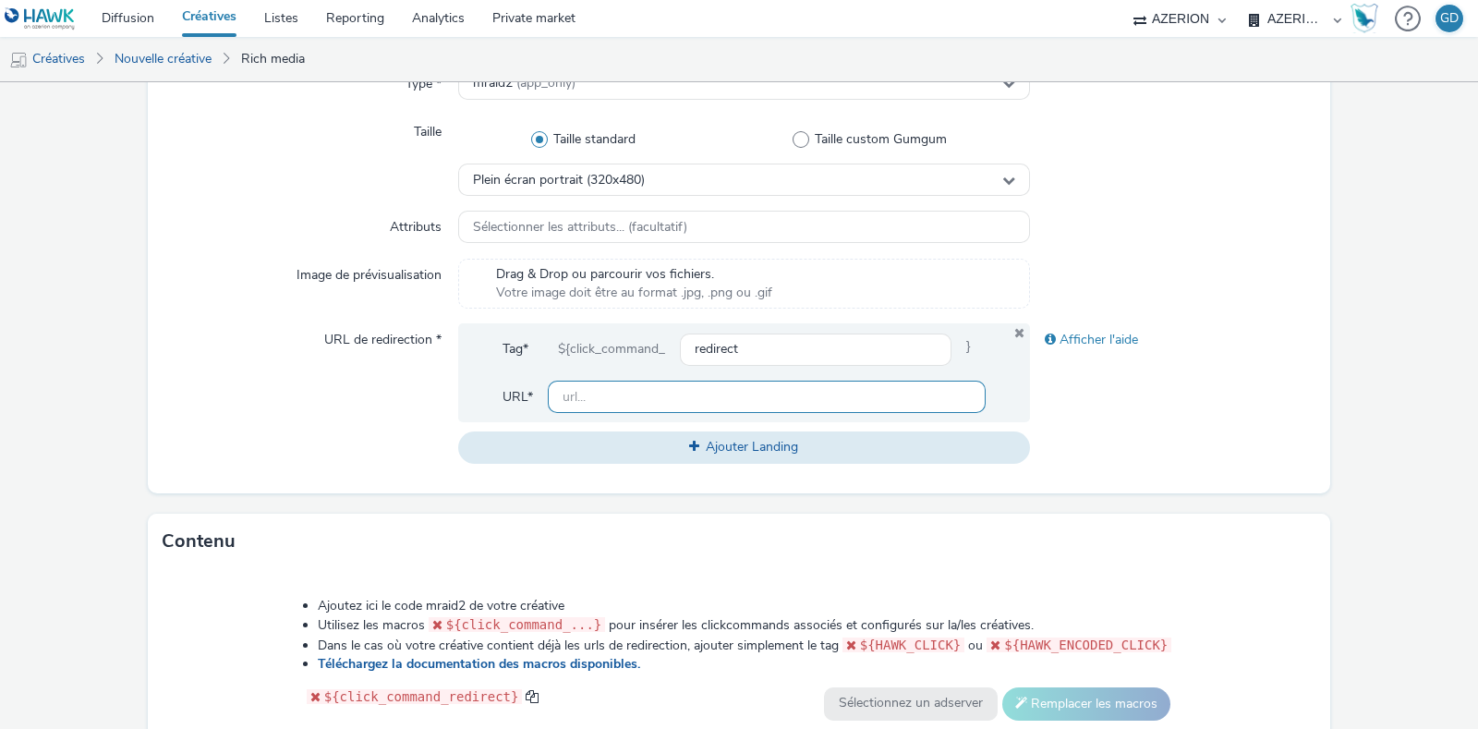
click at [596, 399] on input "text" at bounding box center [767, 397] width 438 height 32
type input "[URL][DOMAIN_NAME]"
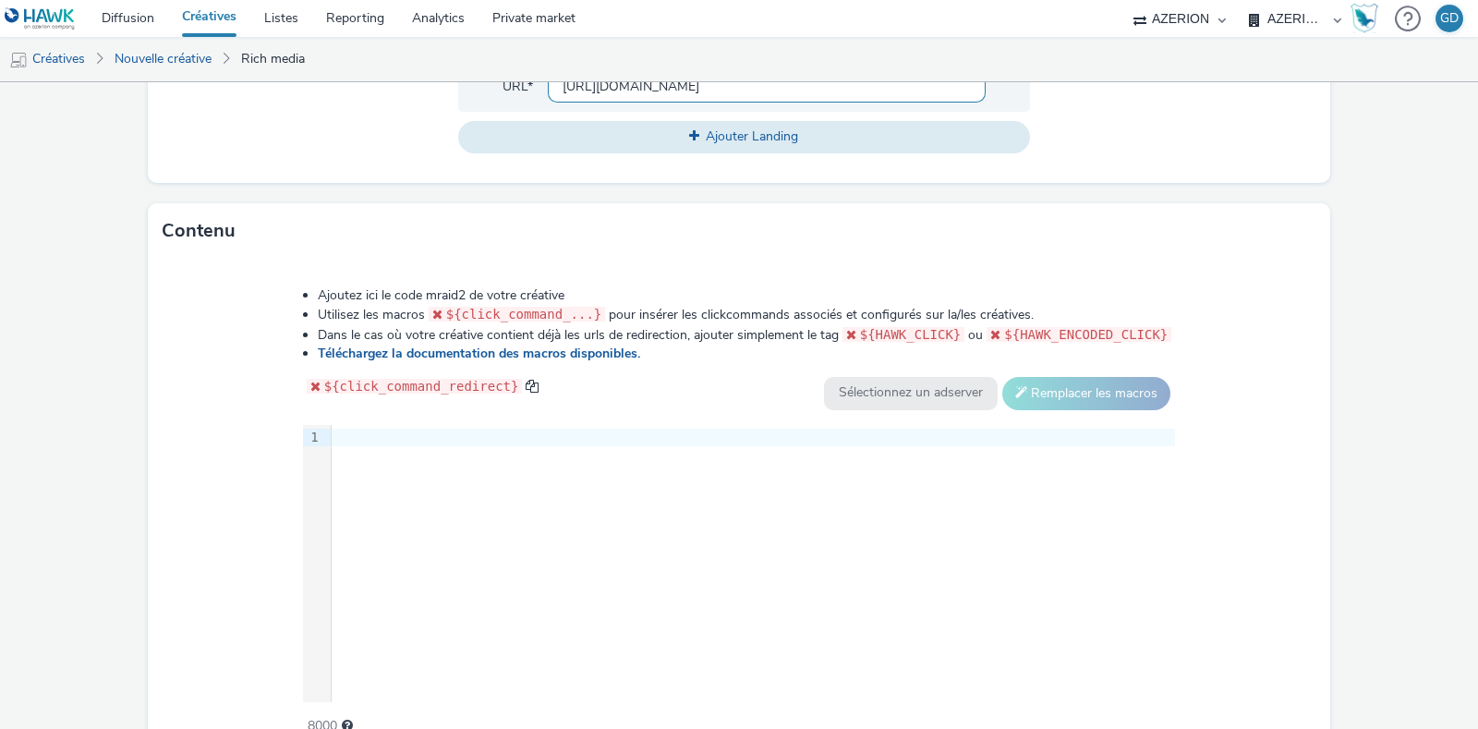
scroll to position [807, 0]
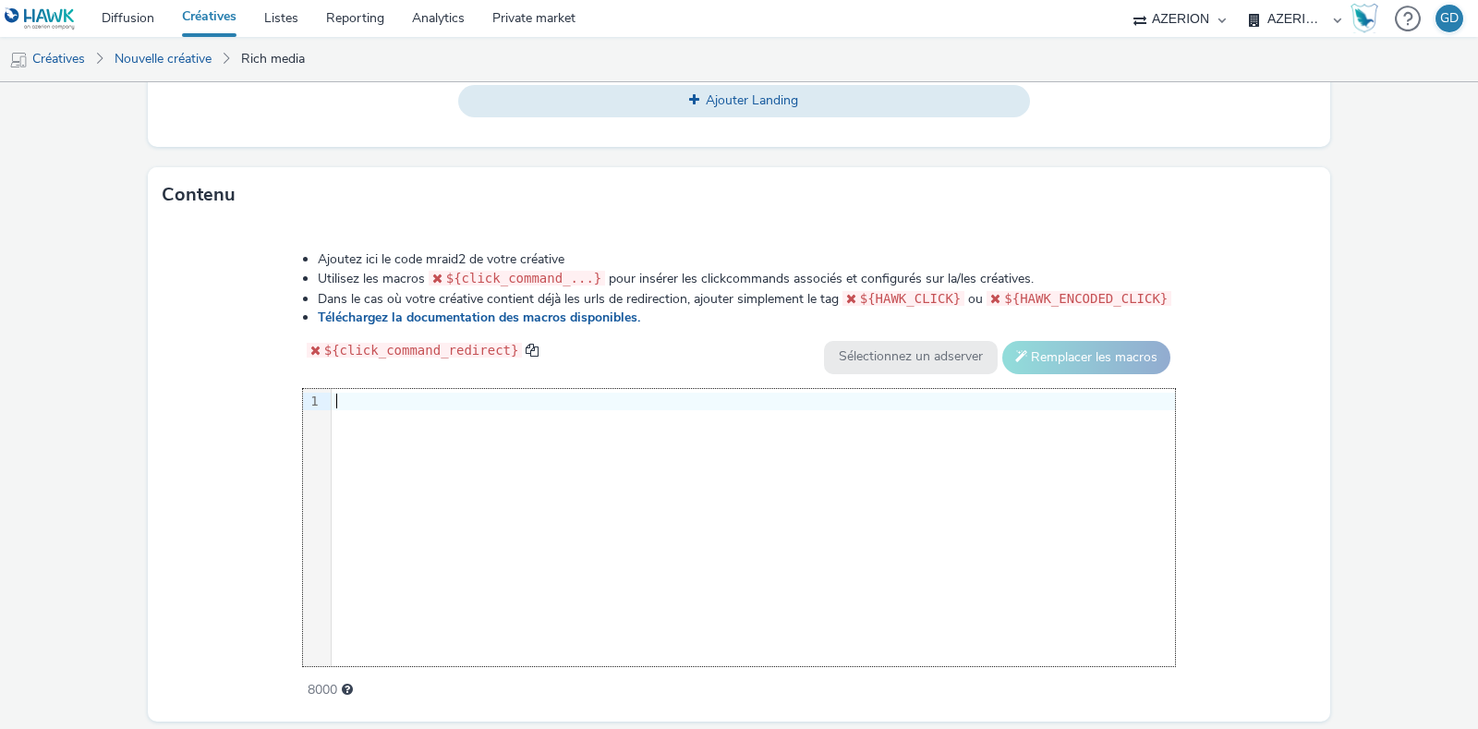
click at [609, 654] on div "9 1 ›" at bounding box center [739, 527] width 873 height 277
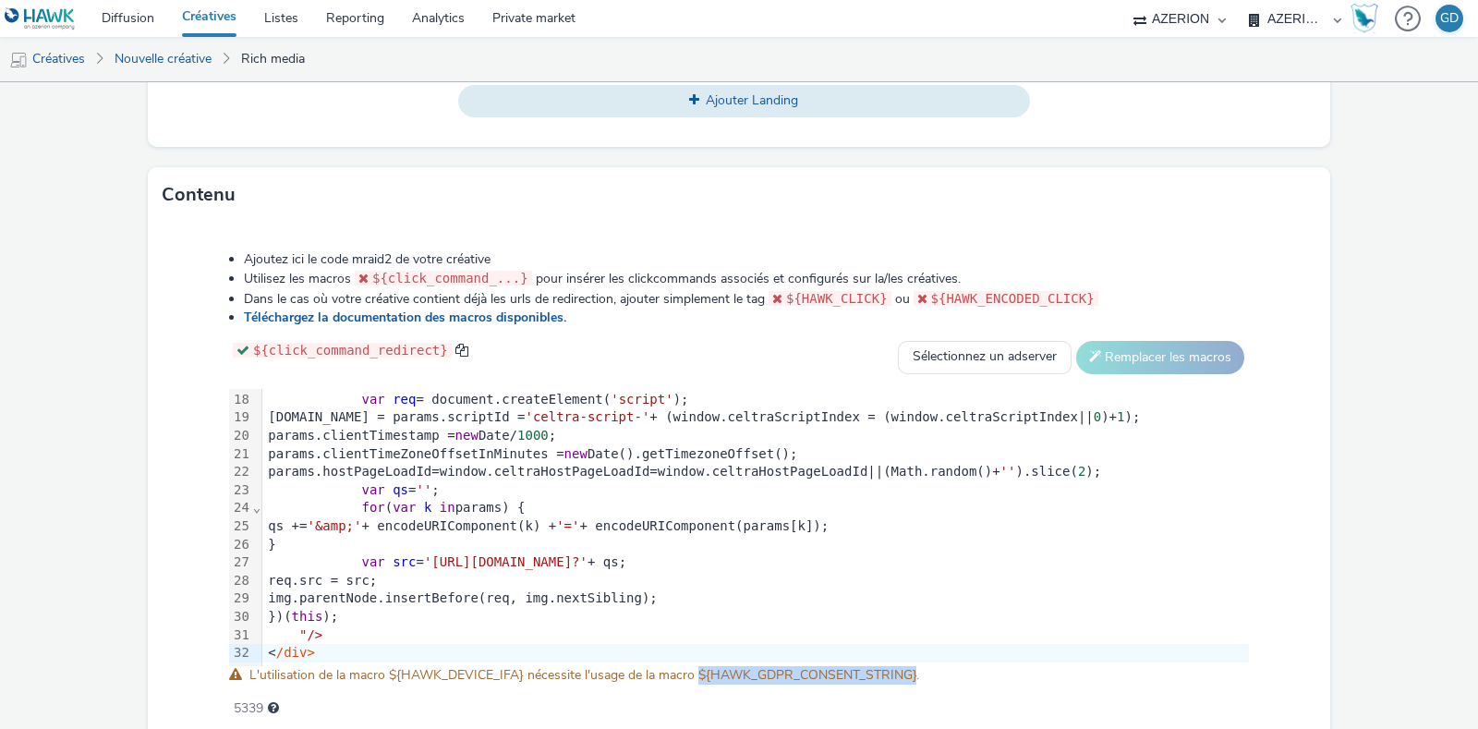
drag, startPoint x: 697, startPoint y: 672, endPoint x: 914, endPoint y: 674, distance: 217.1
click at [914, 674] on span "L'utilisation de la macro ${HAWK_DEVICE_IFA} nécessite l'usage de la macro ${HA…" at bounding box center [584, 675] width 670 height 18
copy span "${HAWK_GDPR_CONSENT_STRING}"
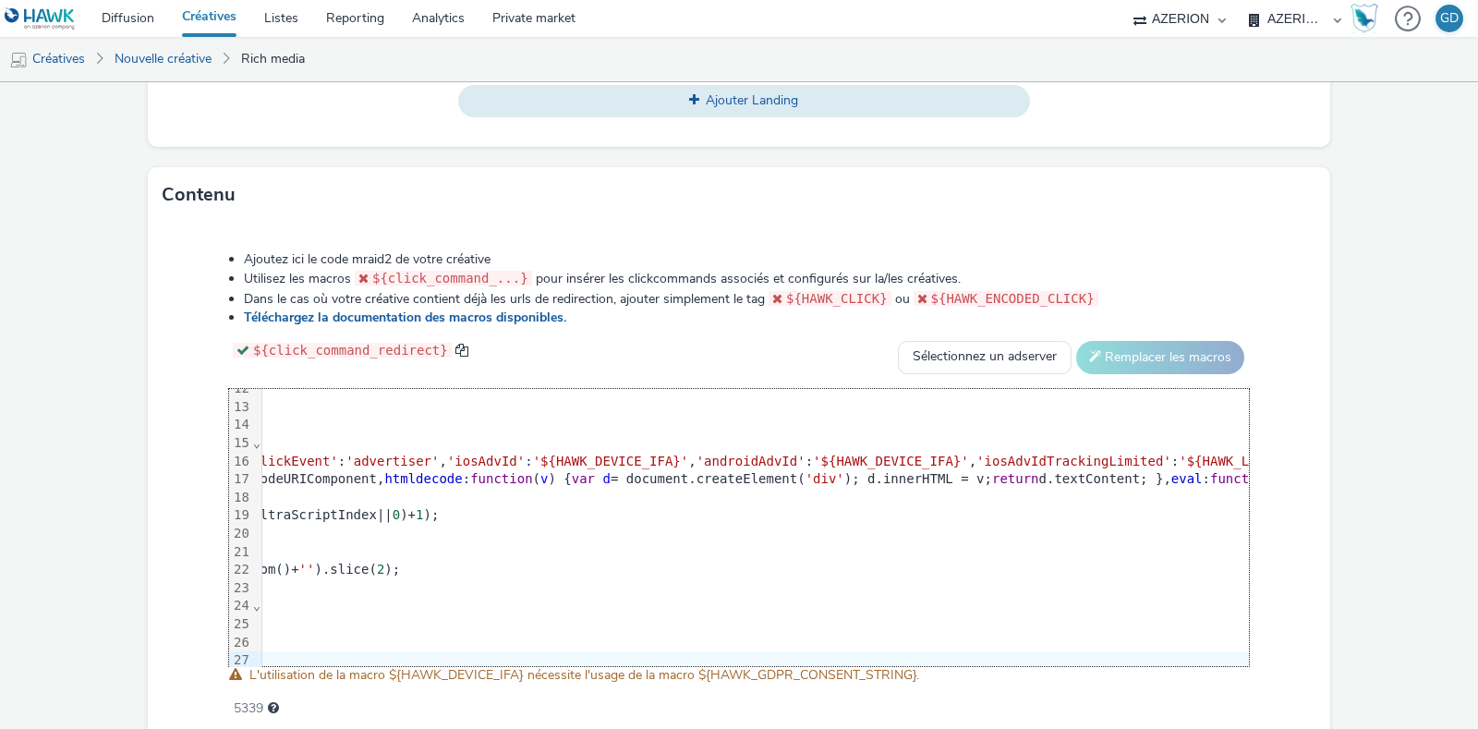
scroll to position [212, 705]
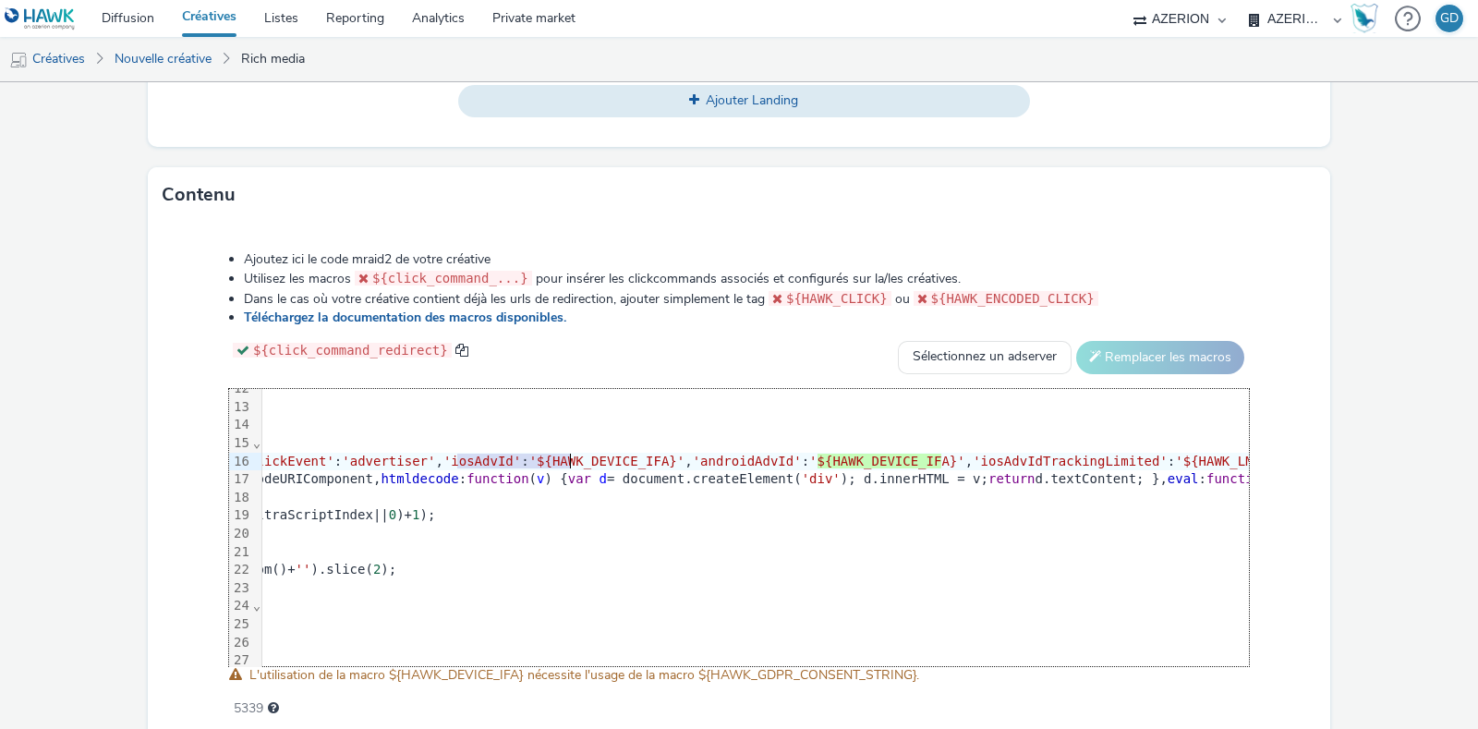
drag, startPoint x: 453, startPoint y: 459, endPoint x: 579, endPoint y: 459, distance: 126.5
click at [579, 459] on span "'${HAWK_DEVICE_IFA}'" at bounding box center [607, 461] width 156 height 15
click at [529, 454] on span "'${HAWK_DEVICE_IFA}'" at bounding box center [607, 461] width 156 height 15
drag, startPoint x: 457, startPoint y: 458, endPoint x: 582, endPoint y: 457, distance: 124.7
click at [582, 457] on span "'${HAWK_DEVICE_IFA}'" at bounding box center [607, 461] width 156 height 15
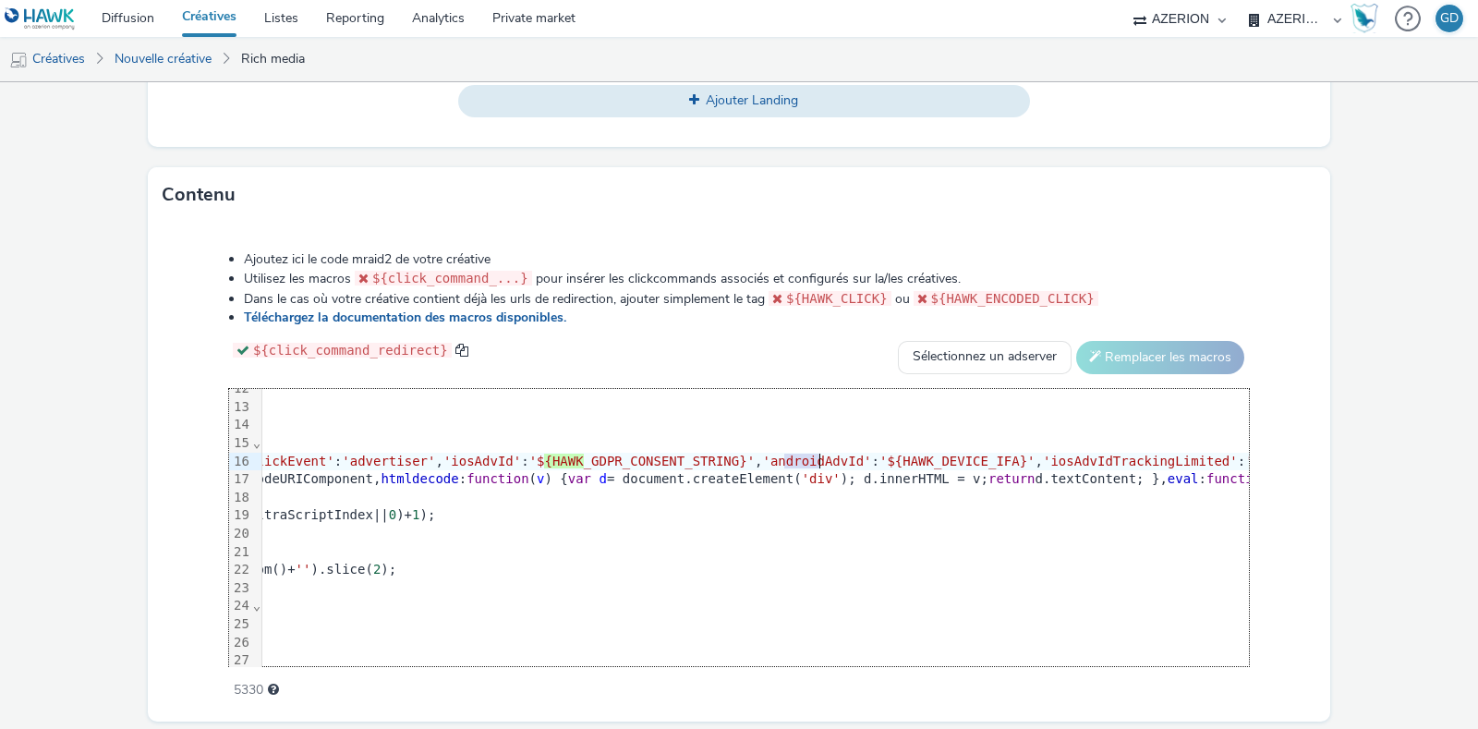
drag, startPoint x: 780, startPoint y: 458, endPoint x: 832, endPoint y: 461, distance: 51.8
click at [879, 461] on span "'${HAWK_DEVICE_IFA}'" at bounding box center [957, 461] width 156 height 15
drag, startPoint x: 773, startPoint y: 460, endPoint x: 901, endPoint y: 460, distance: 127.5
click at [901, 460] on span "'${HAWK_DEVICE_IFA}'" at bounding box center [957, 461] width 156 height 15
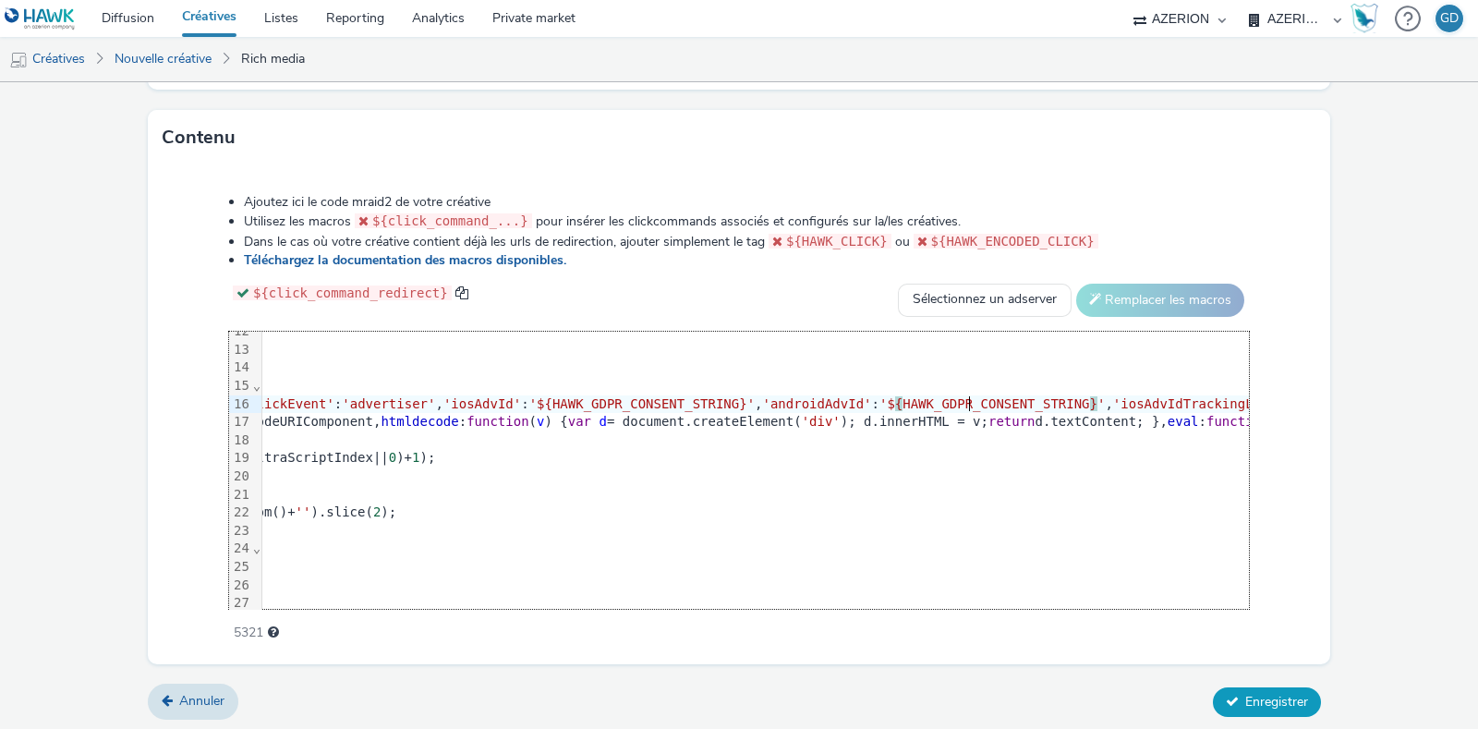
click at [1245, 693] on span "Enregistrer" at bounding box center [1276, 702] width 63 height 18
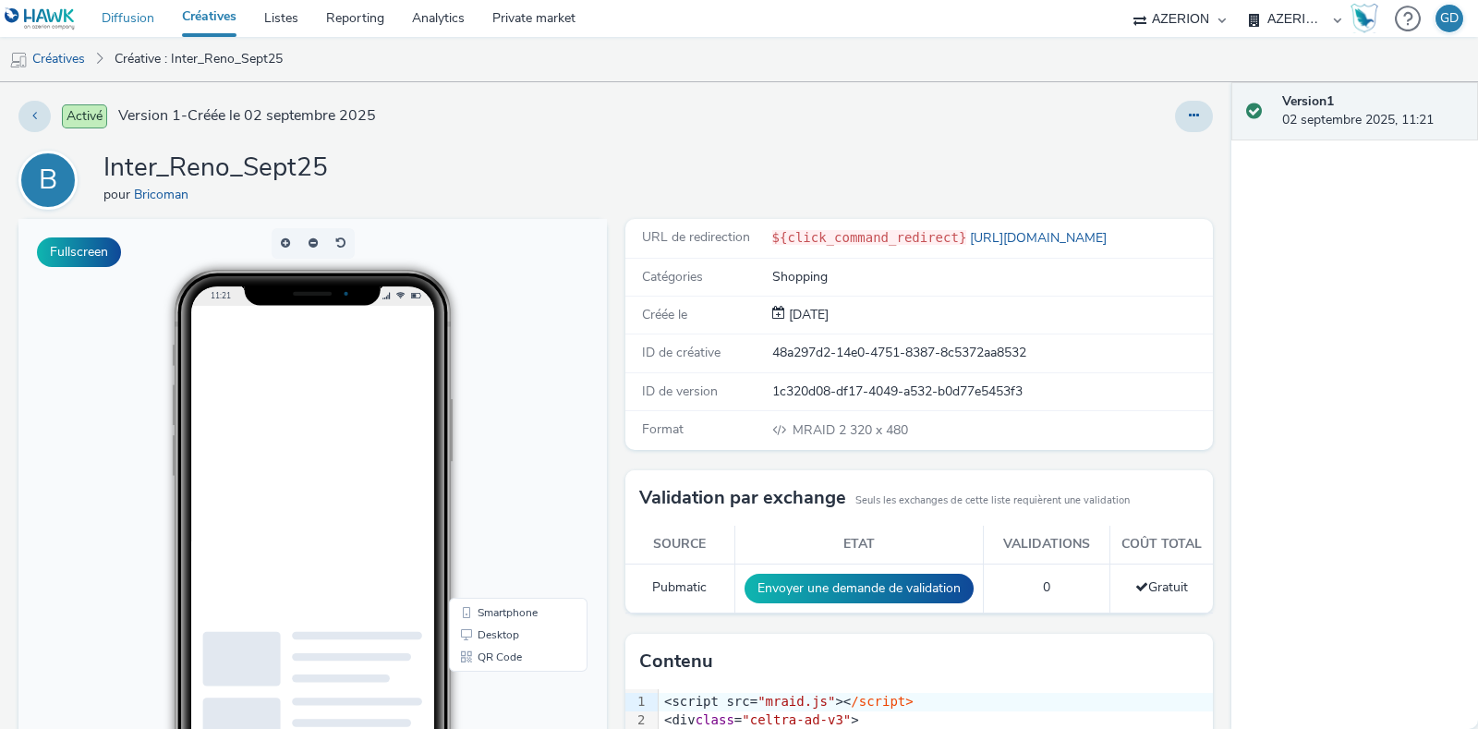
click at [109, 14] on link "Diffusion" at bounding box center [128, 18] width 80 height 37
